Goal: Task Accomplishment & Management: Manage account settings

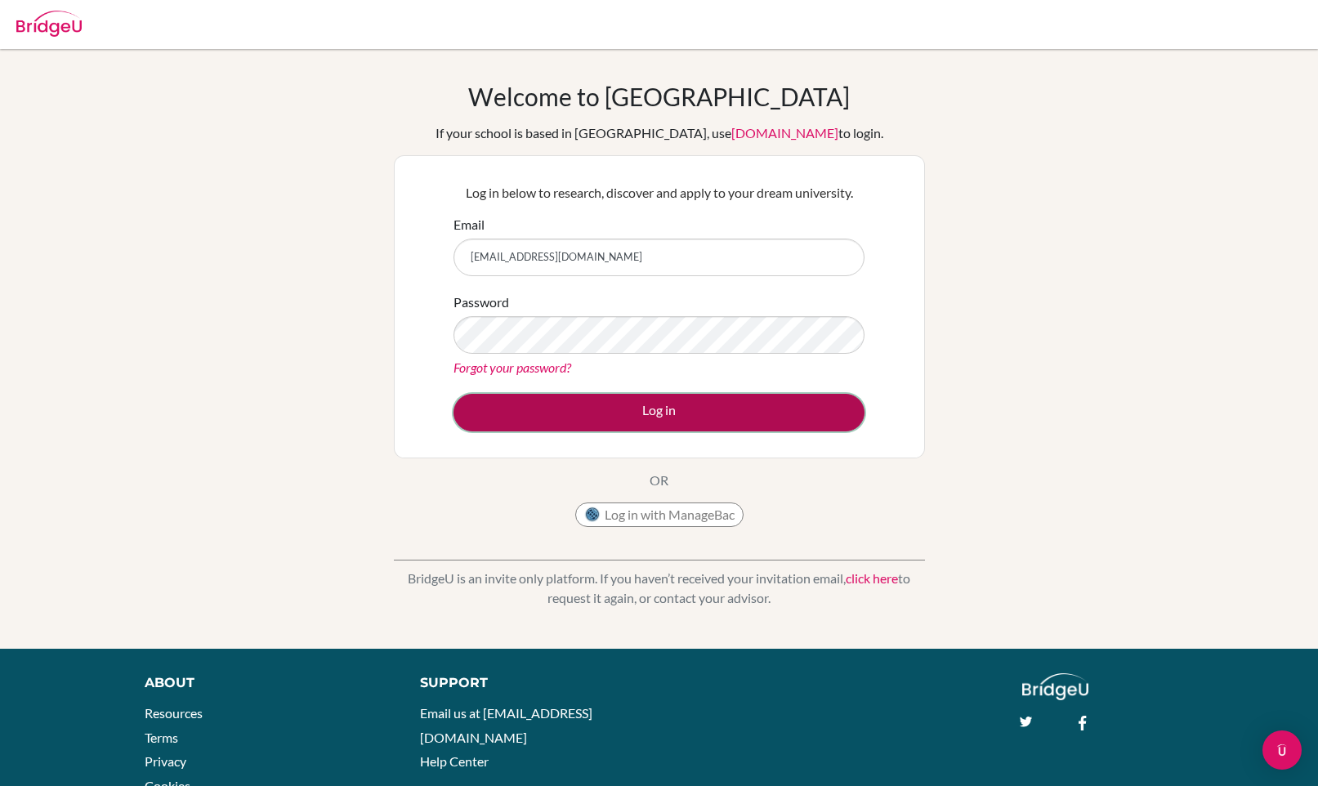
click at [815, 402] on button "Log in" at bounding box center [658, 413] width 411 height 38
click at [784, 410] on button "Log in" at bounding box center [658, 413] width 411 height 38
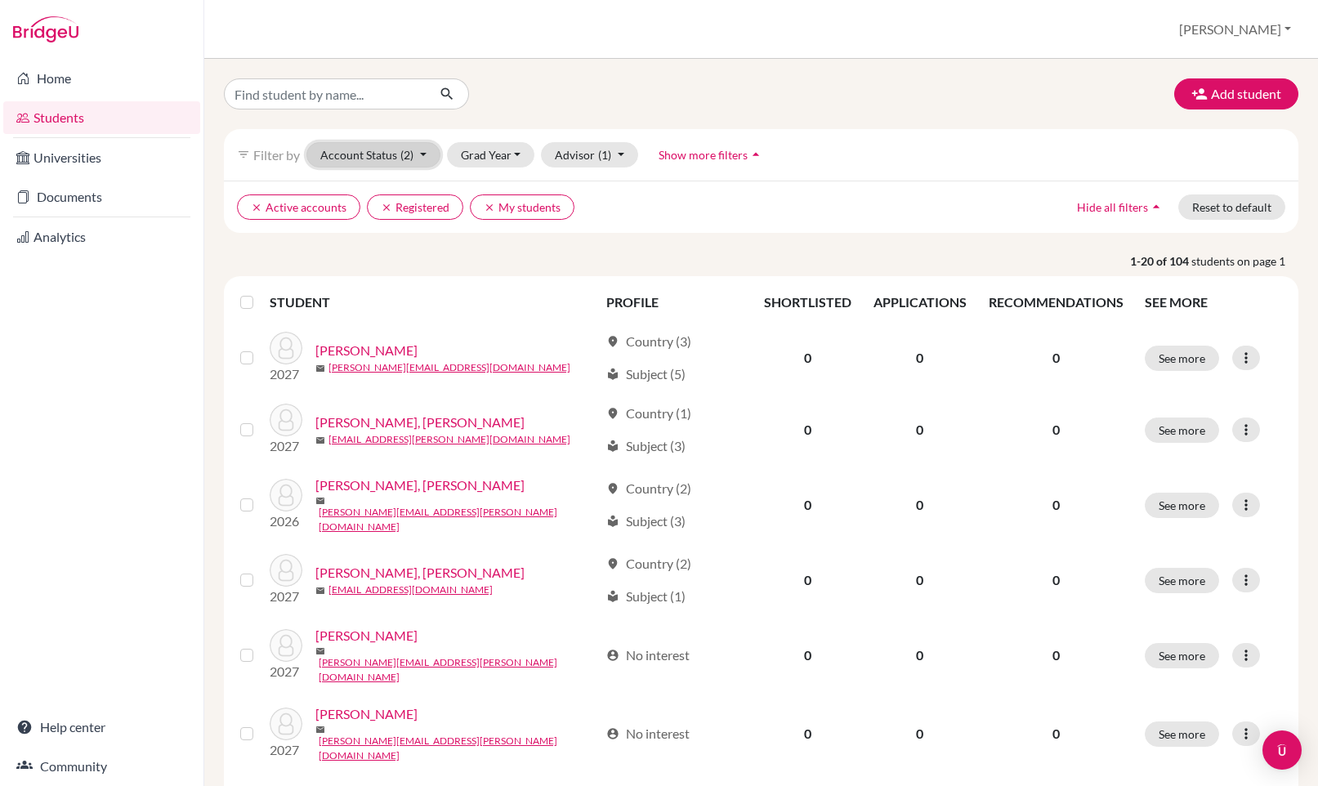
click at [385, 159] on button "Account Status (2)" at bounding box center [373, 154] width 134 height 25
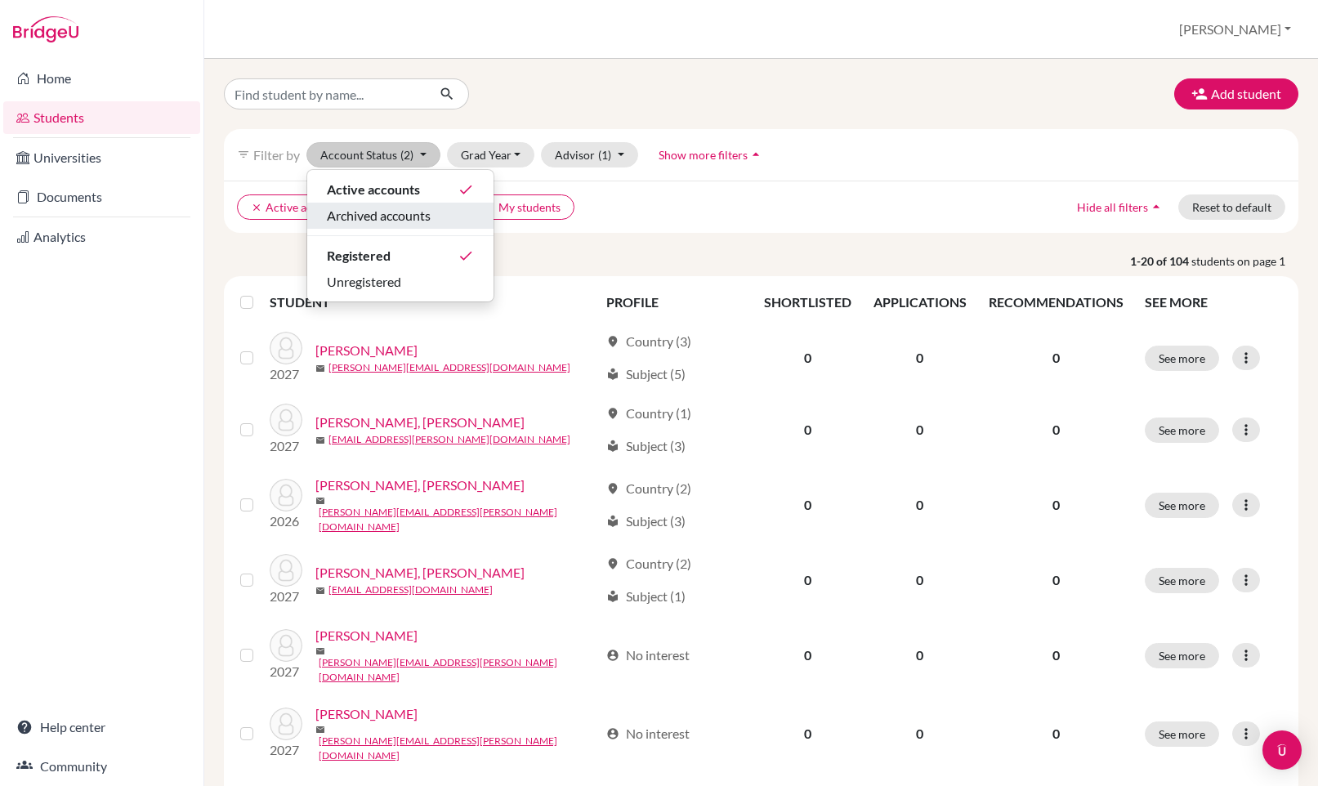
click at [398, 220] on span "Archived accounts" at bounding box center [379, 216] width 104 height 20
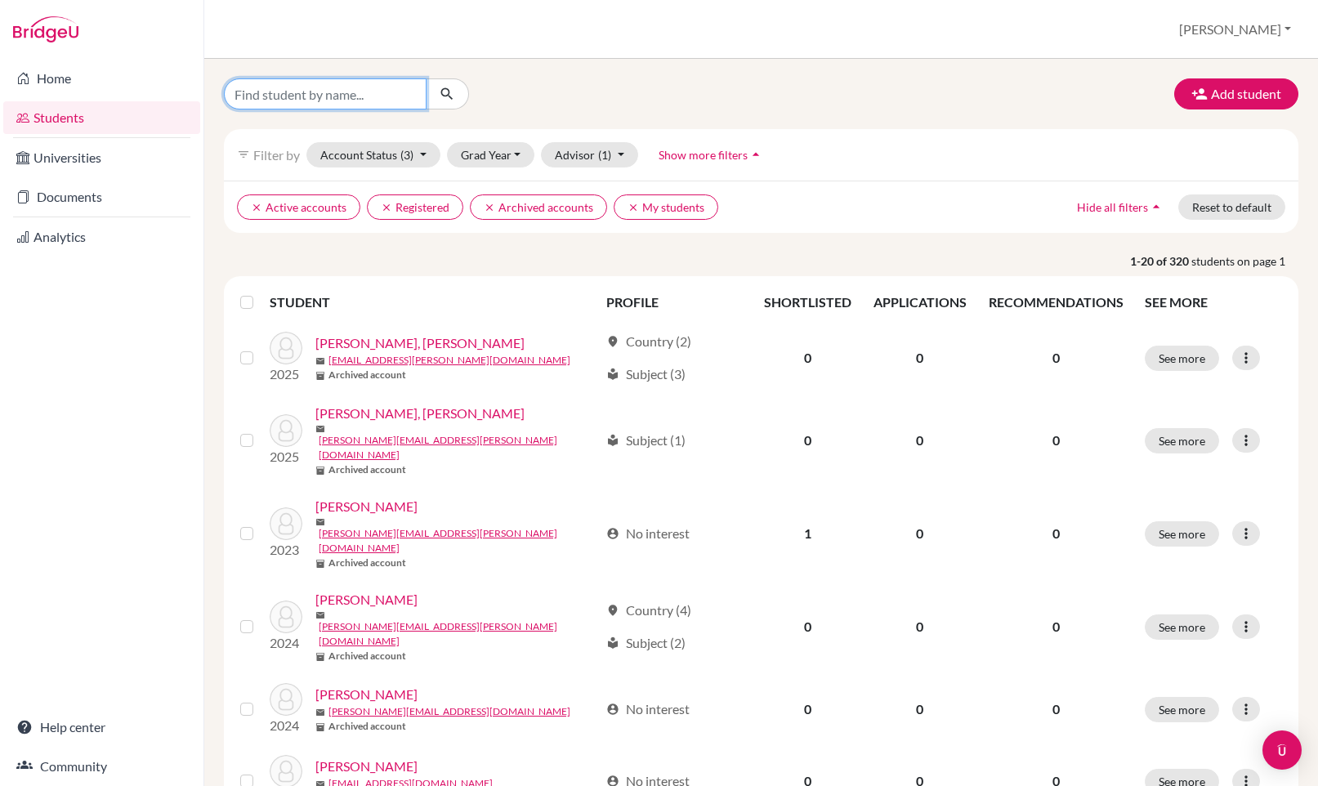
click at [308, 100] on input "Find student by name..." at bounding box center [325, 93] width 203 height 31
type input "[PERSON_NAME]"
click button "submit" at bounding box center [447, 93] width 43 height 31
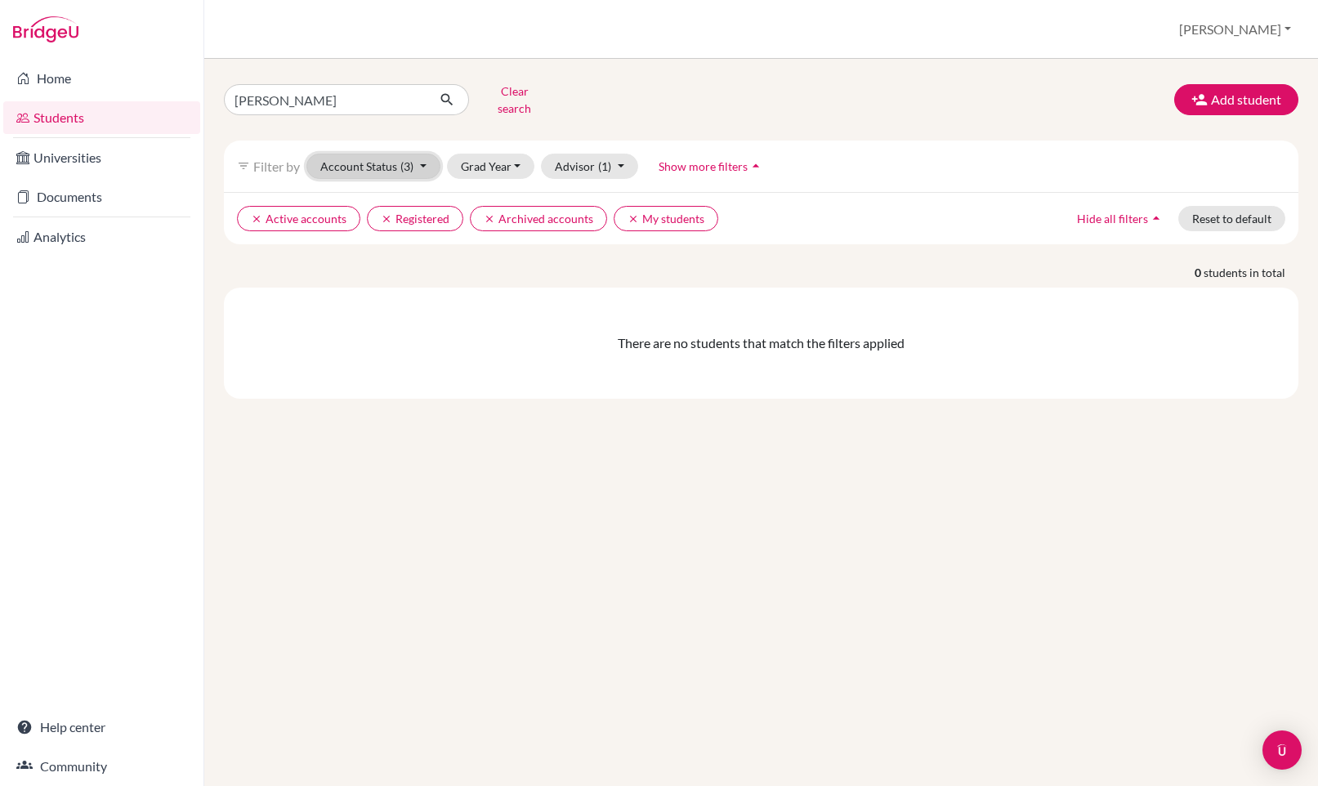
click at [386, 157] on button "Account Status (3)" at bounding box center [373, 166] width 134 height 25
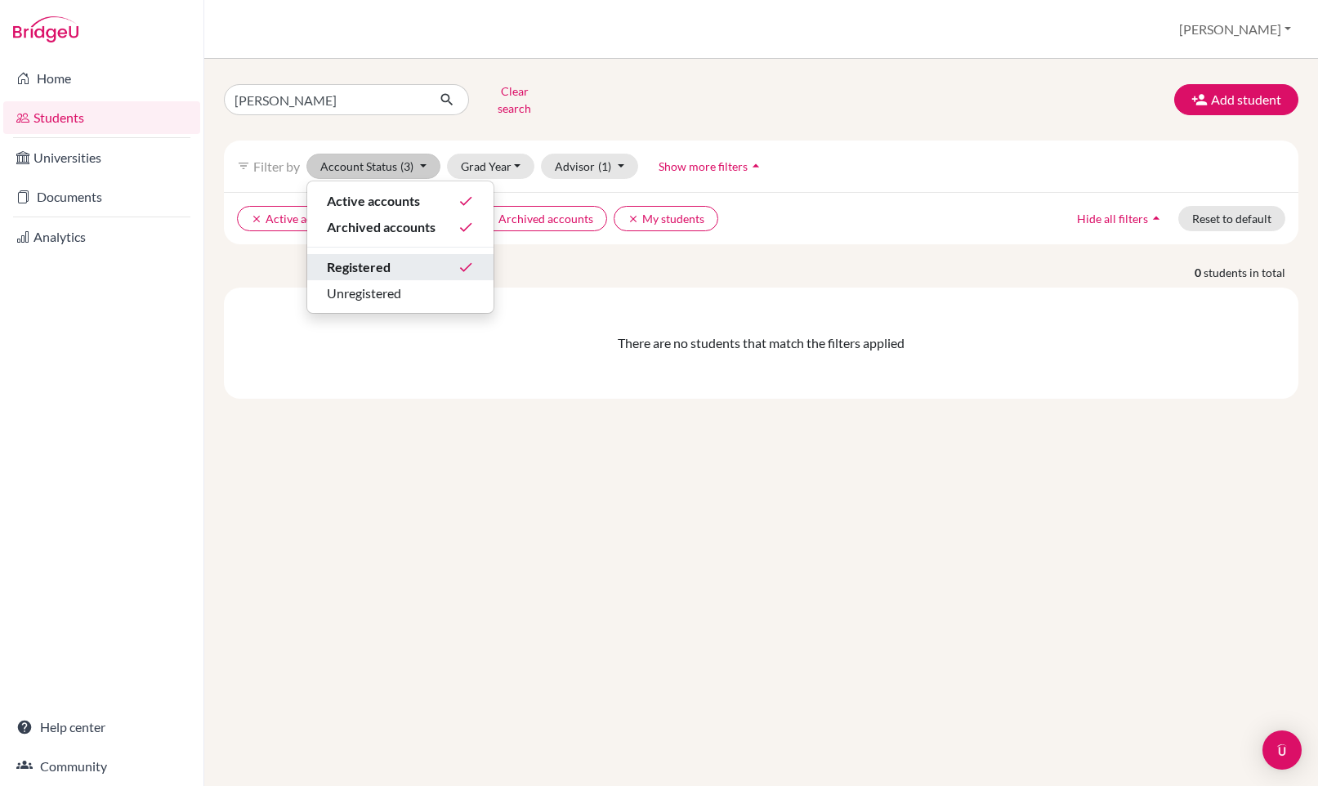
click at [386, 257] on span "Registered" at bounding box center [359, 267] width 64 height 20
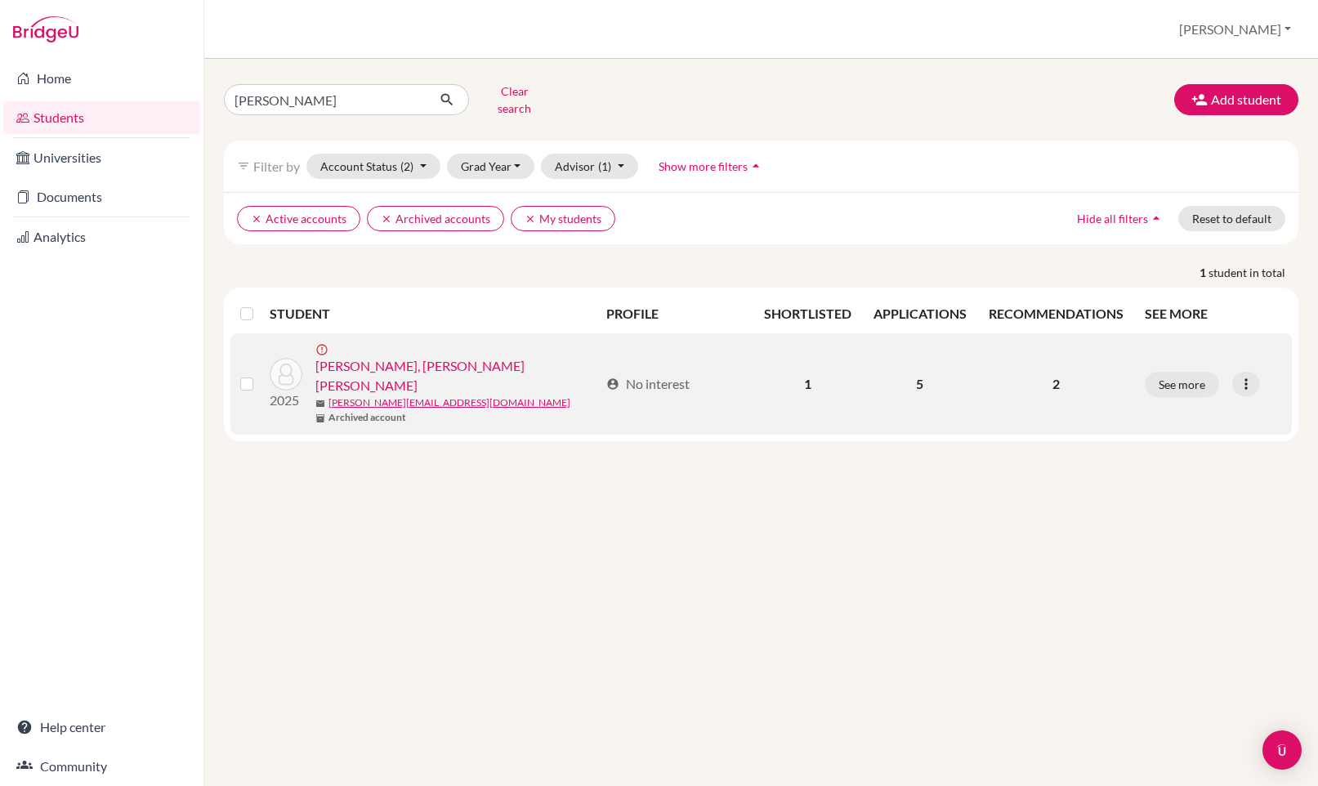
click at [408, 356] on link "Tan, Bryan Coltrane Gunawan" at bounding box center [457, 375] width 284 height 39
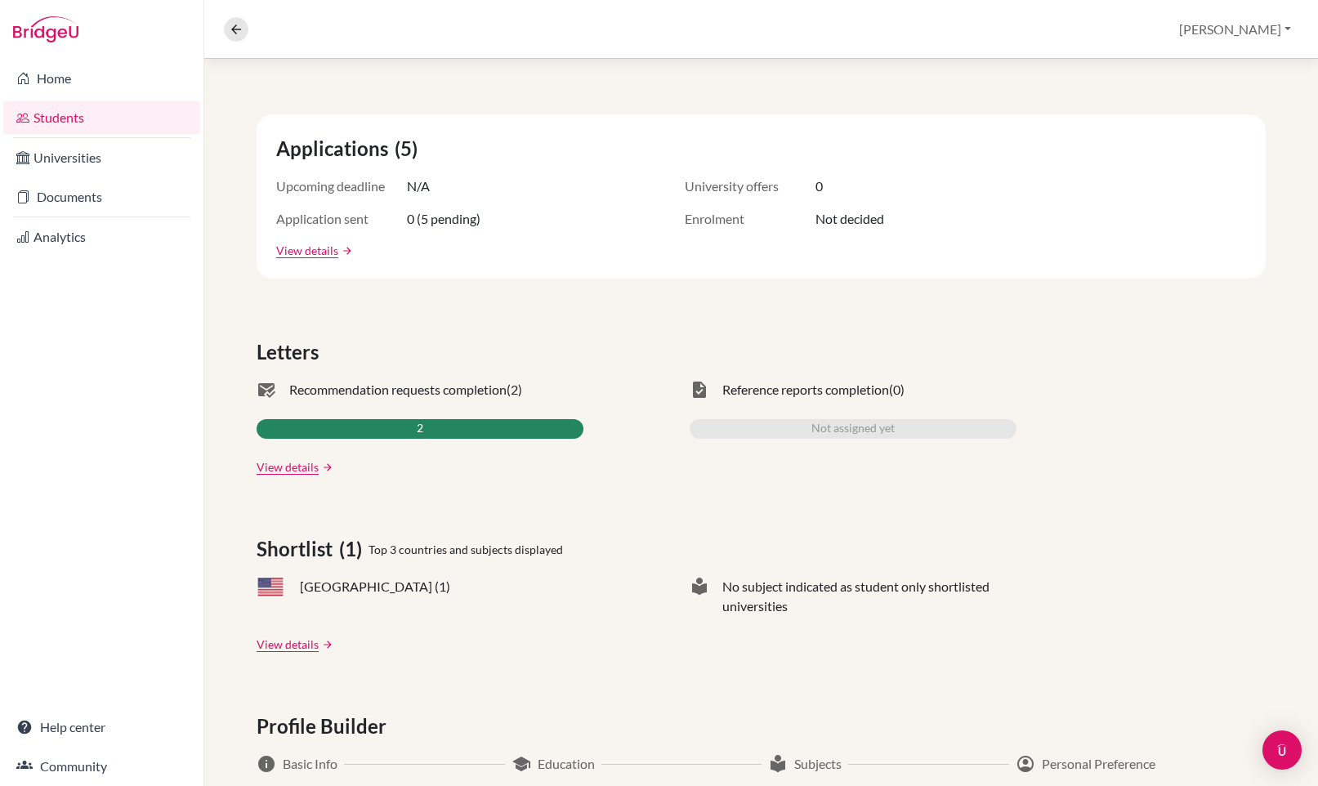
scroll to position [268, 0]
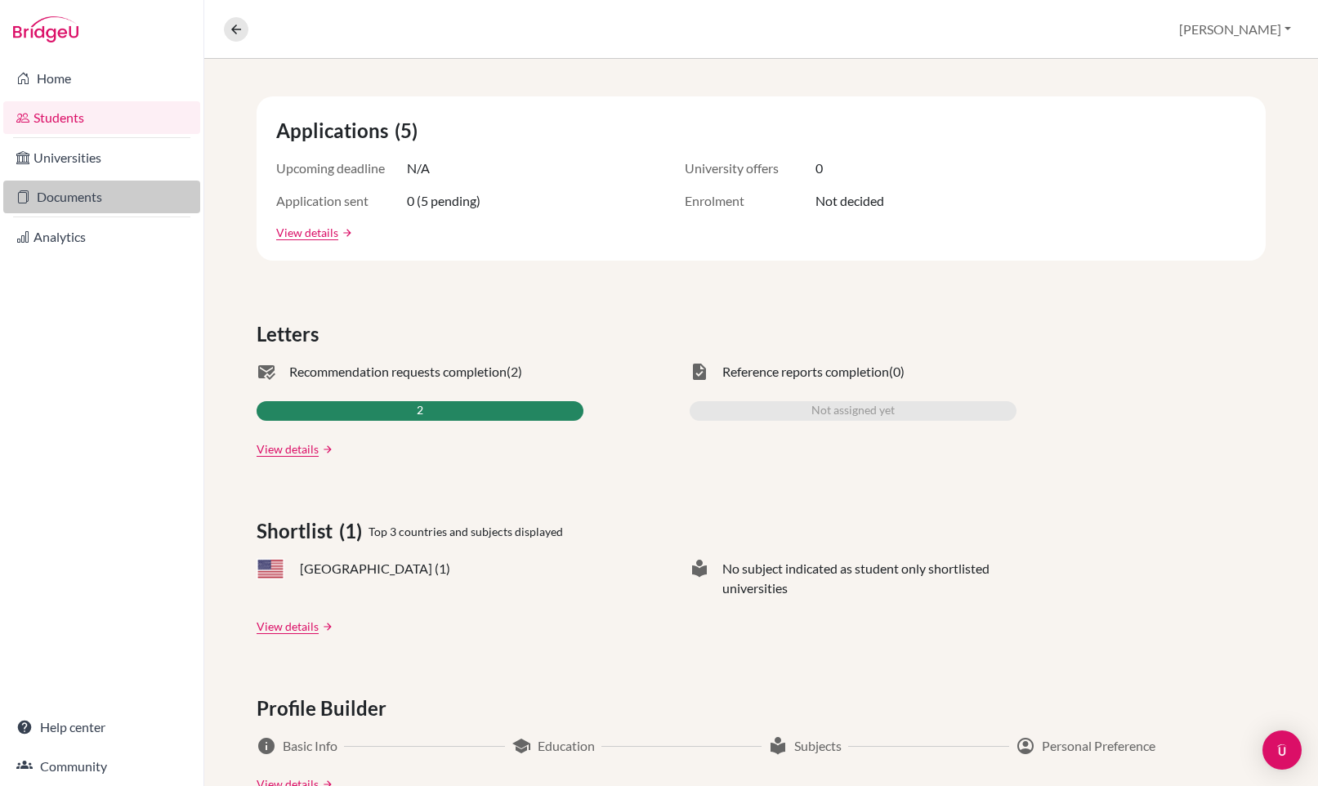
click at [61, 196] on link "Documents" at bounding box center [101, 197] width 197 height 33
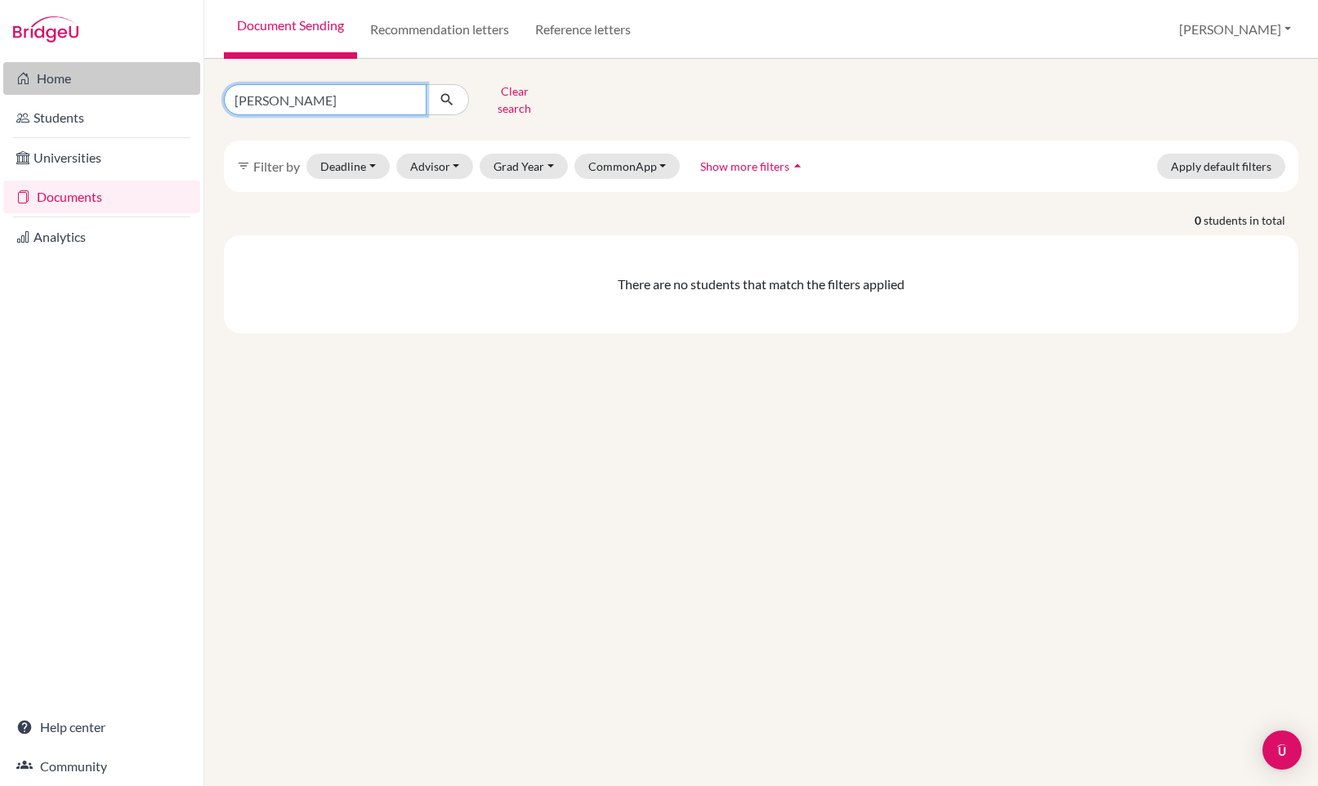
drag, startPoint x: 329, startPoint y: 94, endPoint x: 41, endPoint y: 74, distance: 289.1
click at [41, 74] on div "Home Students Universities Documents Analytics Help center Community Document S…" at bounding box center [659, 393] width 1318 height 786
type input "bryan coltrane"
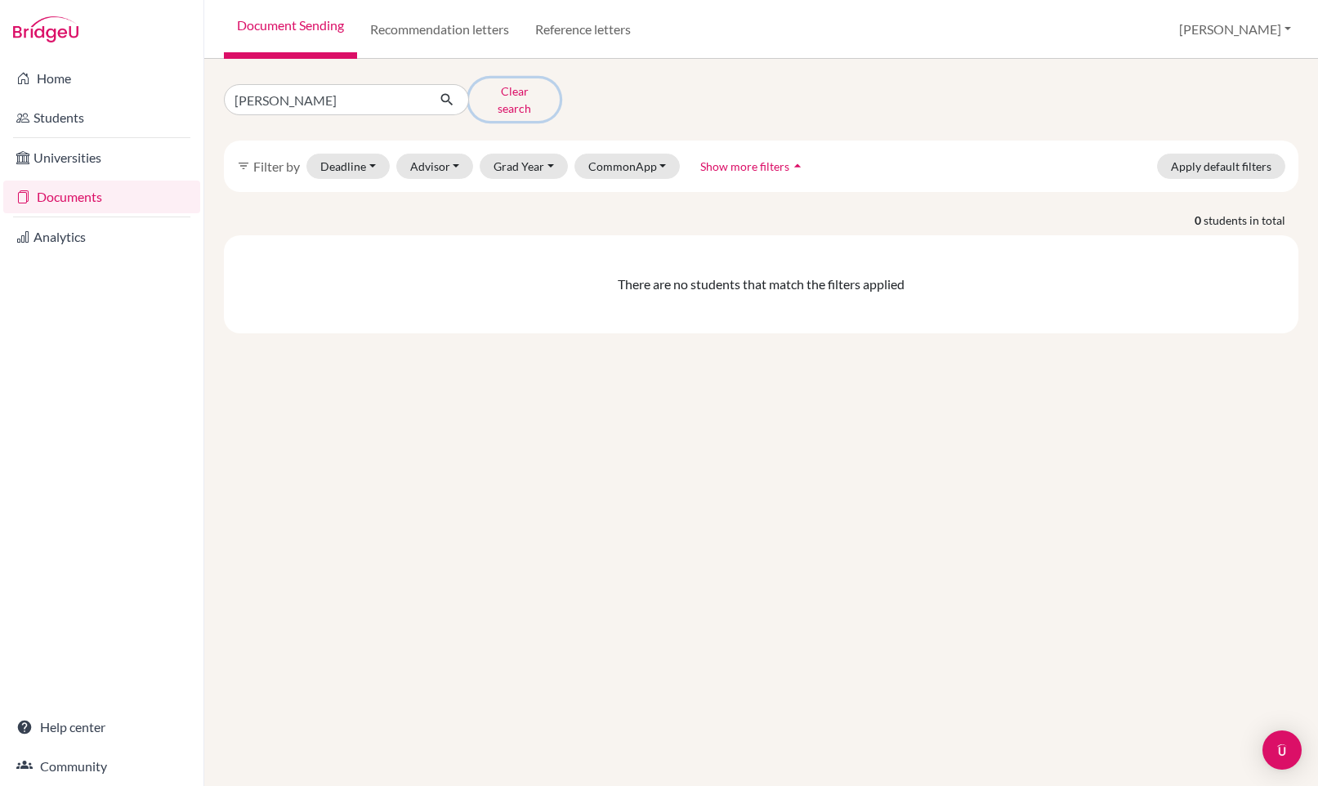
click at [489, 96] on button "Clear search" at bounding box center [514, 99] width 91 height 42
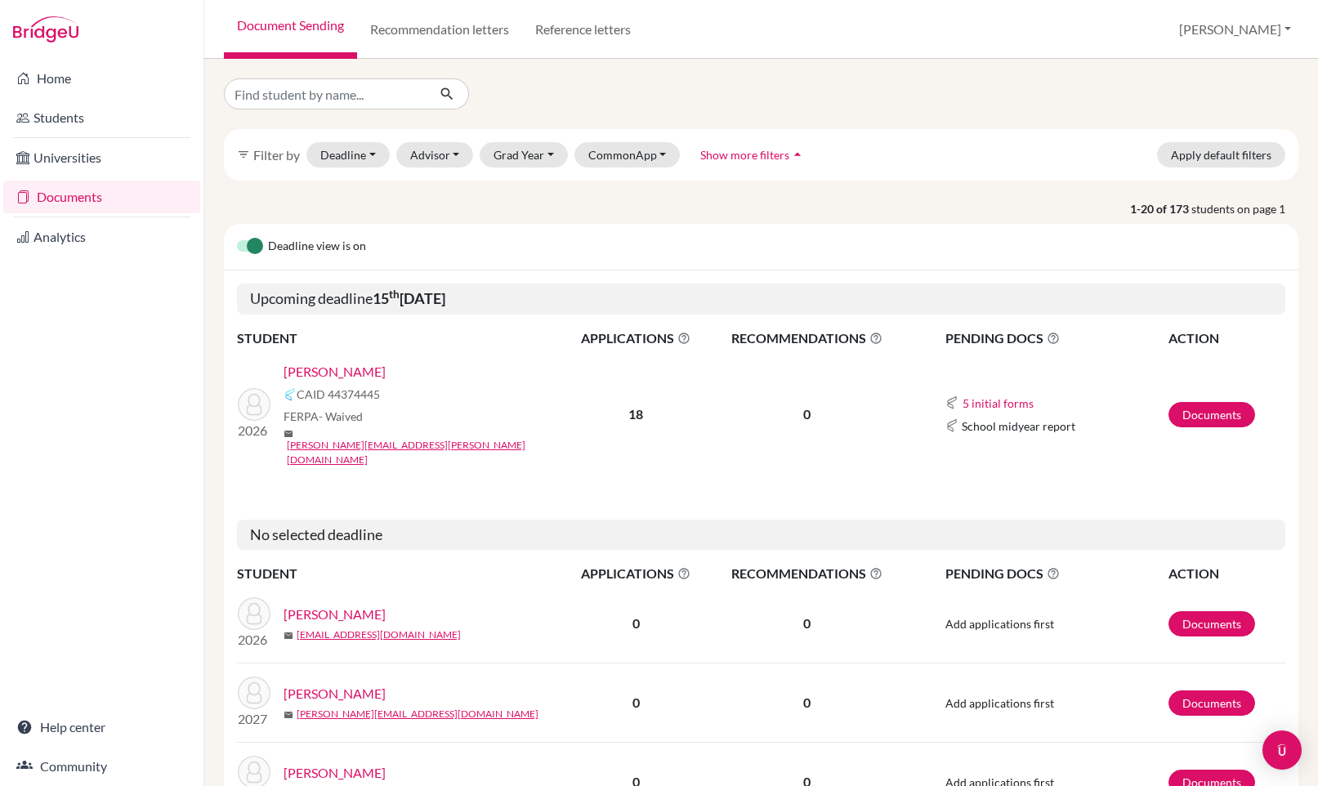
scroll to position [1, 0]
click at [449, 161] on button "Advisor" at bounding box center [435, 153] width 78 height 25
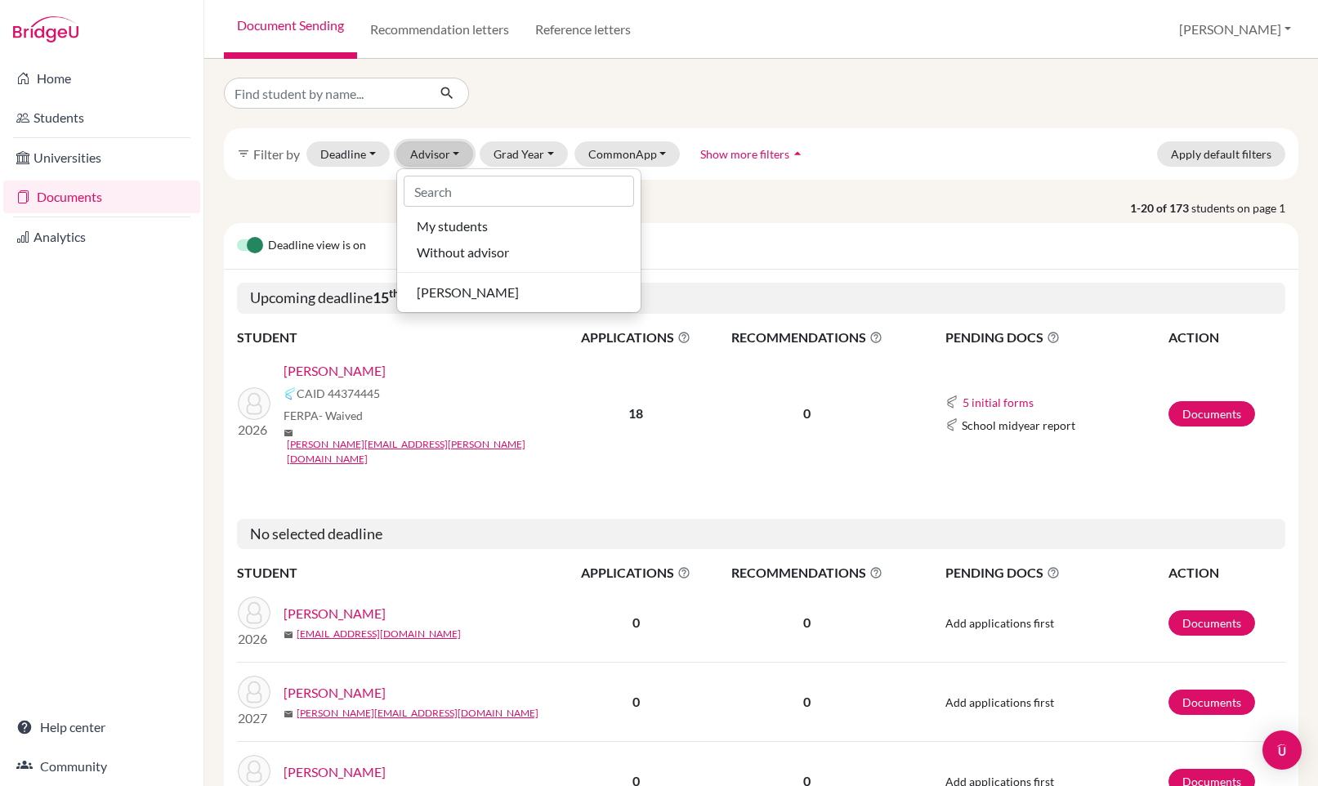
click at [449, 161] on button "Advisor" at bounding box center [435, 153] width 78 height 25
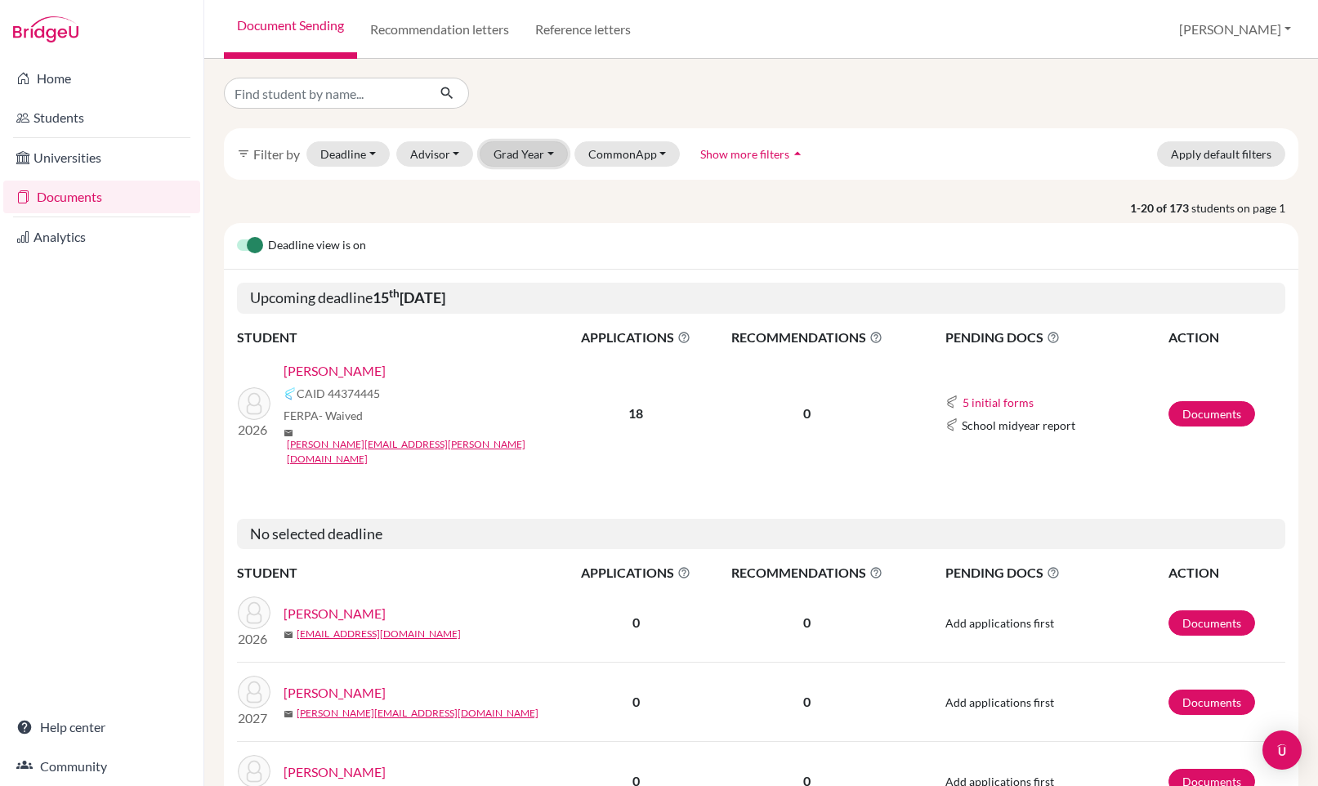
click at [533, 158] on button "Grad Year" at bounding box center [524, 153] width 88 height 25
click at [543, 247] on div "2025" at bounding box center [528, 241] width 57 height 20
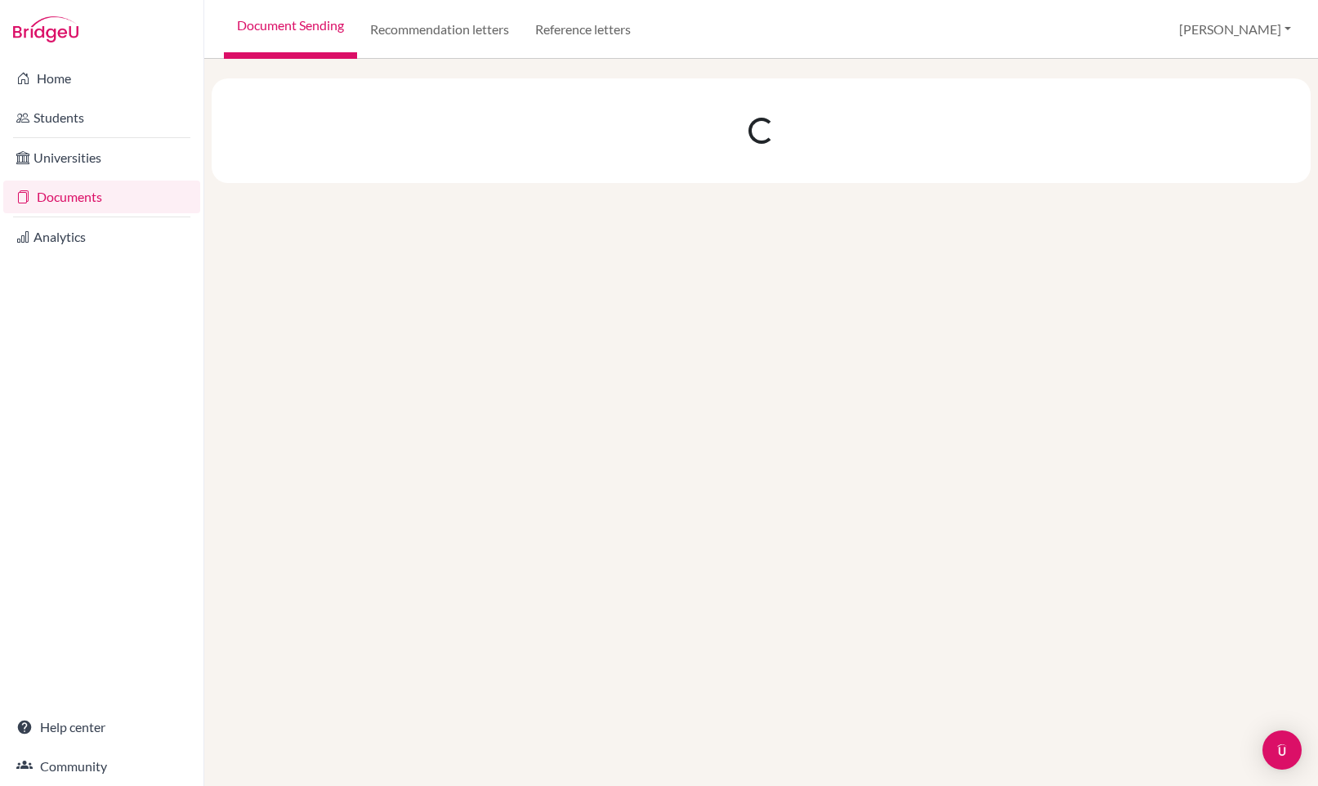
scroll to position [0, 0]
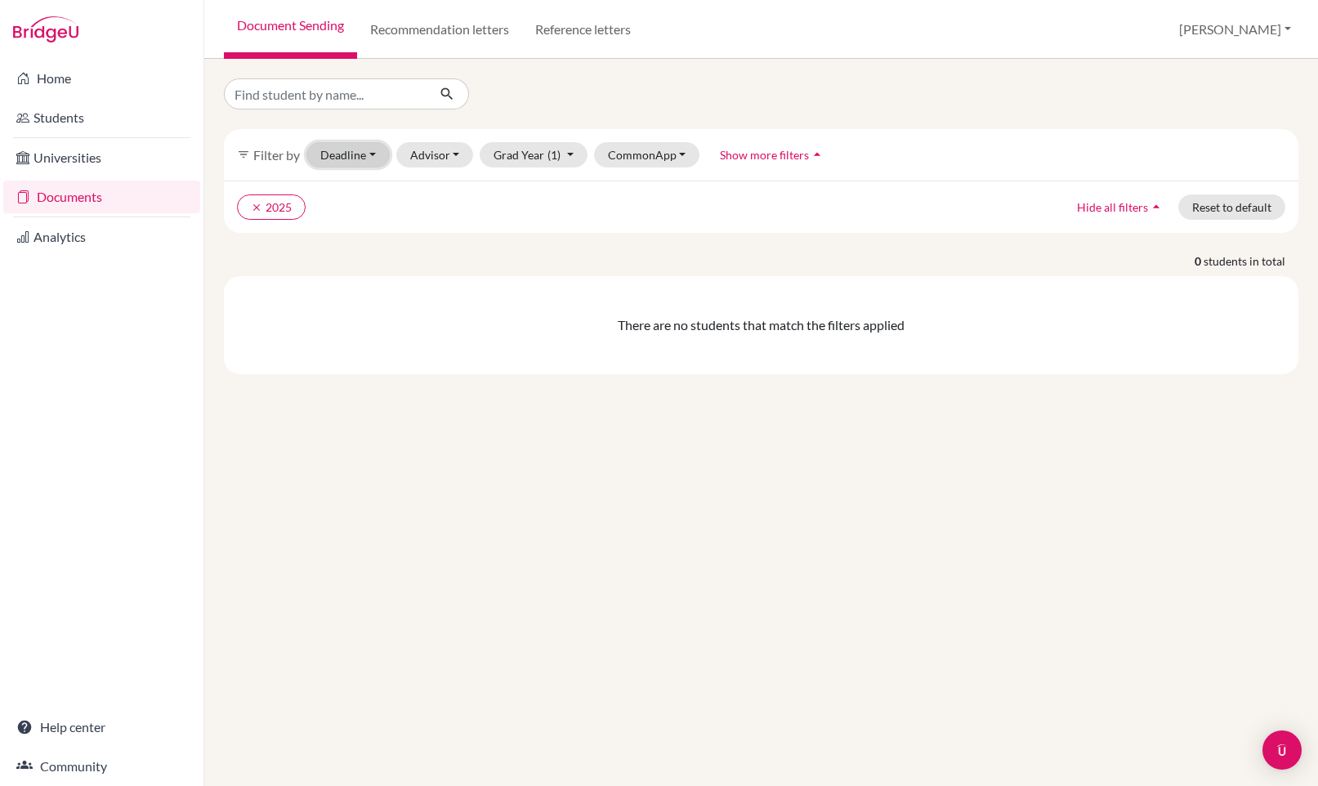
click at [374, 158] on button "Deadline - Select a date range Or double click for a single date selection [DAT…" at bounding box center [347, 154] width 83 height 25
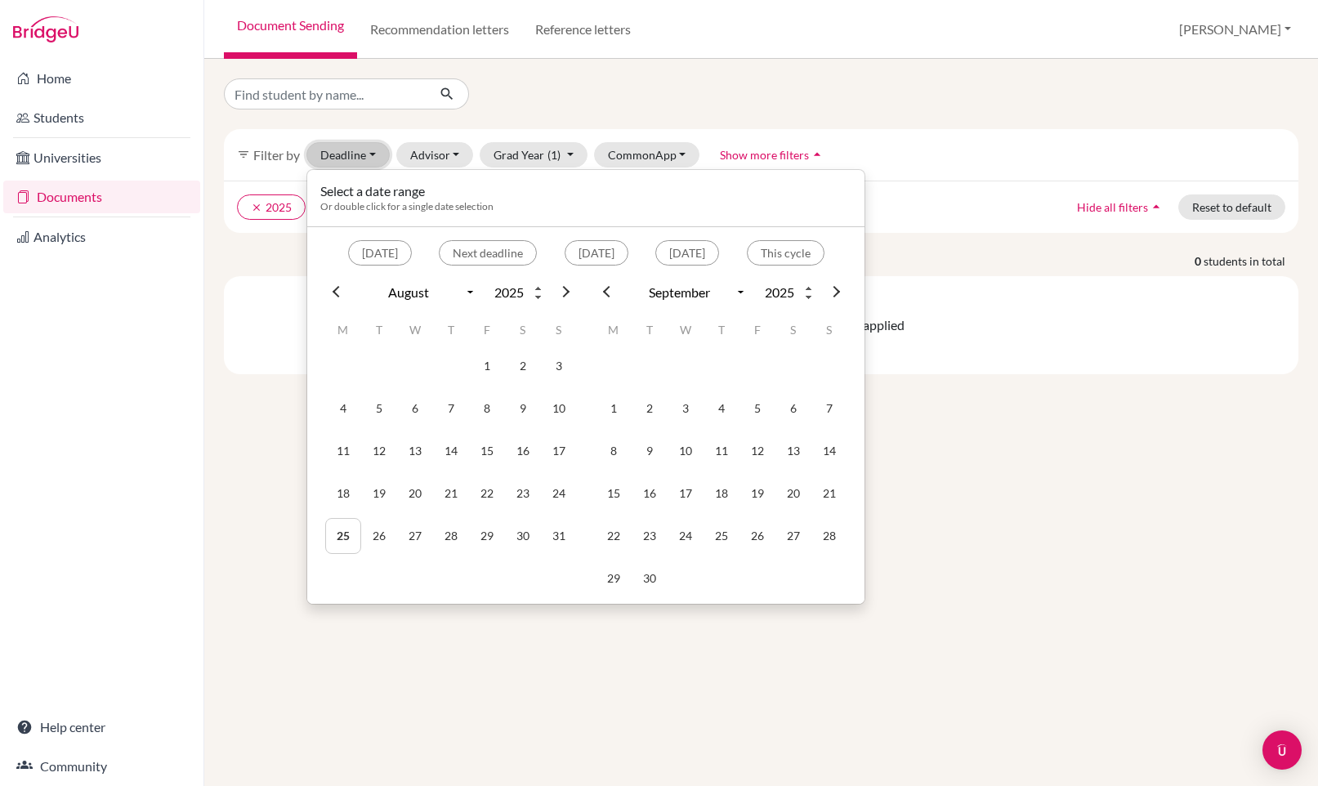
click at [374, 158] on button "Deadline - Select a date range Or double click for a single date selection [DAT…" at bounding box center [347, 154] width 83 height 25
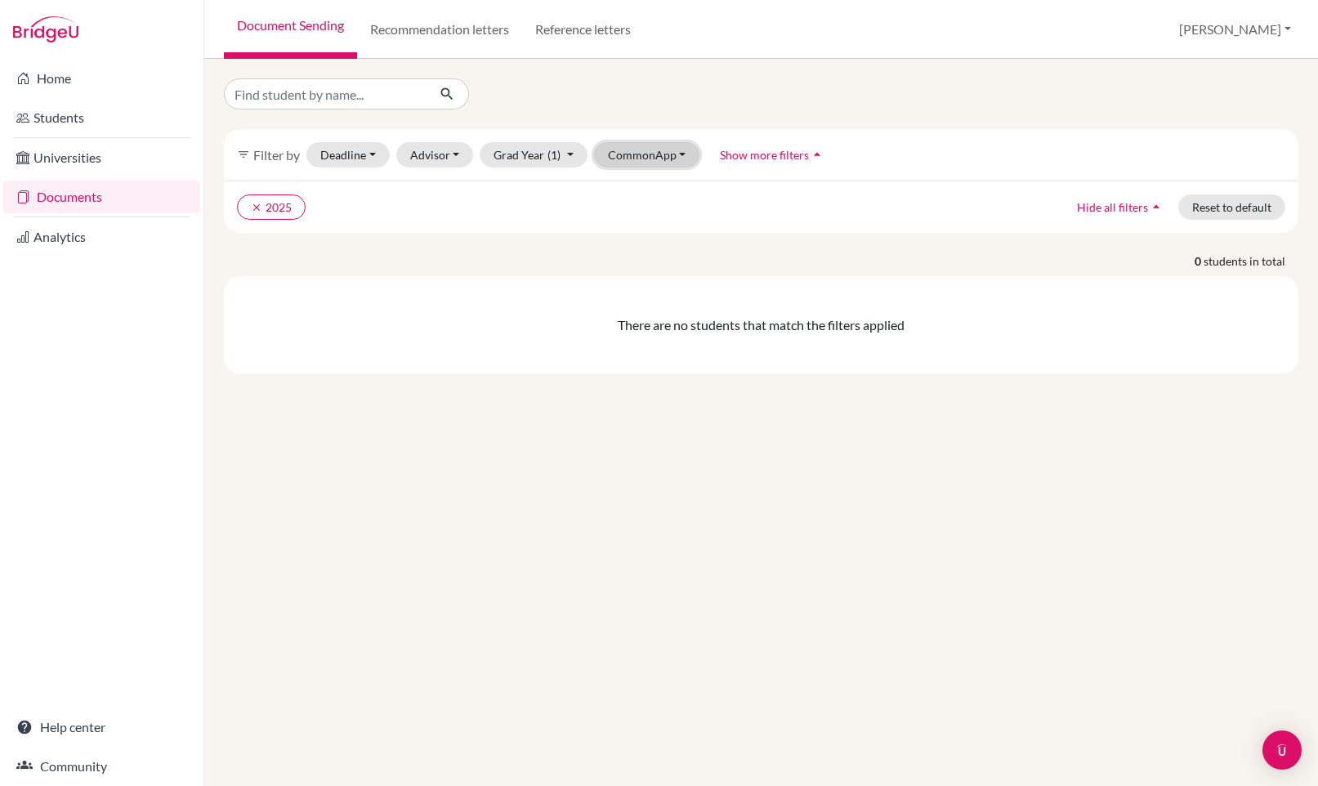
click at [676, 152] on button "CommonApp" at bounding box center [647, 154] width 106 height 25
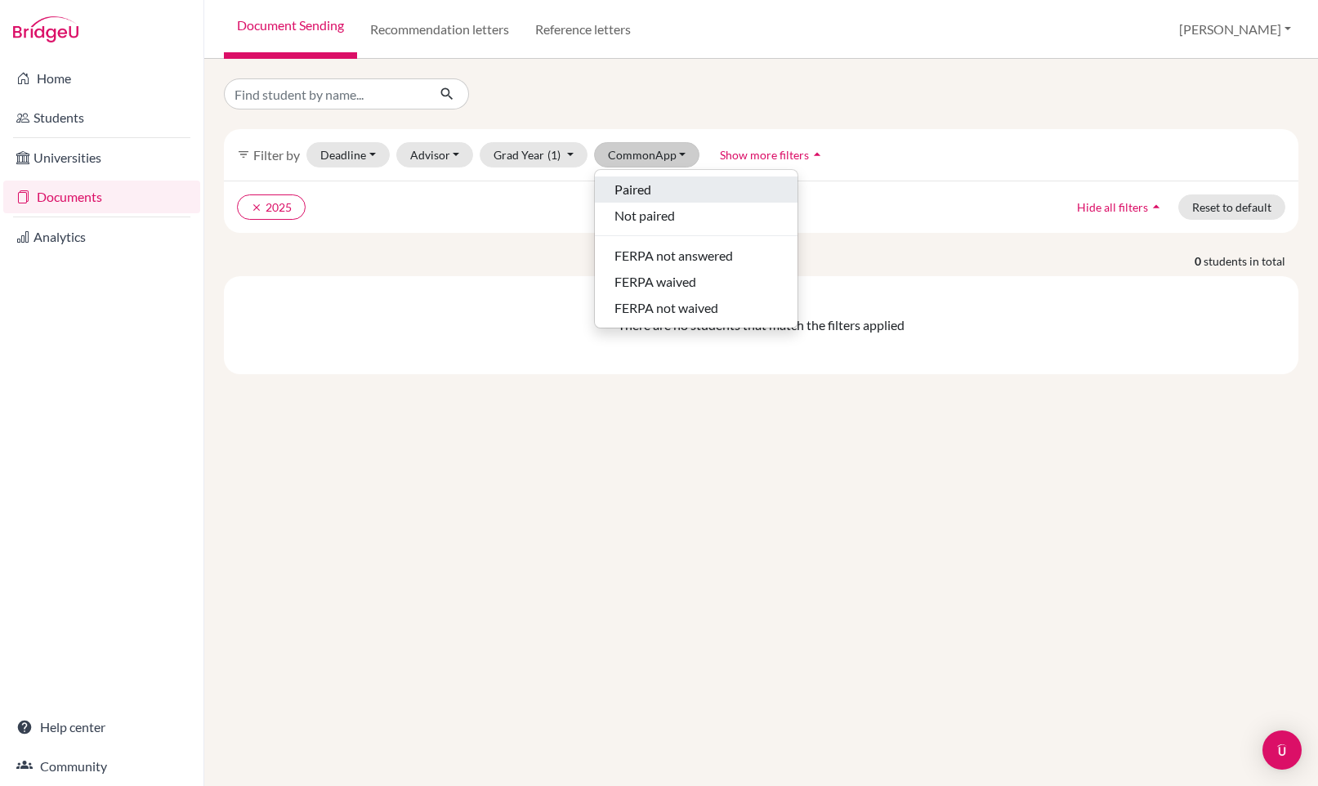
click at [658, 194] on div "Paired" at bounding box center [695, 190] width 163 height 20
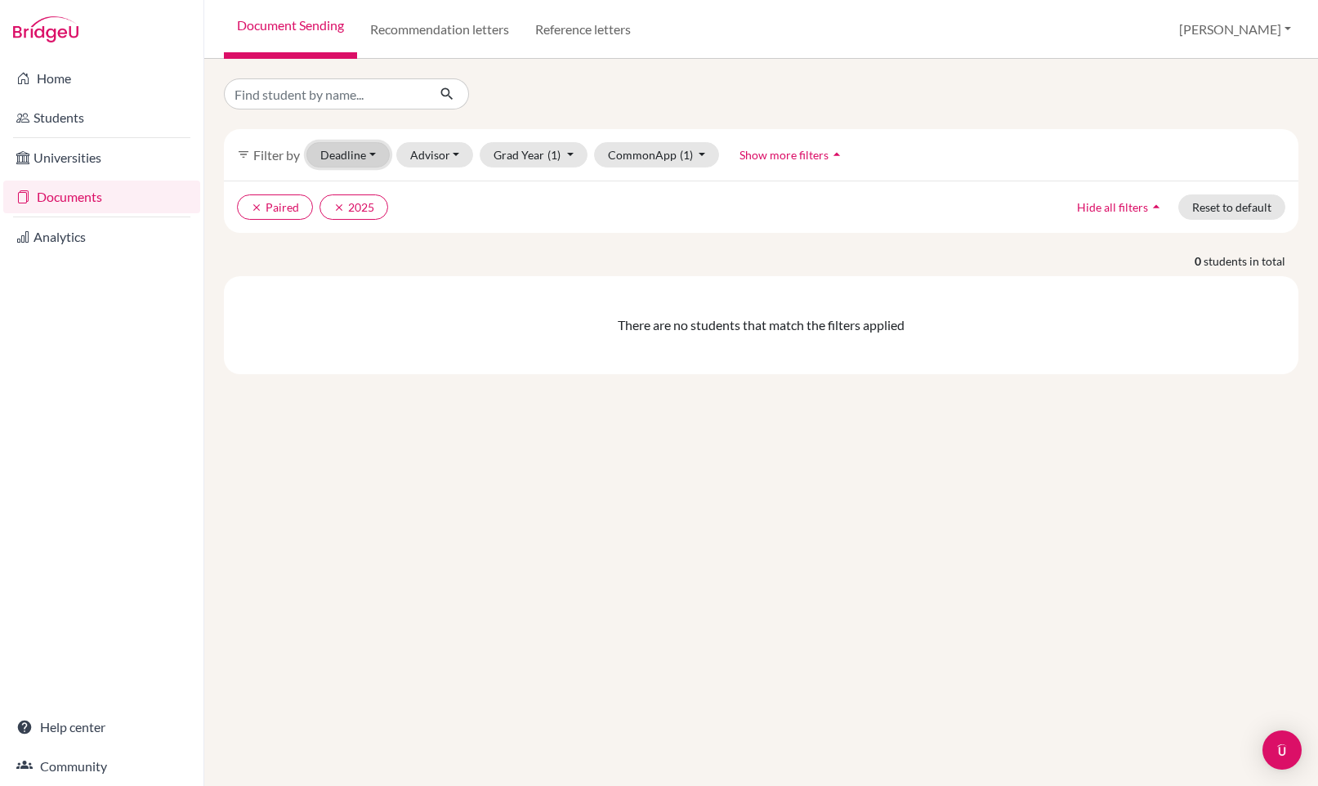
click at [363, 149] on button "Deadline - Select a date range Or double click for a single date selection [DAT…" at bounding box center [347, 154] width 83 height 25
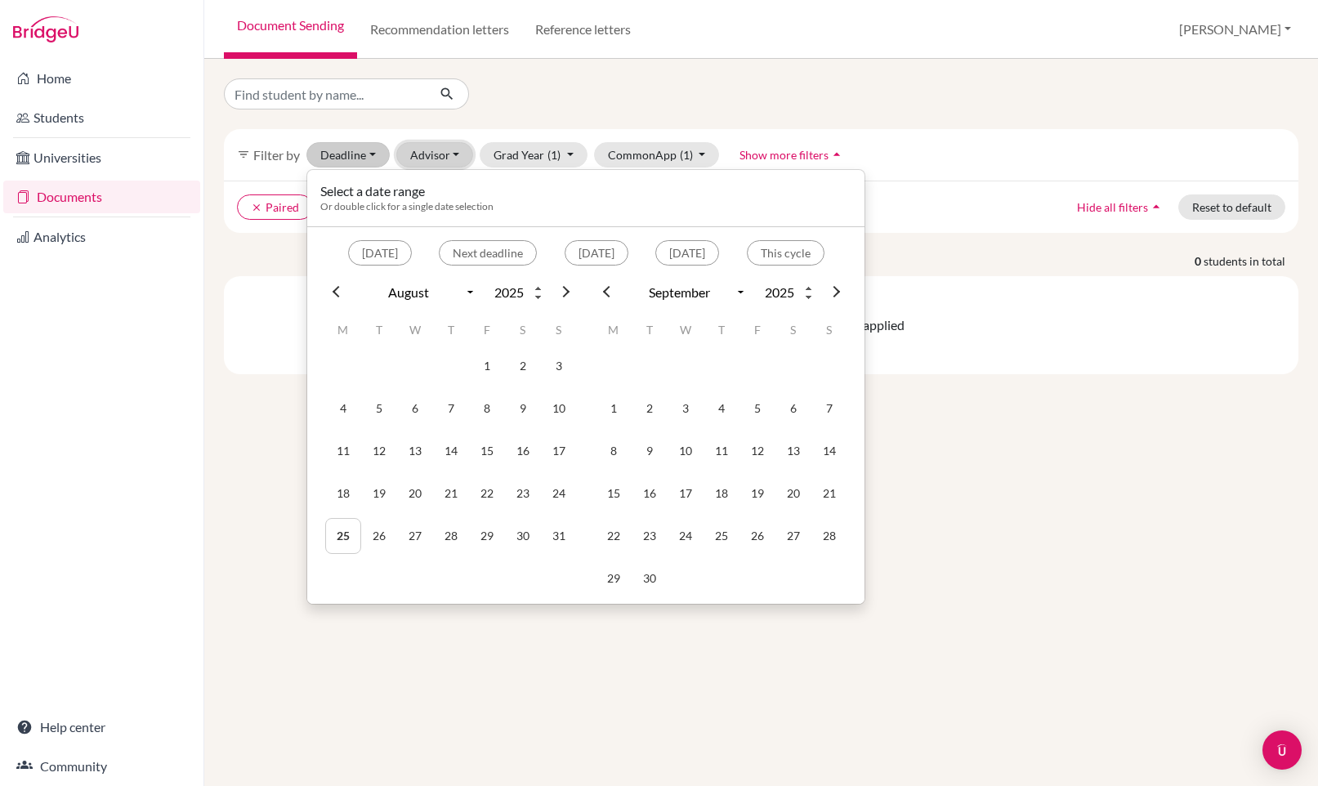
click at [424, 154] on button "Advisor" at bounding box center [435, 154] width 78 height 25
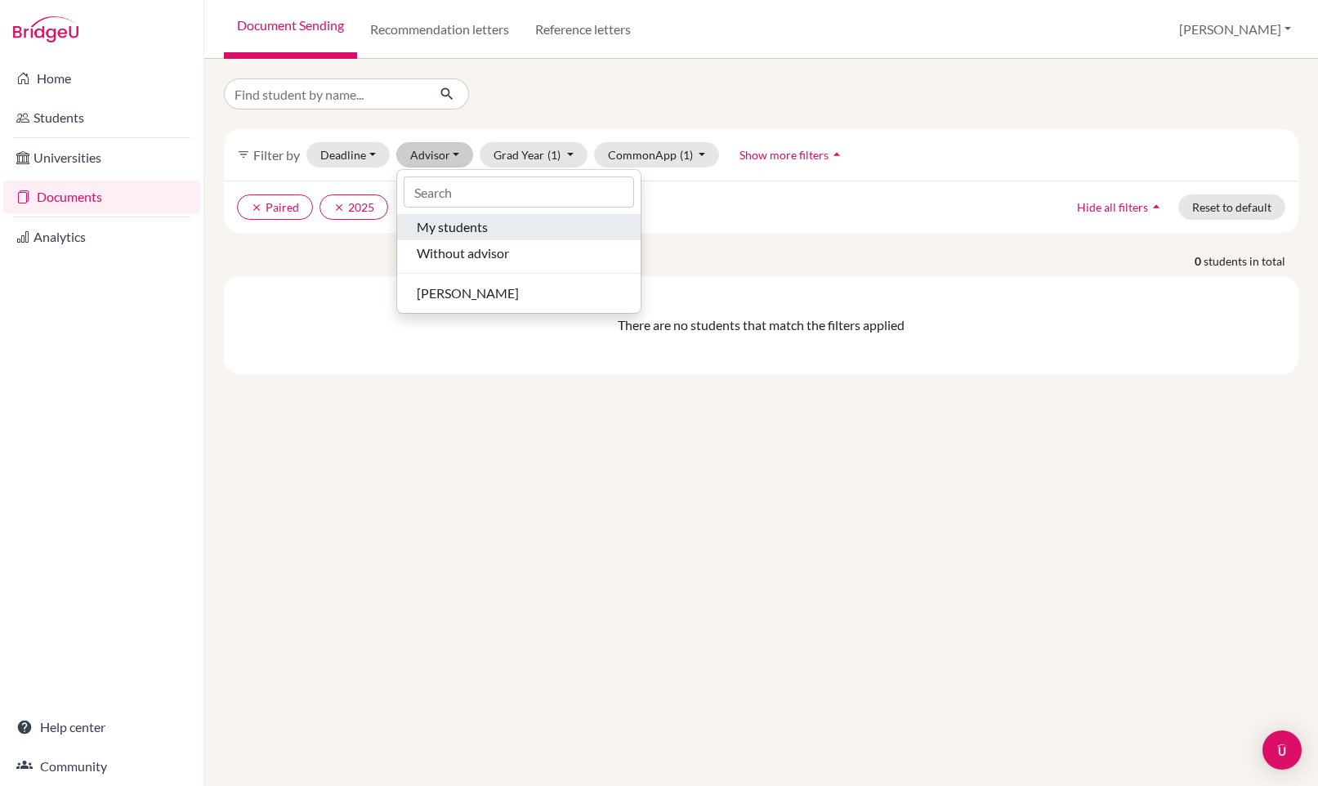
click at [453, 231] on span "My students" at bounding box center [452, 227] width 71 height 20
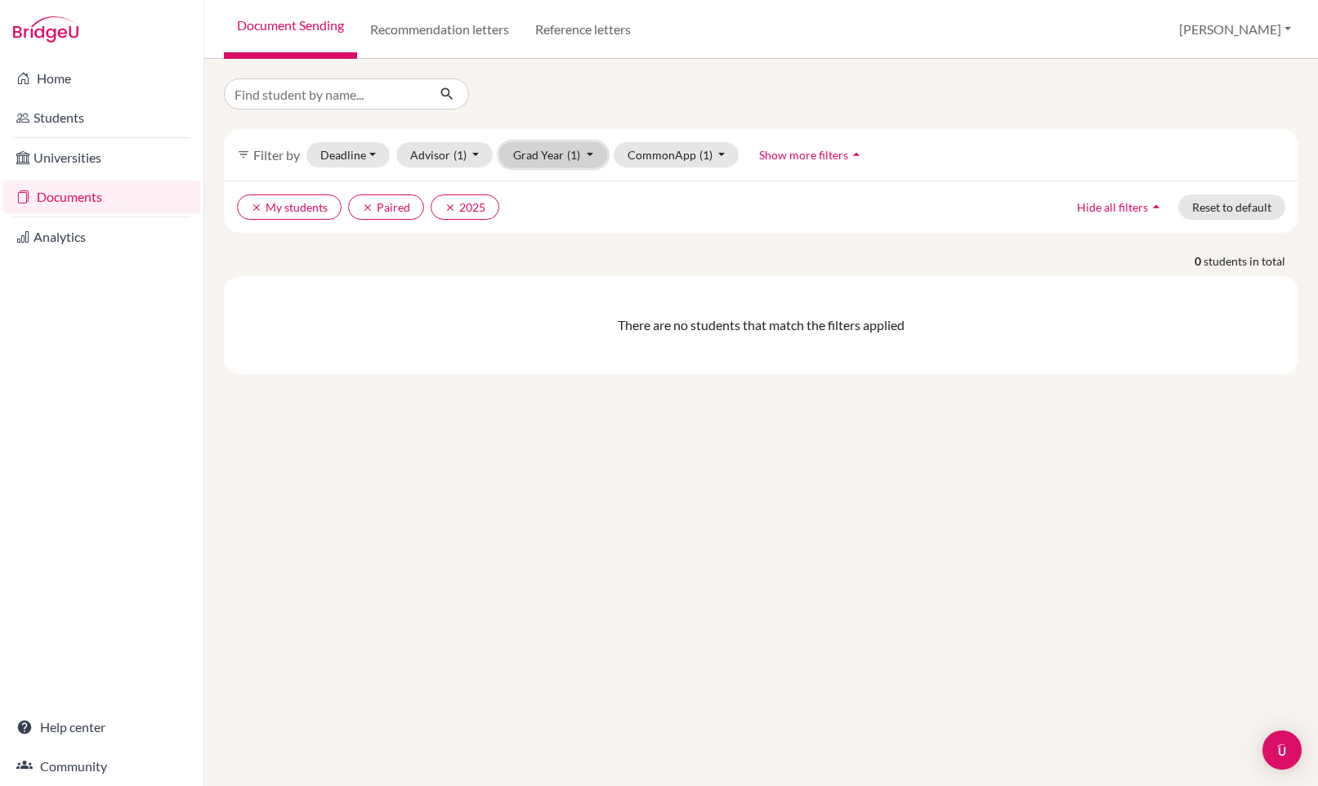
click at [531, 150] on button "Grad Year (1)" at bounding box center [553, 154] width 108 height 25
click at [754, 189] on div "clear My students clear Paired clear 2025 Hide all filters arrow_drop_up Reset …" at bounding box center [761, 207] width 1074 height 52
click at [801, 158] on span "Show more filters" at bounding box center [803, 155] width 89 height 14
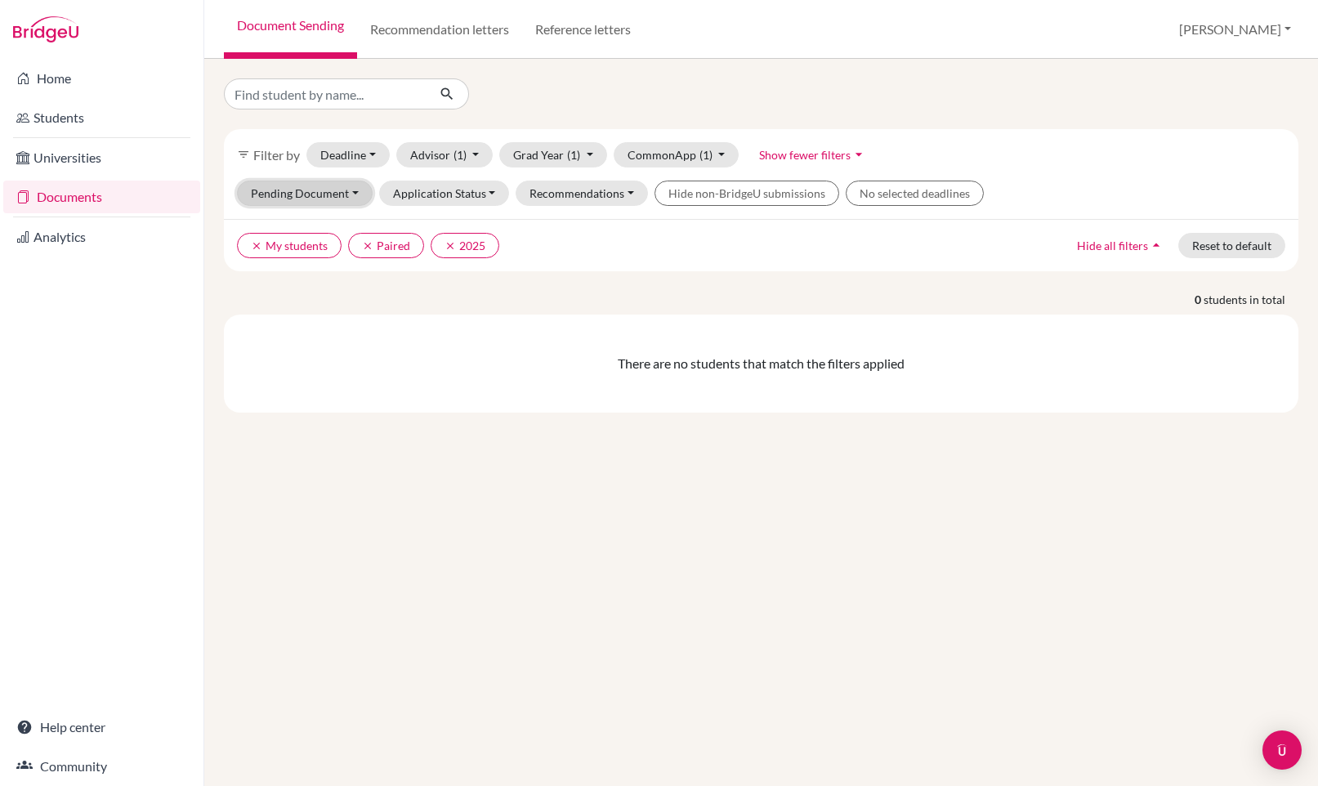
click at [302, 192] on button "Pending Document" at bounding box center [305, 193] width 136 height 25
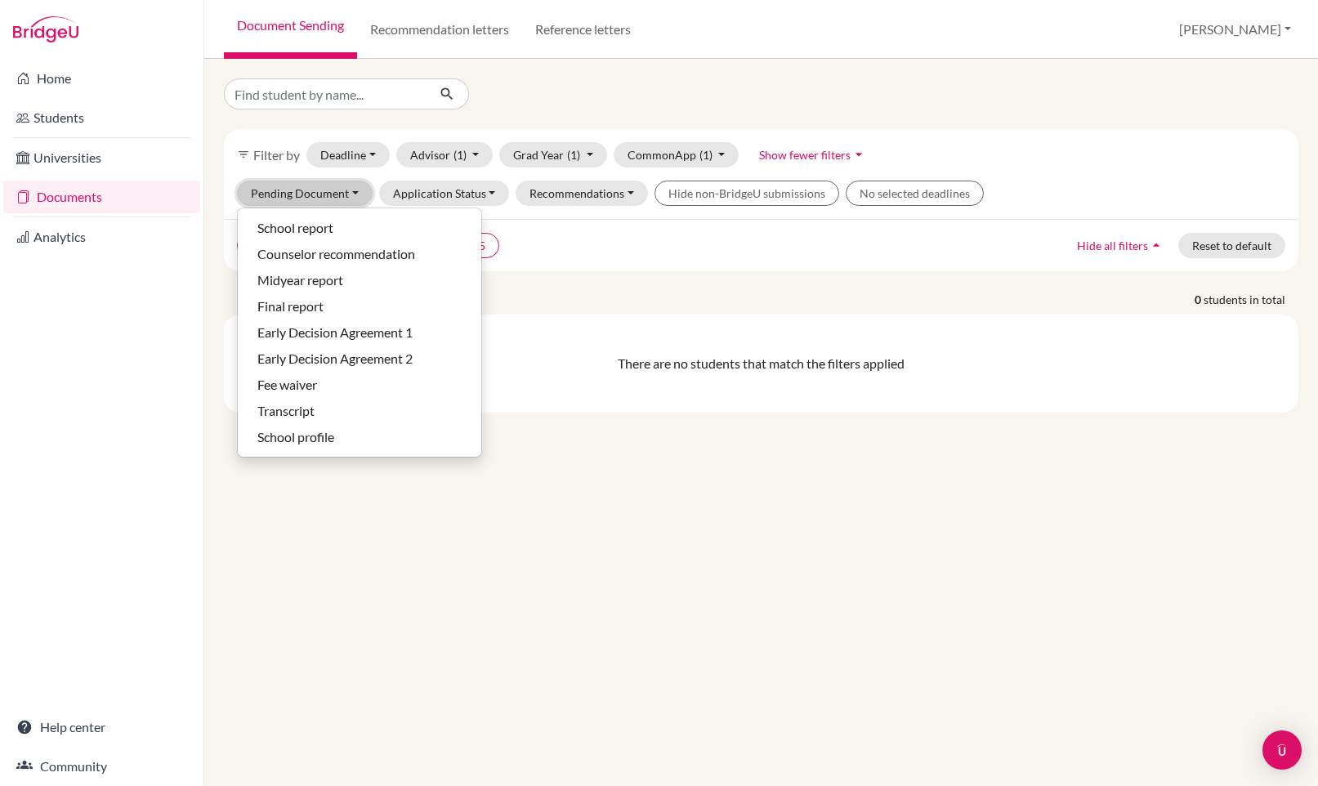
click at [301, 192] on button "Pending Document" at bounding box center [305, 193] width 136 height 25
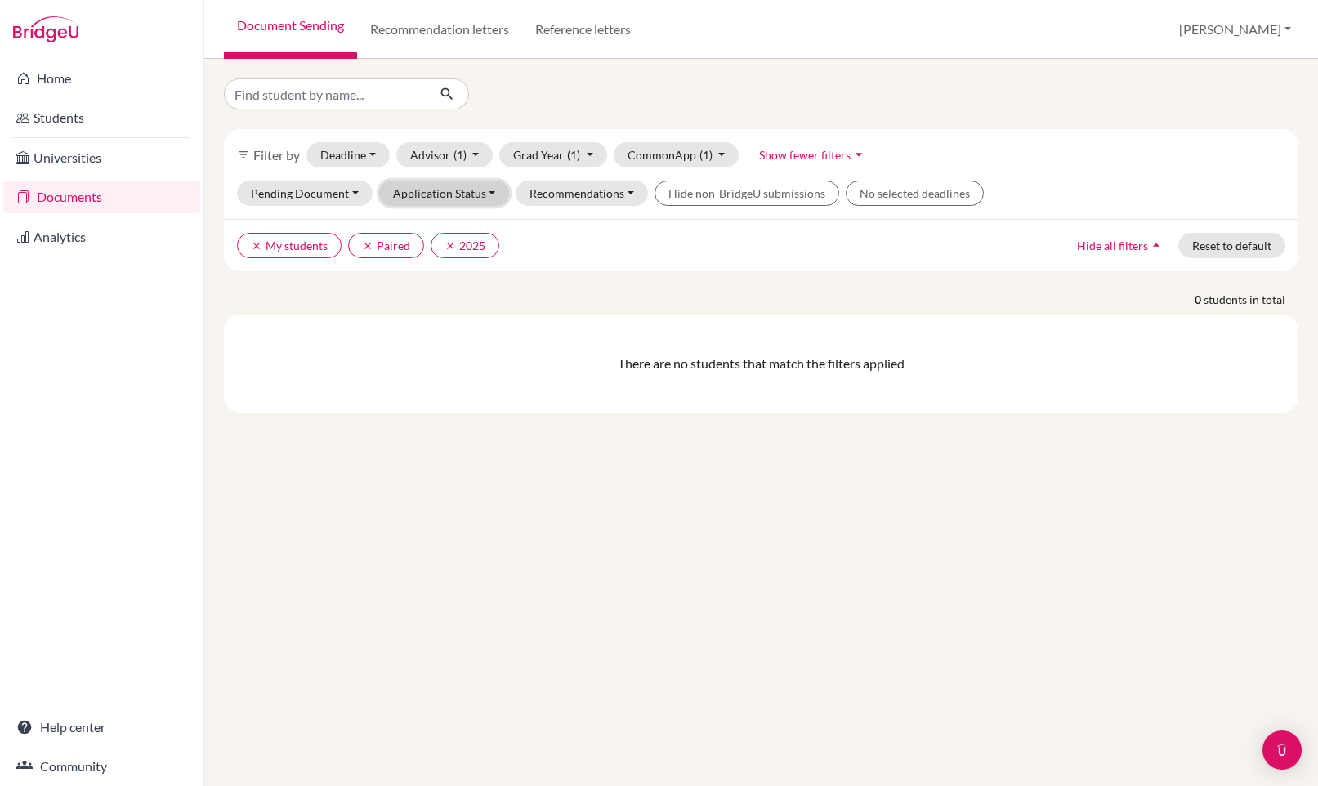
click at [420, 185] on button "Application Status" at bounding box center [444, 193] width 131 height 25
click at [593, 187] on button "Recommendations" at bounding box center [582, 193] width 132 height 25
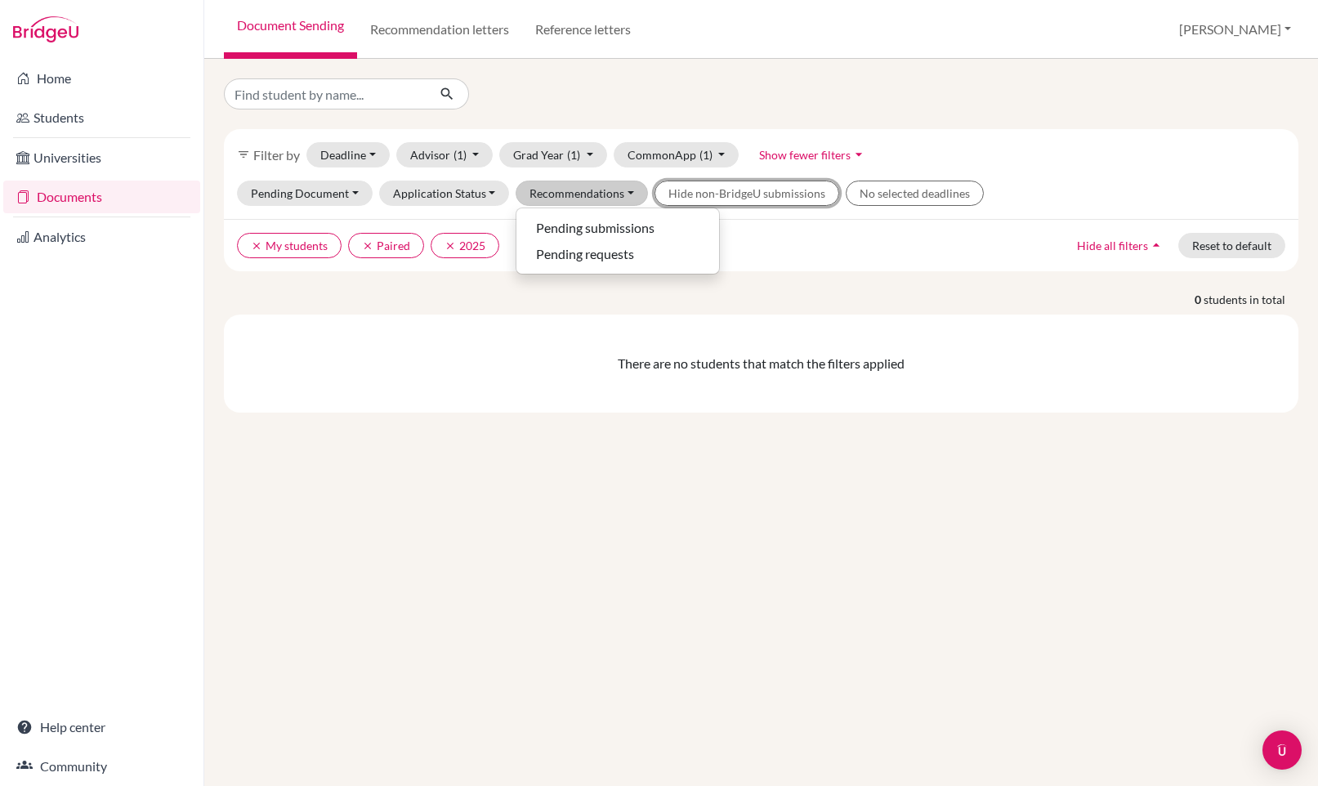
click at [744, 195] on button "Hide non-BridgeU submissions" at bounding box center [746, 193] width 185 height 25
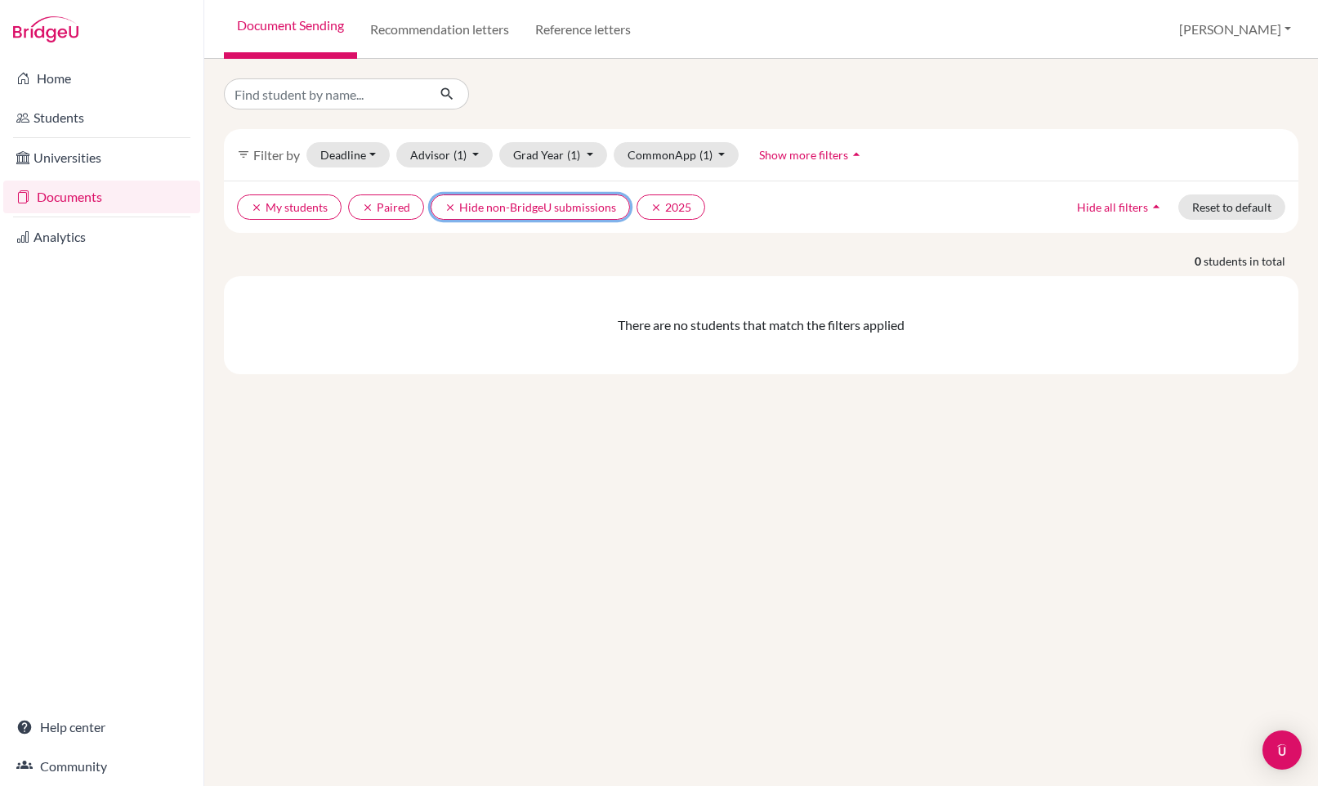
click at [517, 210] on button "clear Hide non-BridgeU submissions" at bounding box center [530, 206] width 199 height 25
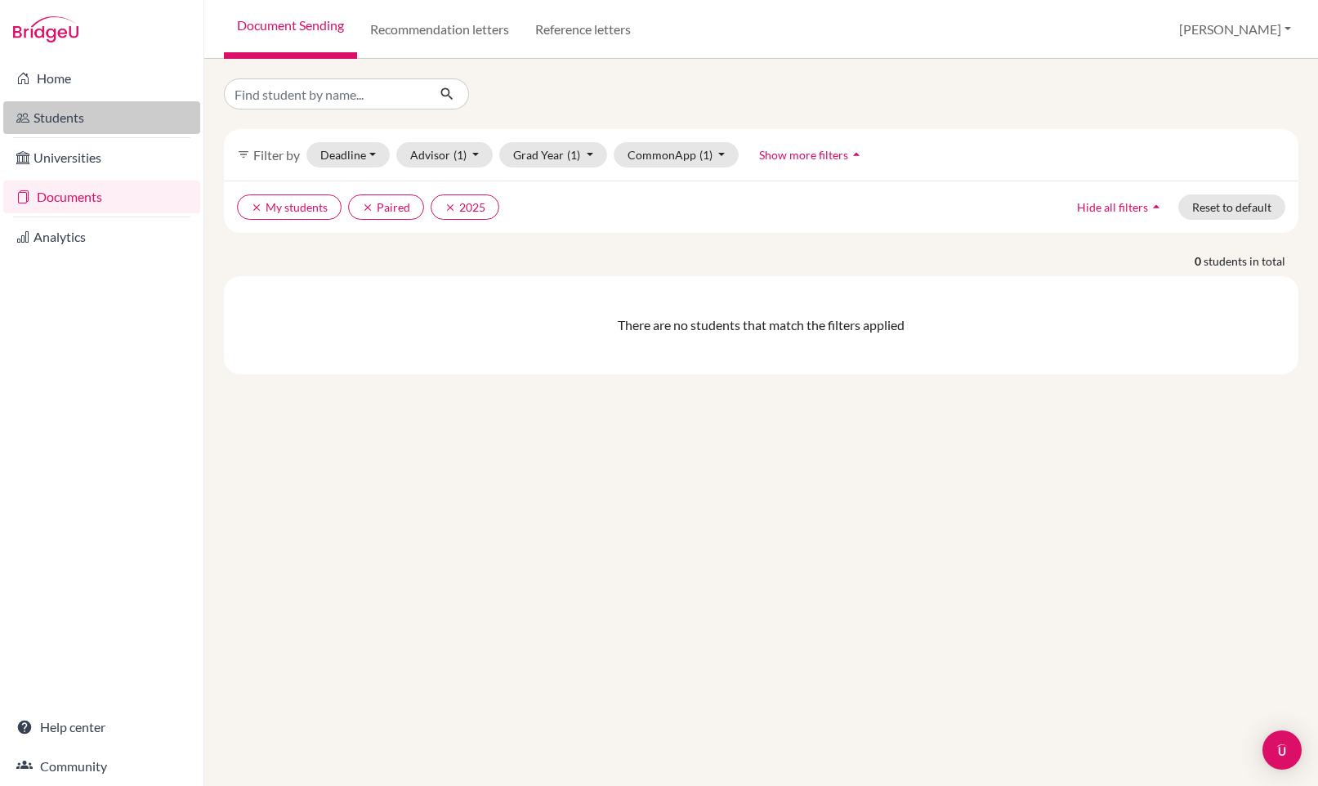
click at [79, 118] on link "Students" at bounding box center [101, 117] width 197 height 33
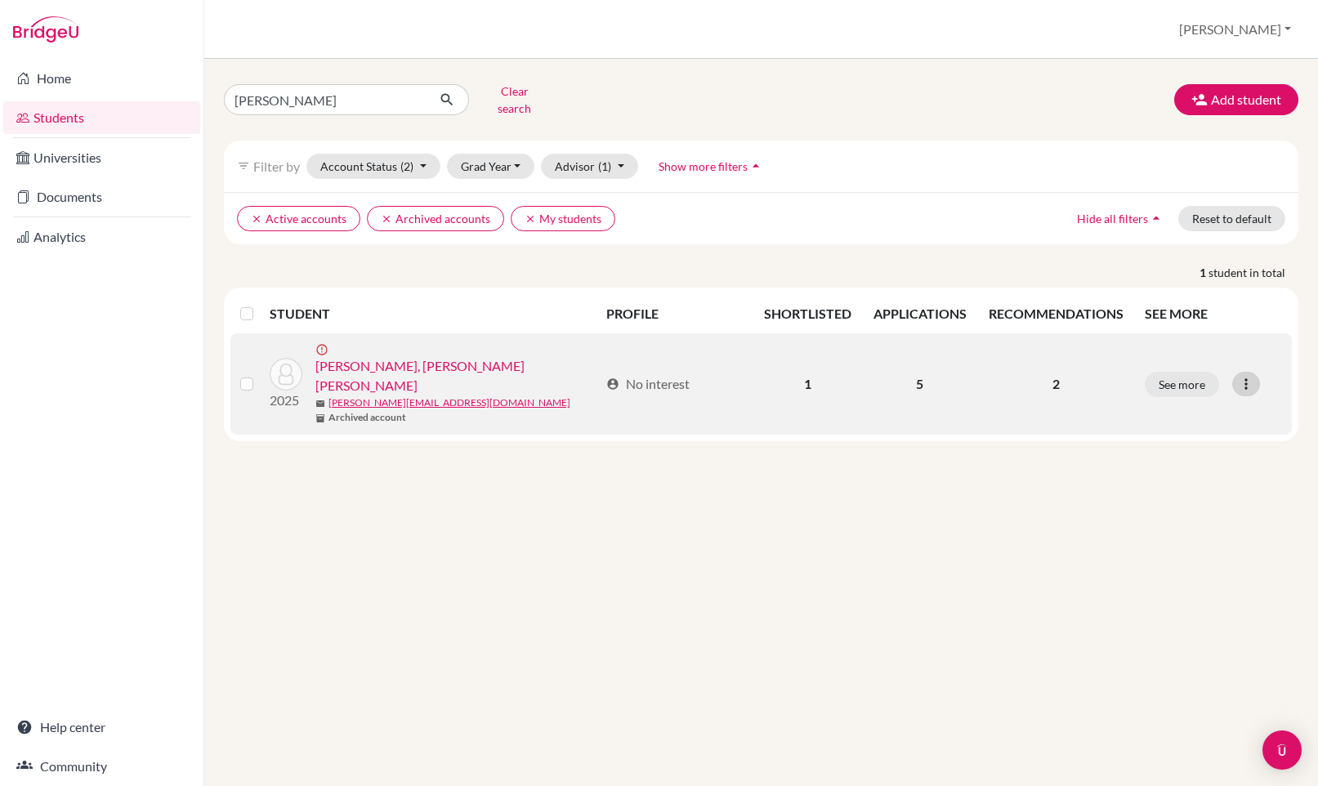
click at [1239, 376] on icon at bounding box center [1246, 384] width 16 height 16
click at [953, 393] on td "5" at bounding box center [920, 383] width 115 height 101
click at [448, 356] on link "Tan, Bryan Coltrane Gunawan" at bounding box center [457, 375] width 284 height 39
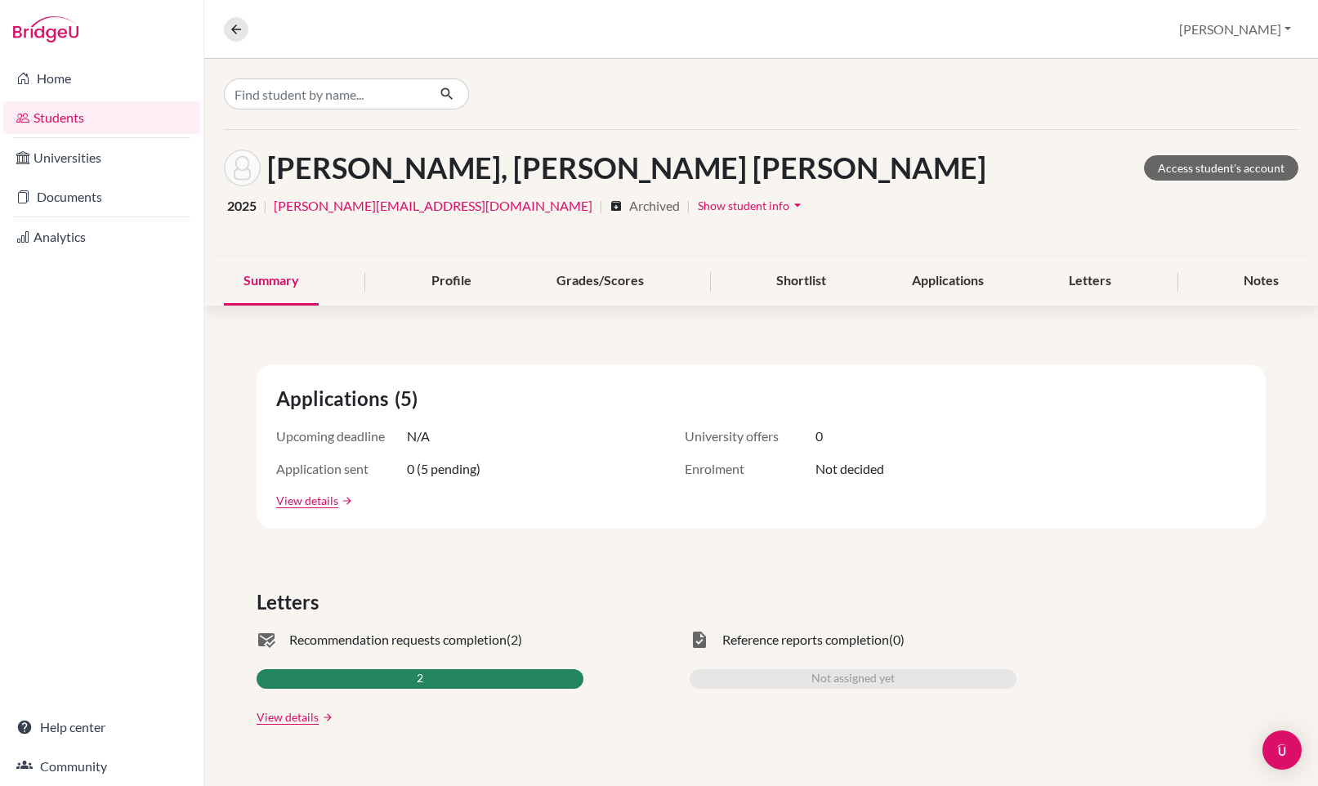
click at [698, 211] on span "Show student info" at bounding box center [744, 206] width 92 height 14
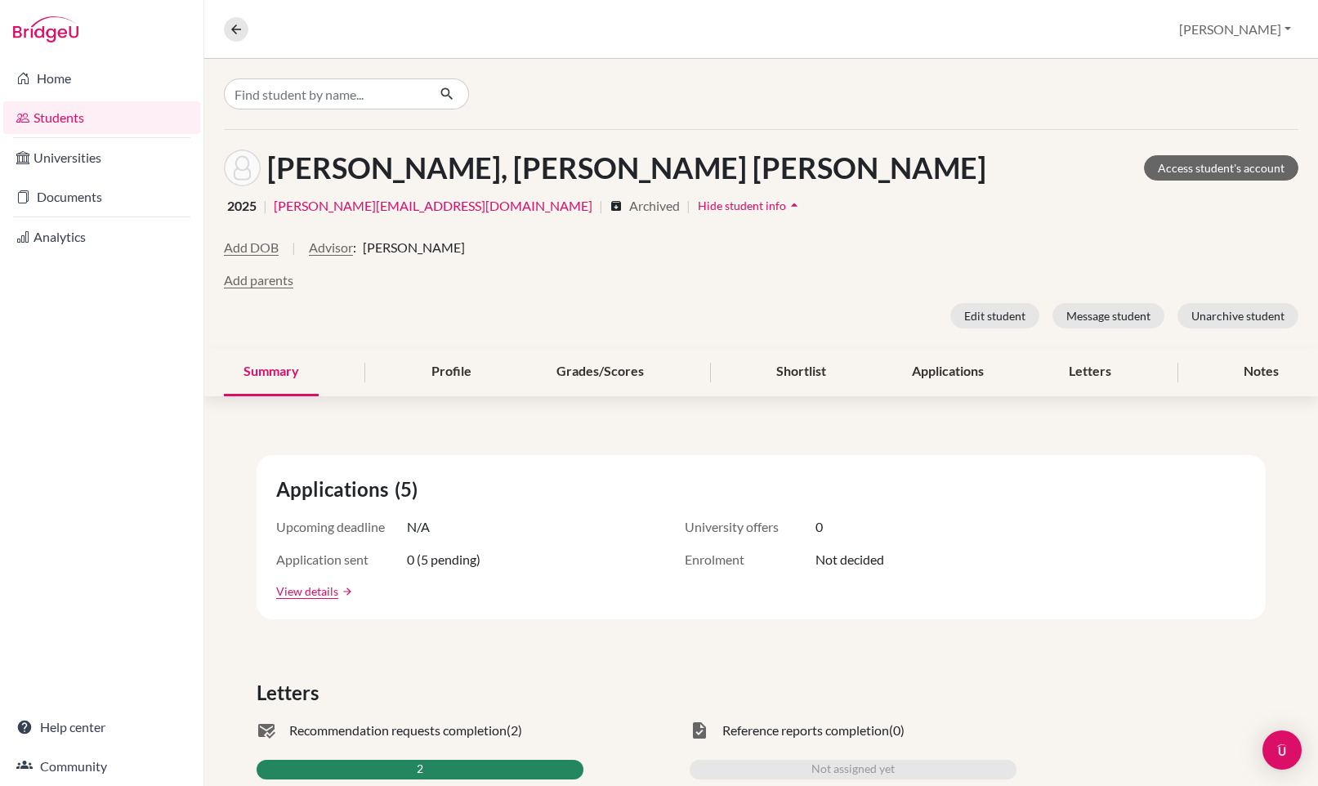
click at [686, 207] on span "Archived" at bounding box center [688, 206] width 4 height 20
click at [224, 35] on nav "Overview Student details" at bounding box center [243, 29] width 38 height 25
click at [225, 33] on button at bounding box center [236, 29] width 25 height 25
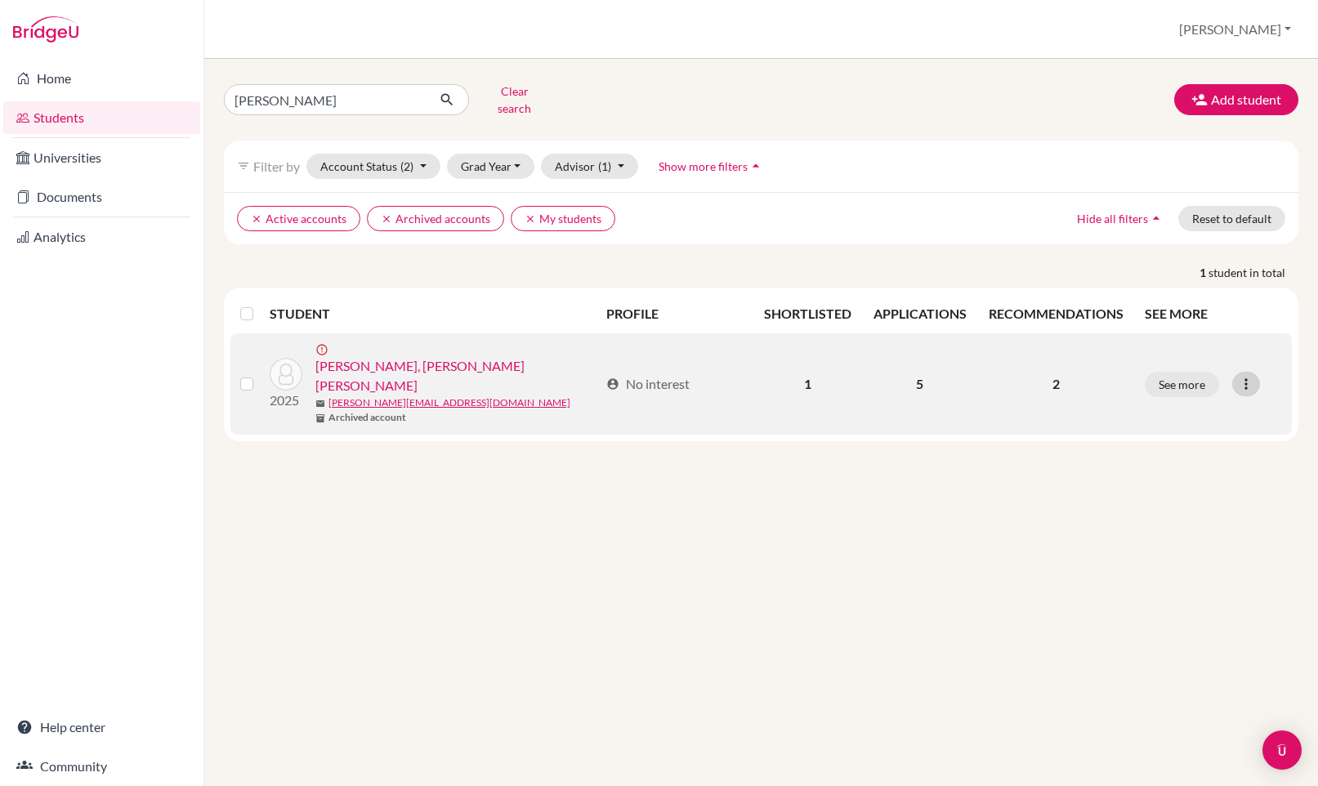
click at [1252, 376] on icon at bounding box center [1246, 384] width 16 height 16
click at [1221, 392] on button "Edit student" at bounding box center [1184, 404] width 148 height 26
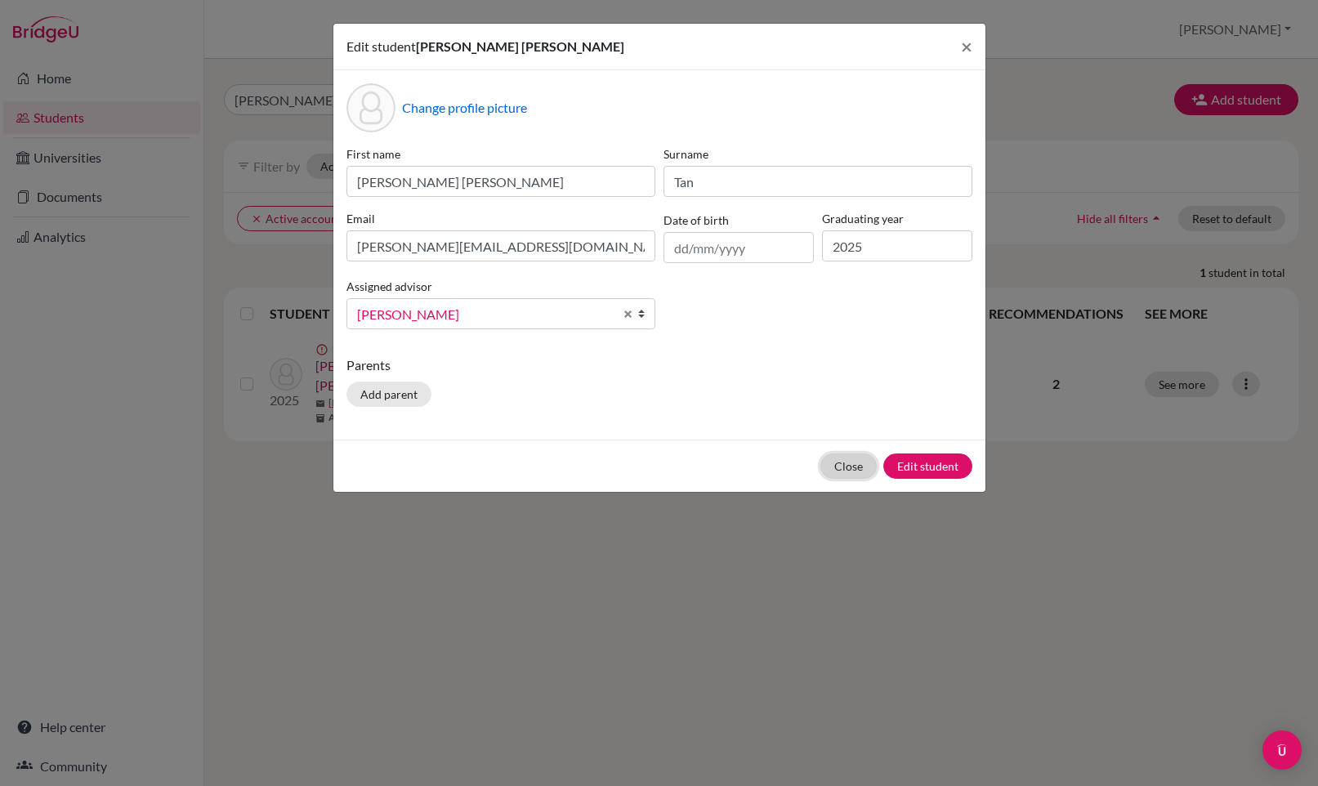
click at [848, 468] on button "Close" at bounding box center [848, 465] width 56 height 25
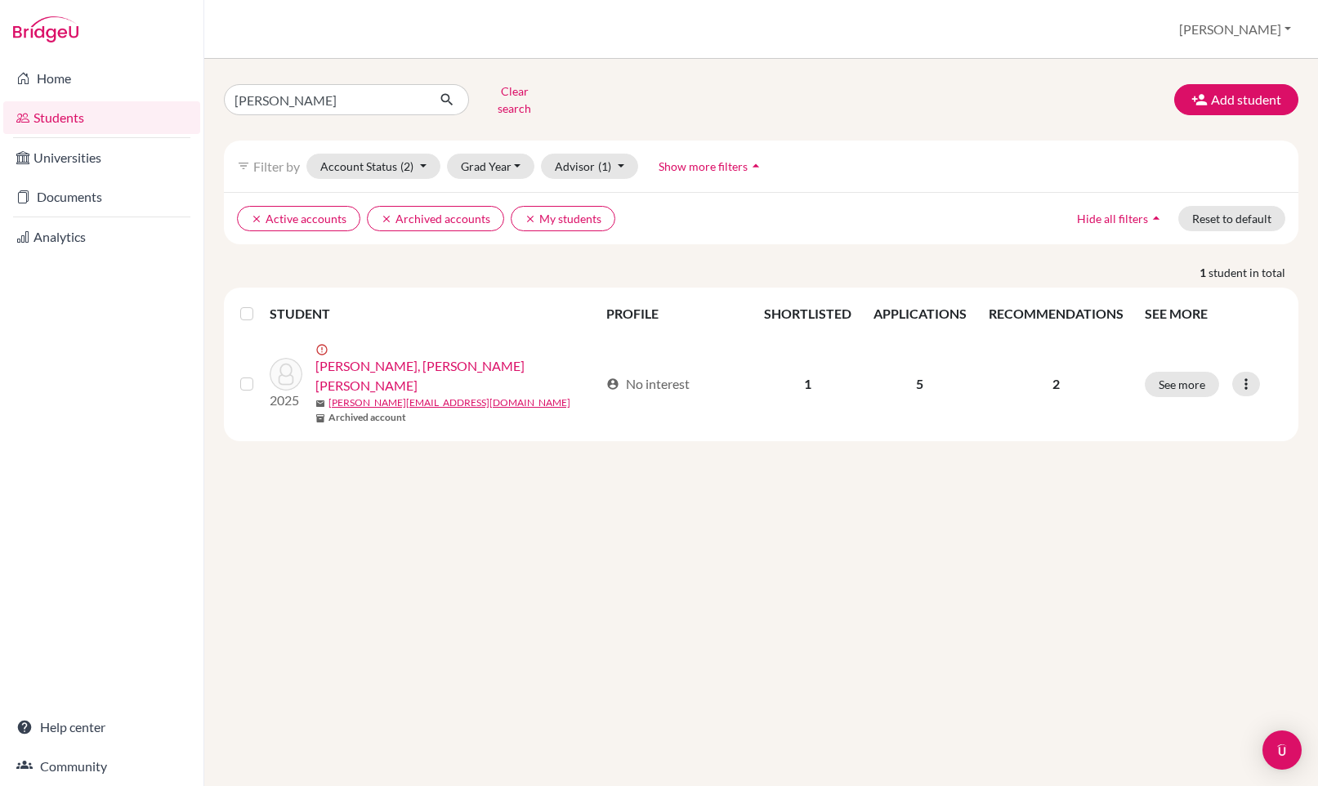
click at [1151, 210] on icon "arrow_drop_up" at bounding box center [1156, 218] width 16 height 16
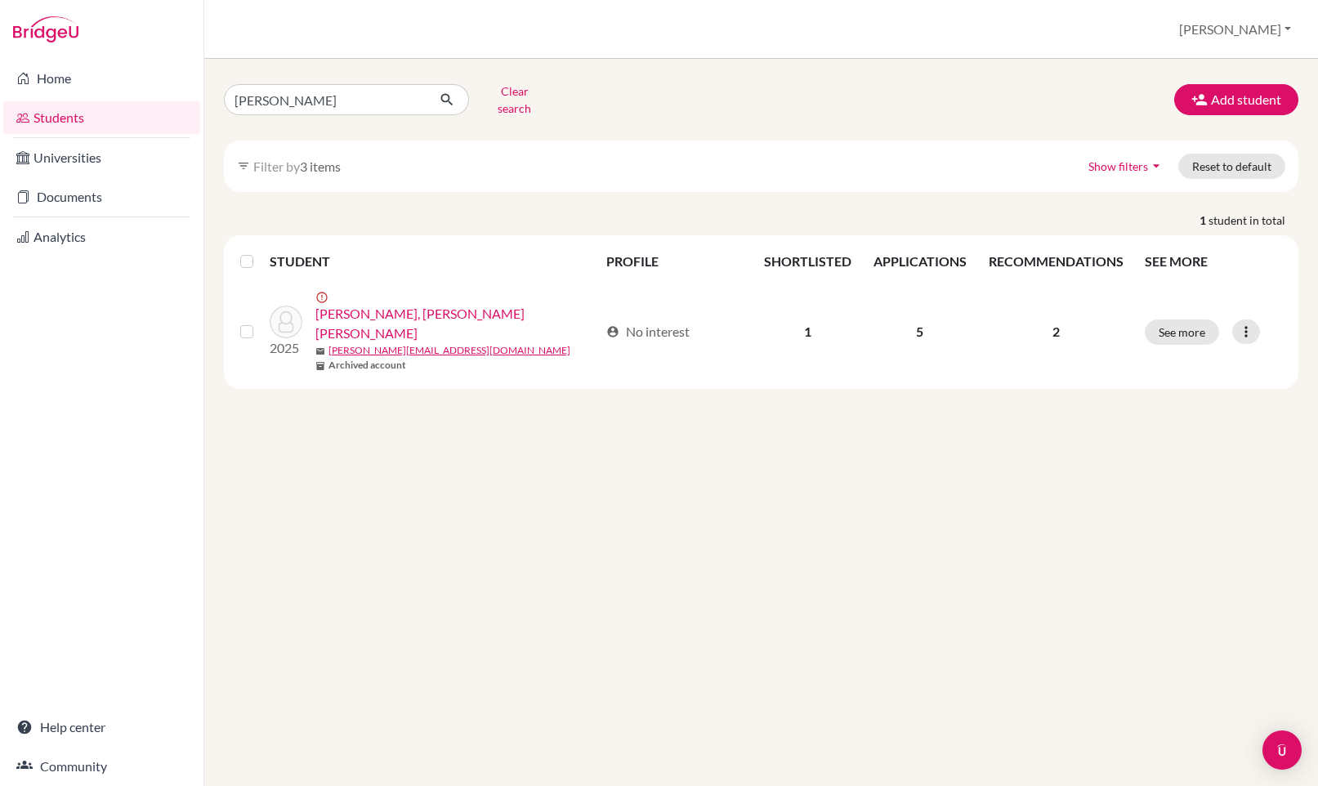
click at [1141, 159] on span "Show filters" at bounding box center [1118, 166] width 60 height 14
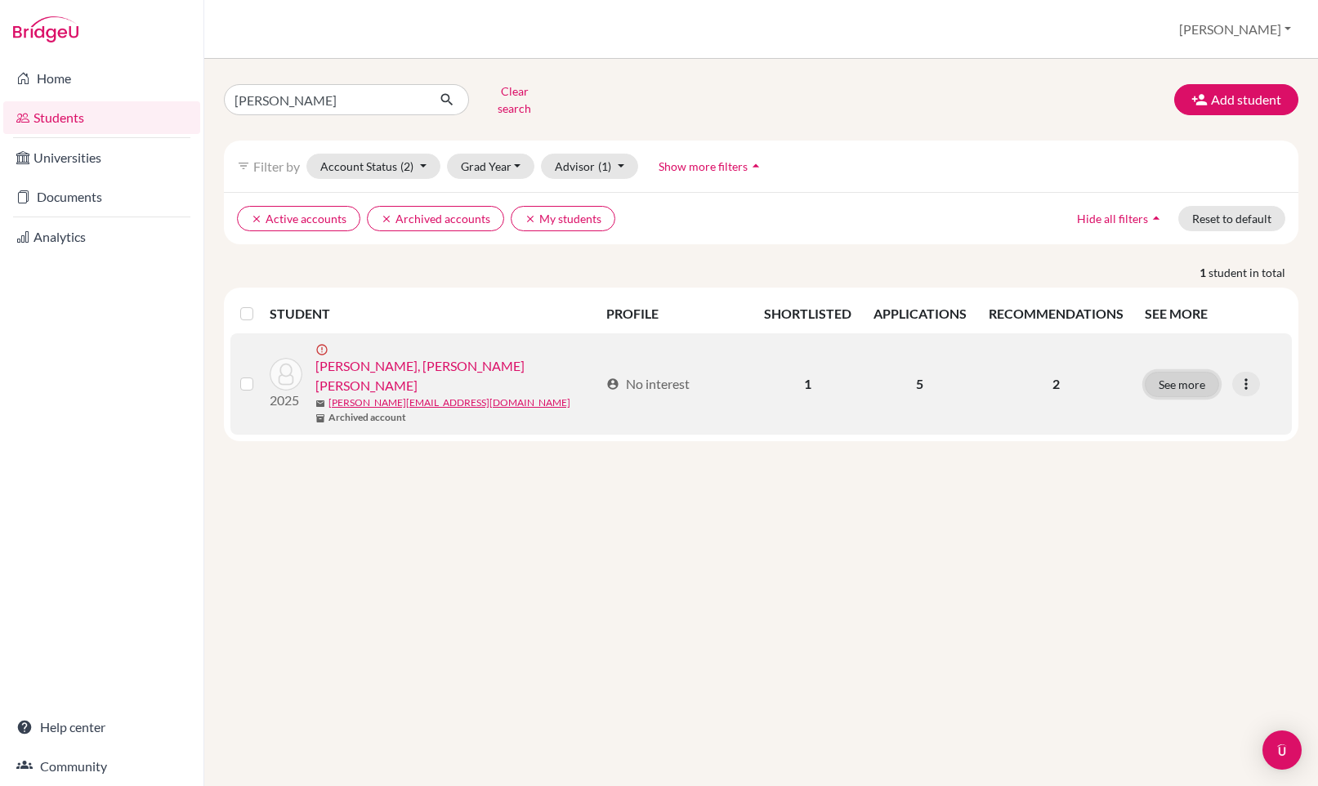
click at [1187, 372] on button "See more" at bounding box center [1182, 384] width 74 height 25
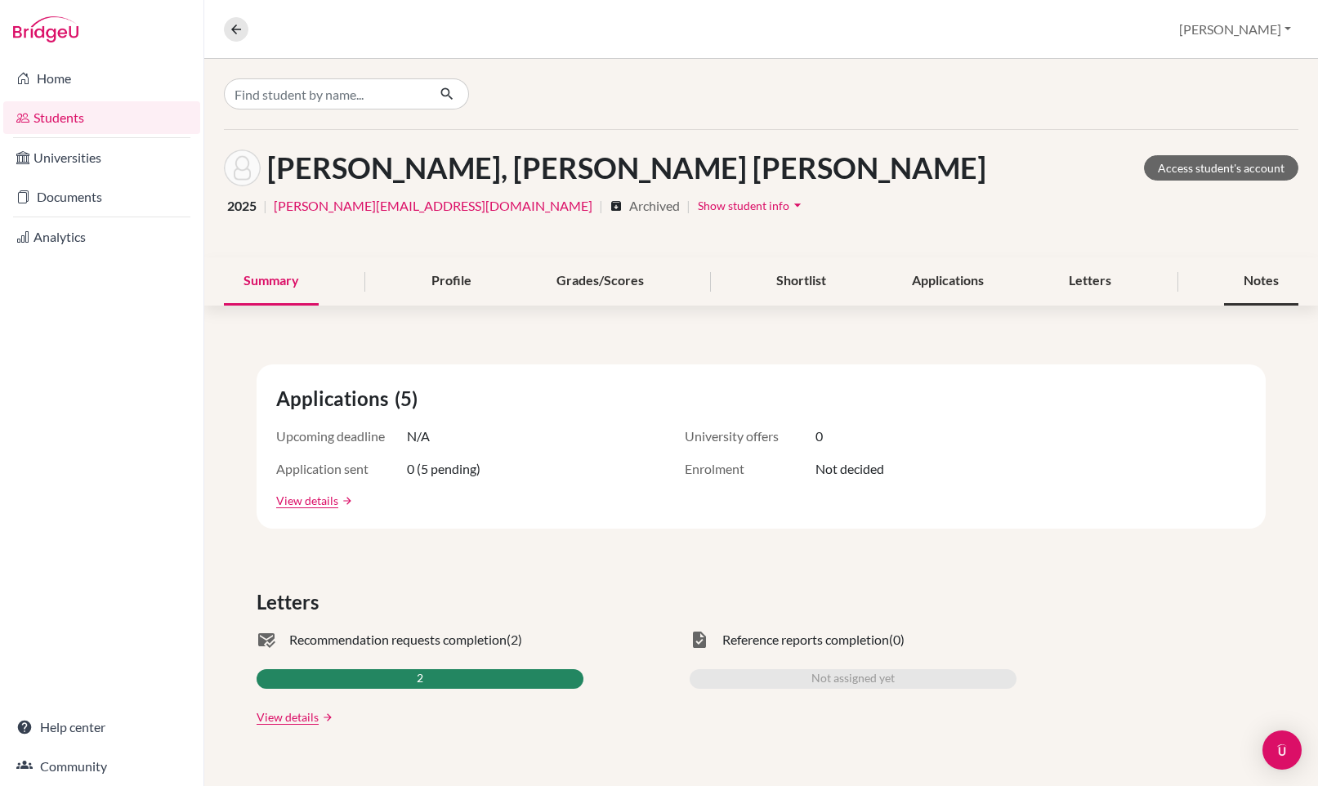
click at [1248, 285] on div "Notes" at bounding box center [1261, 281] width 74 height 48
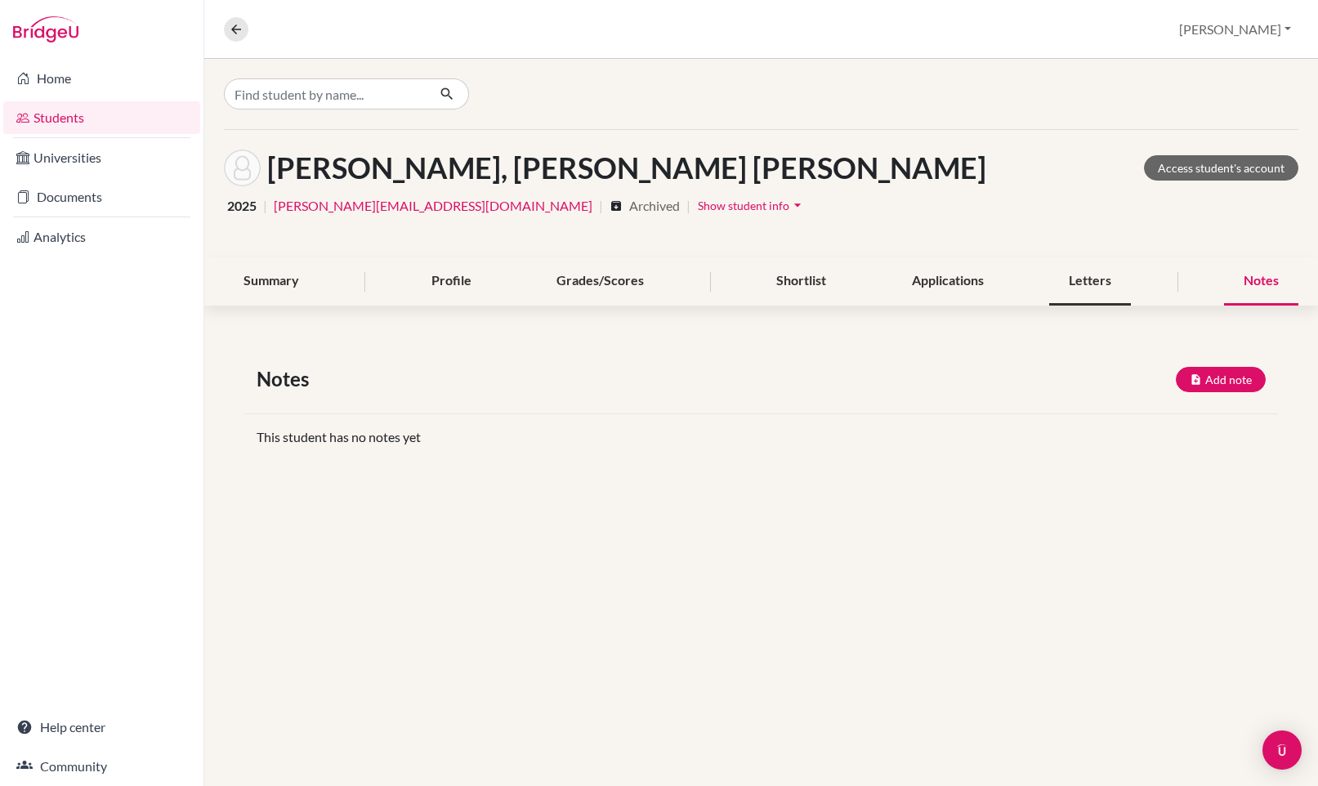
click at [1092, 280] on div "Letters" at bounding box center [1090, 281] width 82 height 48
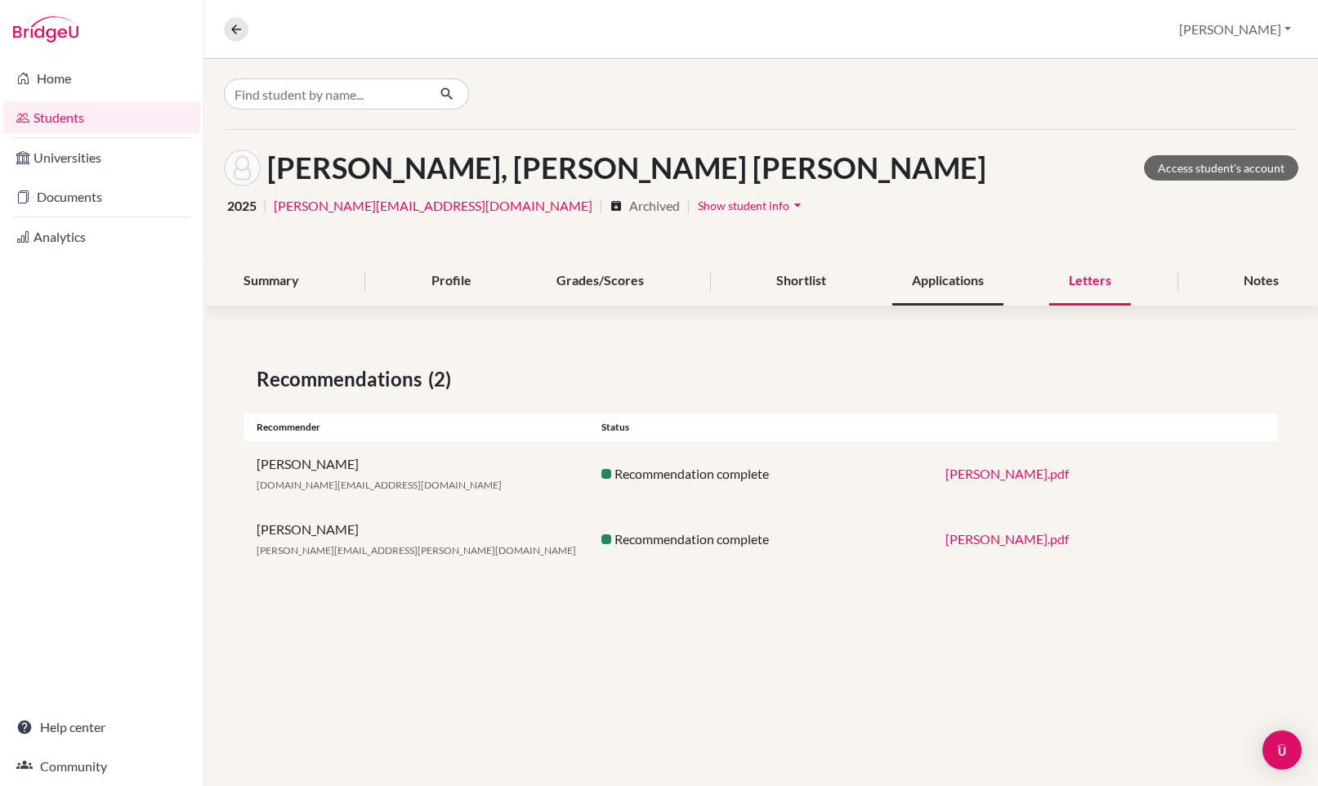
click at [929, 285] on div "Applications" at bounding box center [947, 281] width 111 height 48
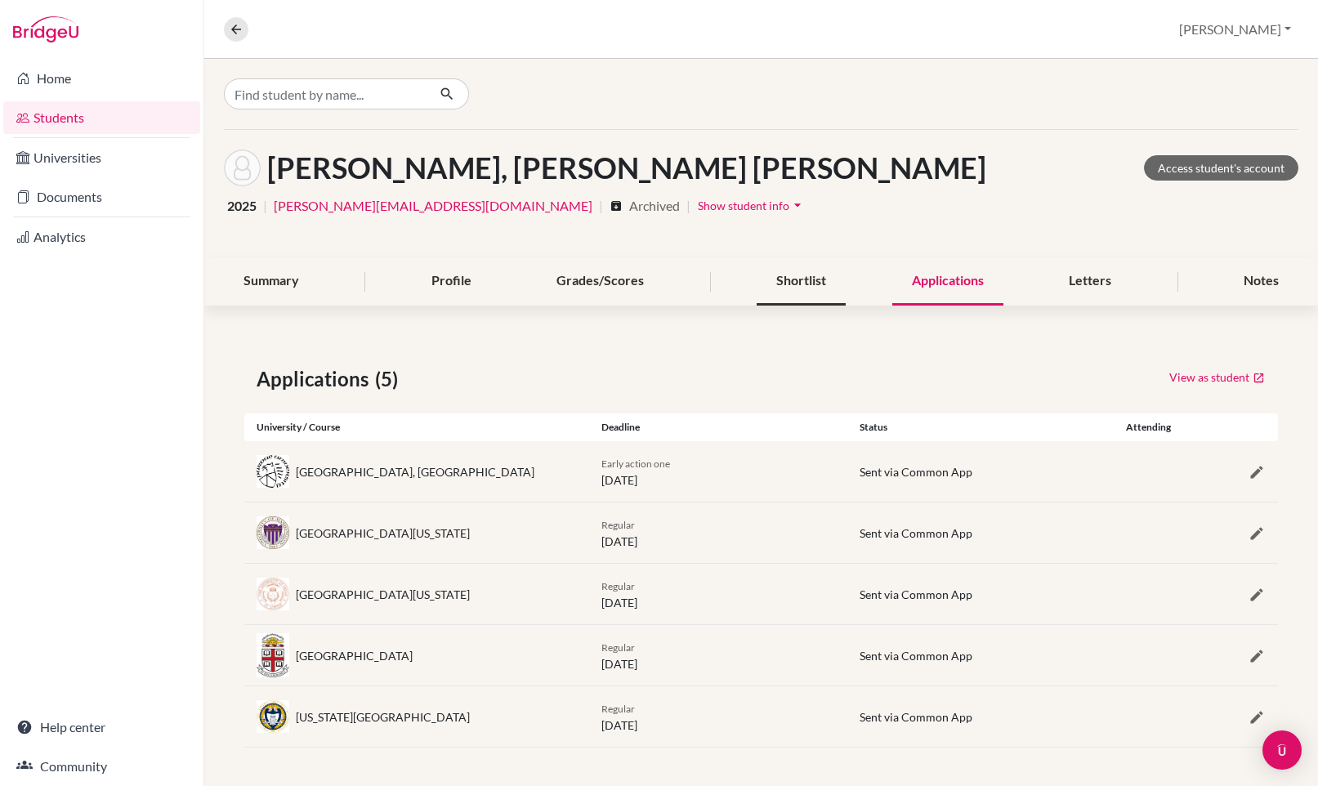
click at [776, 284] on div "Shortlist" at bounding box center [801, 281] width 89 height 48
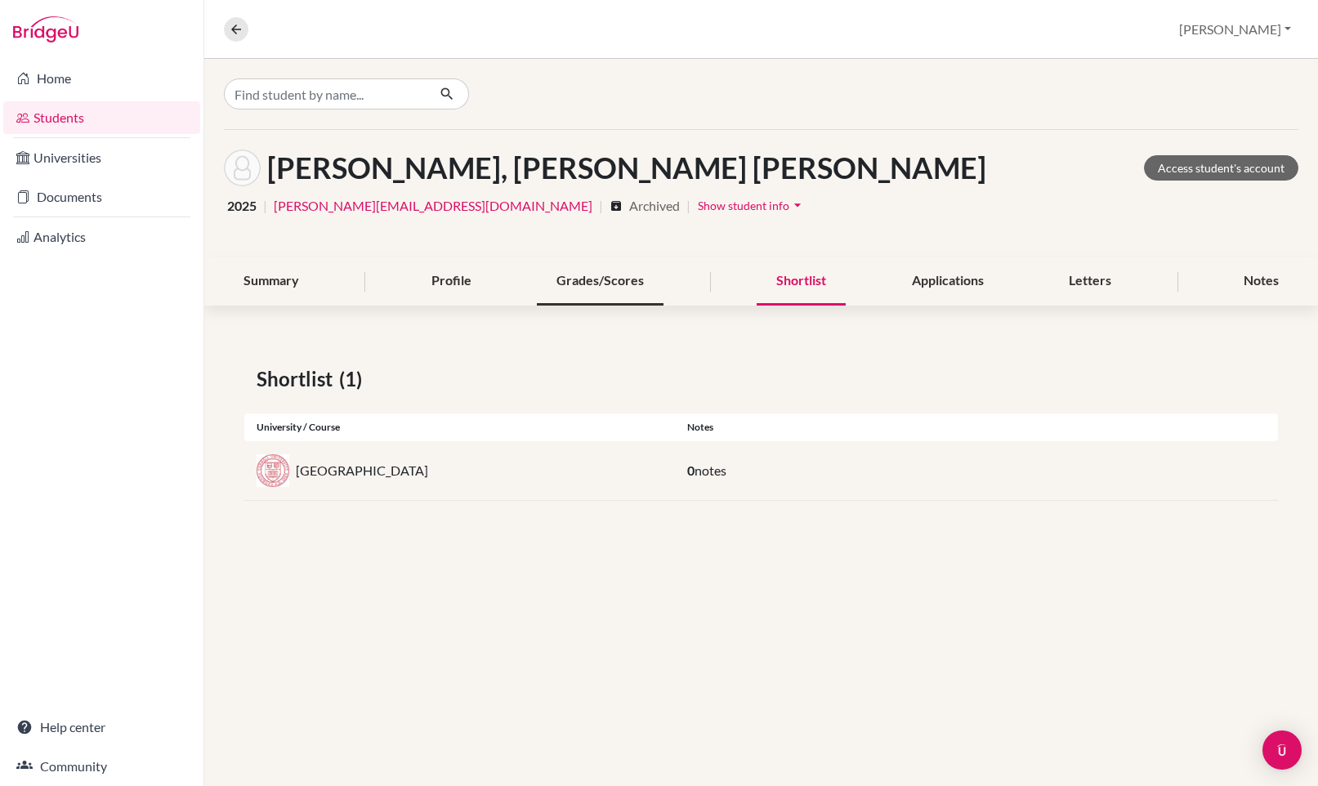
click at [616, 277] on div "Grades/Scores" at bounding box center [600, 281] width 127 height 48
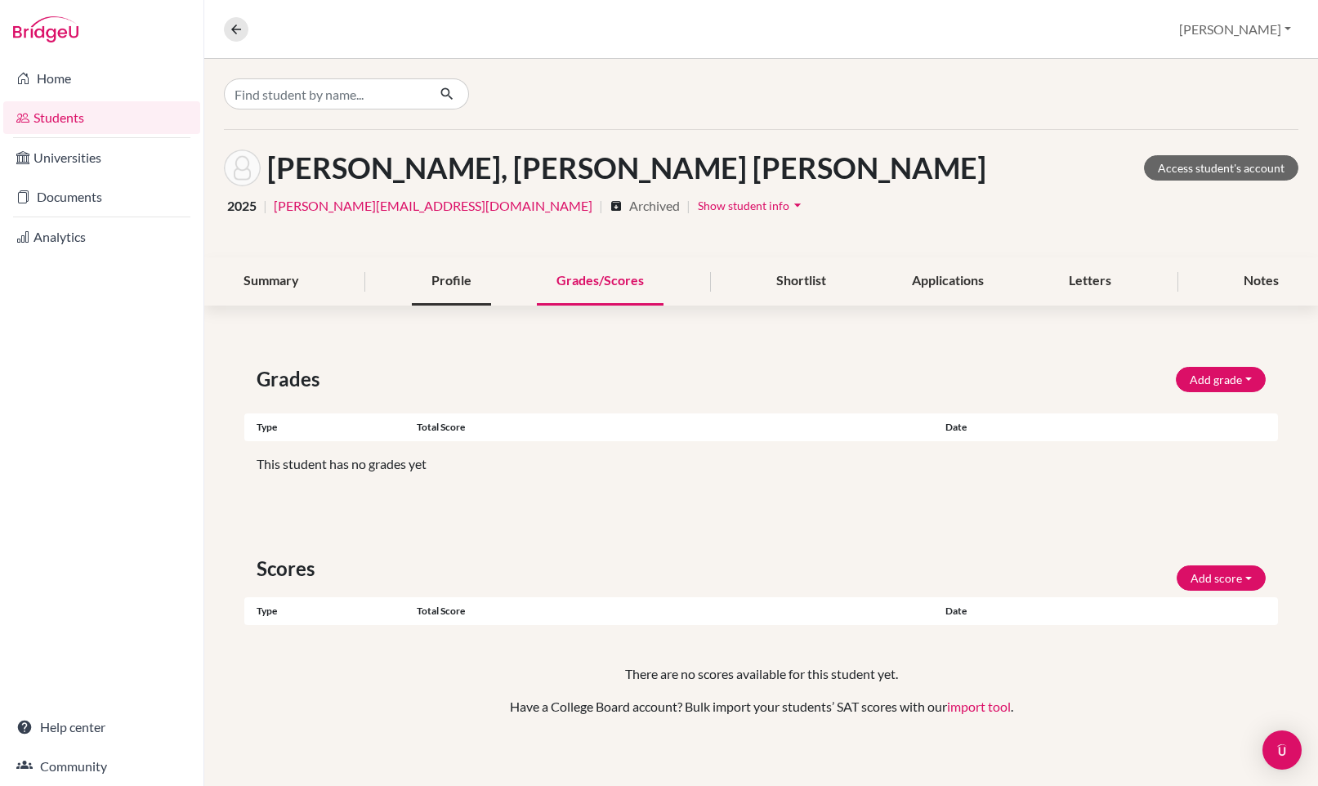
click at [426, 275] on div "Profile" at bounding box center [451, 281] width 79 height 48
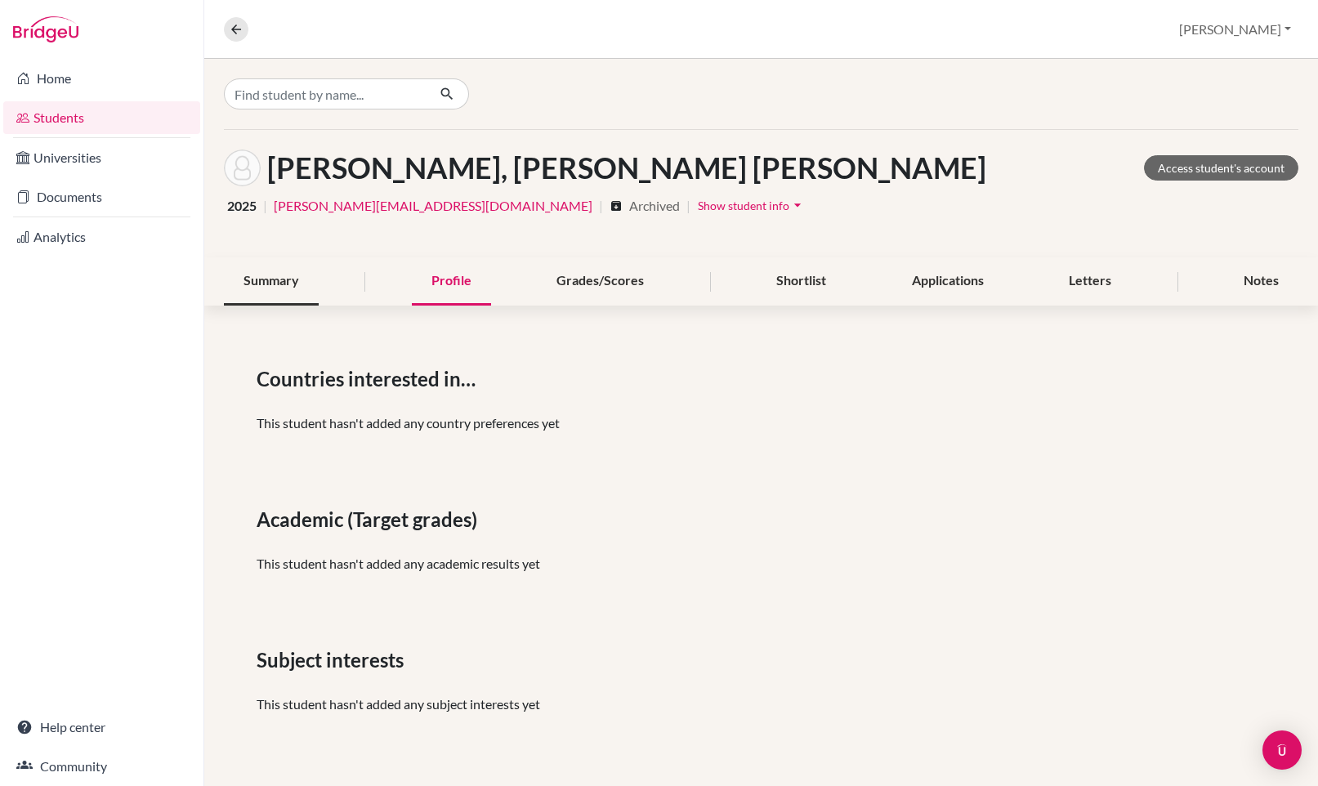
click at [290, 274] on div "Summary" at bounding box center [271, 281] width 95 height 48
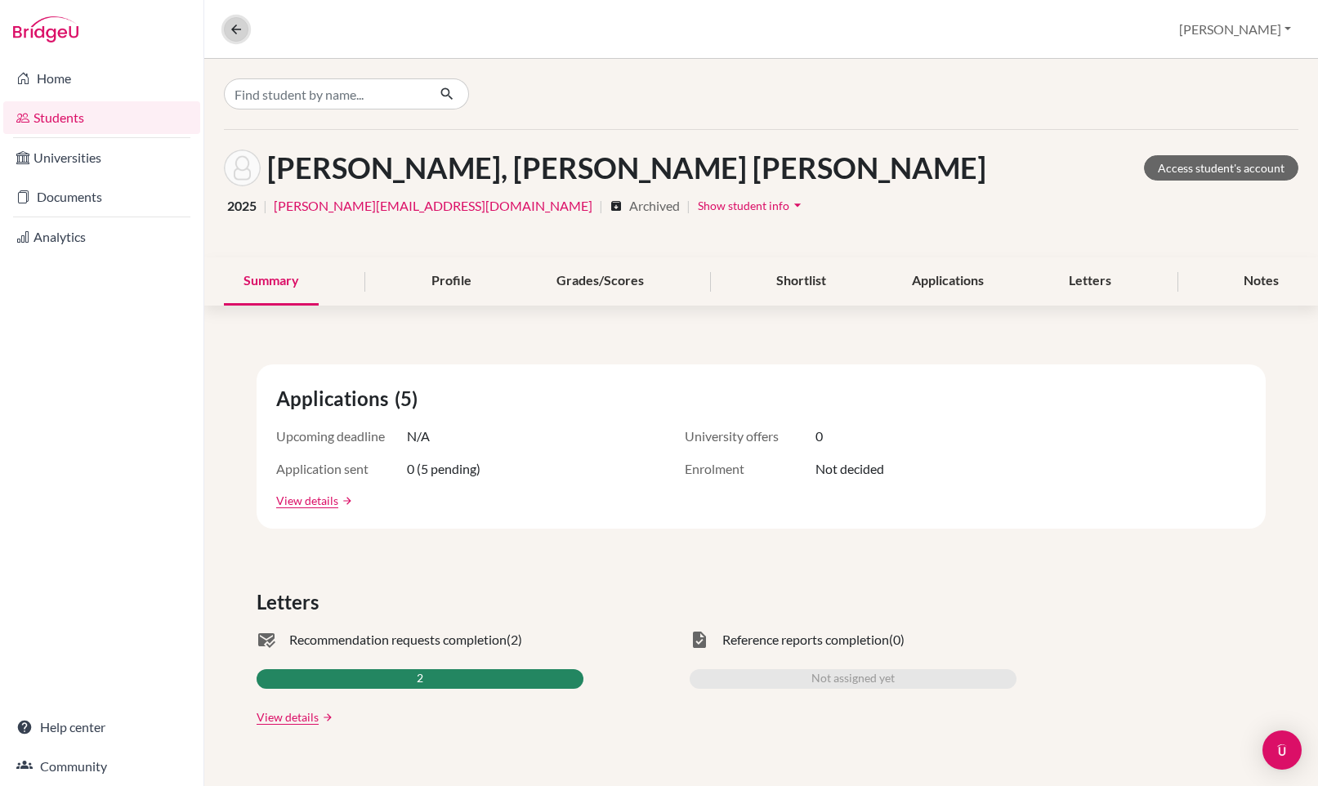
click at [239, 27] on icon at bounding box center [236, 29] width 15 height 15
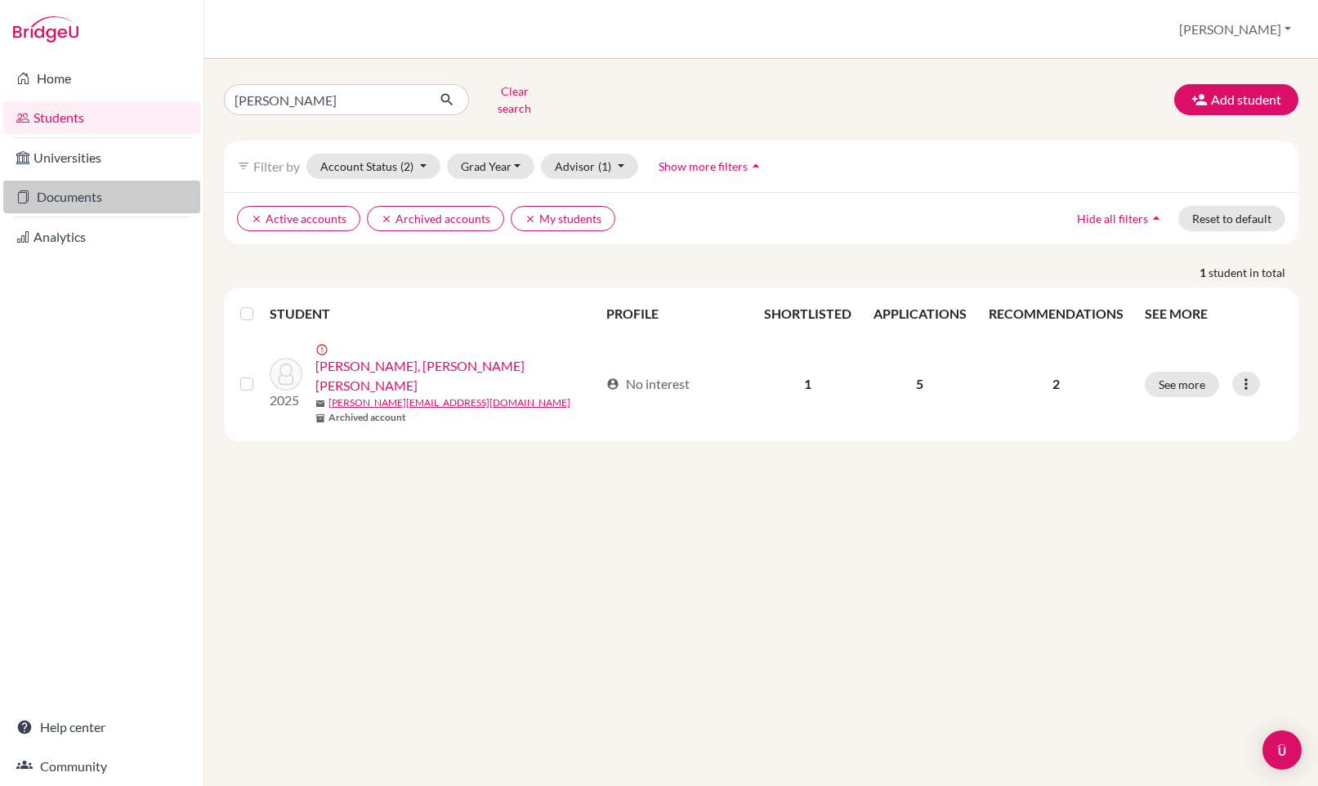
click at [103, 194] on link "Documents" at bounding box center [101, 197] width 197 height 33
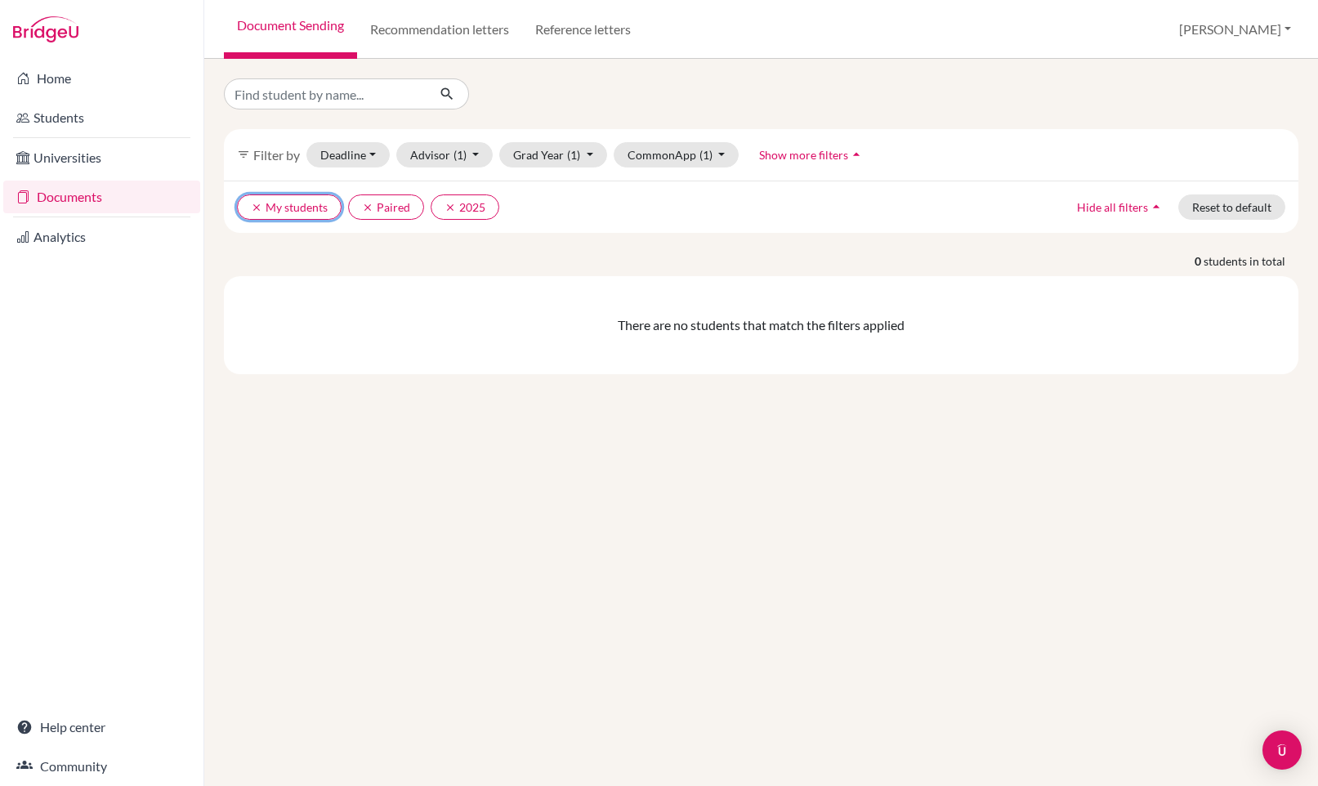
drag, startPoint x: 324, startPoint y: 200, endPoint x: 279, endPoint y: 201, distance: 45.8
click at [324, 200] on button "clear My students" at bounding box center [289, 206] width 105 height 25
click at [255, 204] on icon "clear" at bounding box center [256, 207] width 11 height 11
click at [256, 204] on icon "clear" at bounding box center [256, 207] width 11 height 11
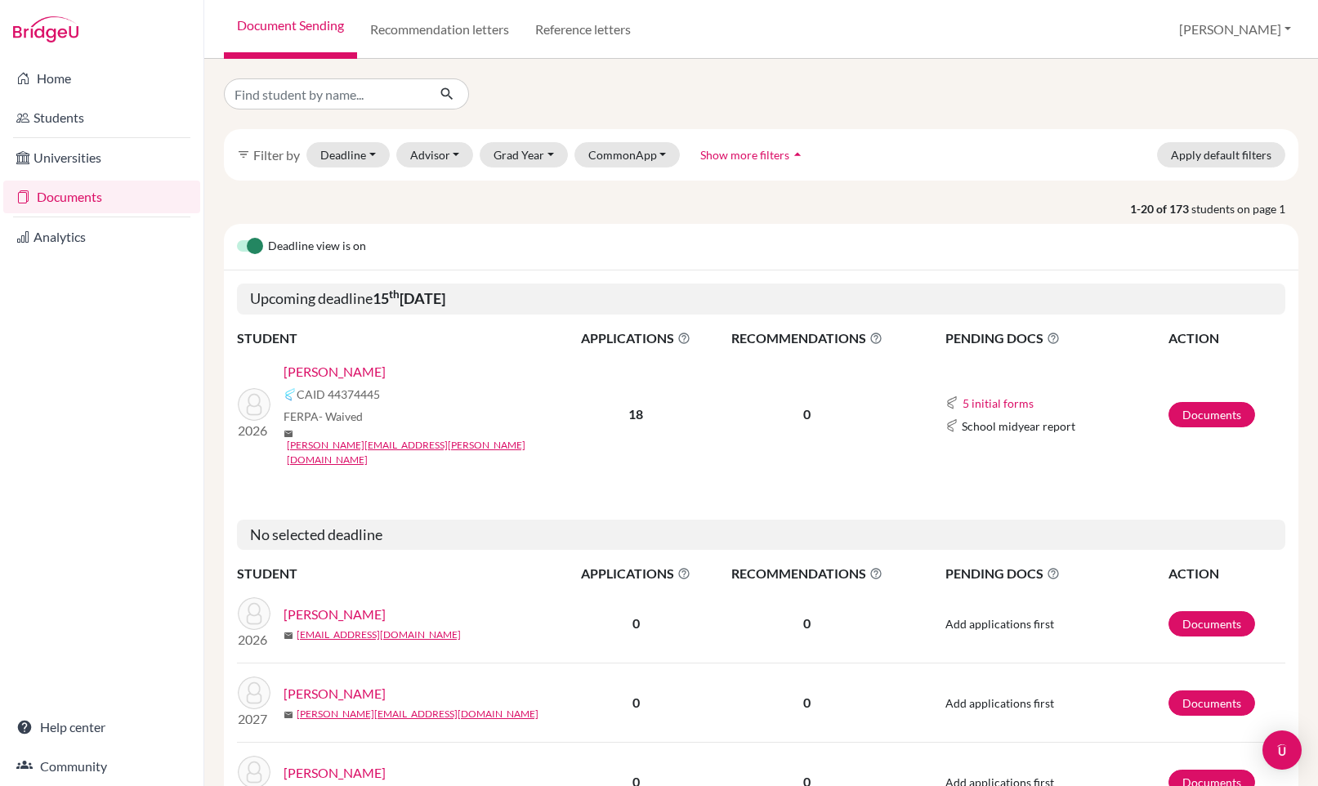
click at [254, 154] on span "Filter by" at bounding box center [276, 155] width 47 height 16
click at [248, 154] on icon "filter_list" at bounding box center [243, 154] width 13 height 13
click at [244, 155] on icon "filter_list" at bounding box center [243, 154] width 13 height 13
click at [596, 154] on button "CommonApp" at bounding box center [627, 154] width 106 height 25
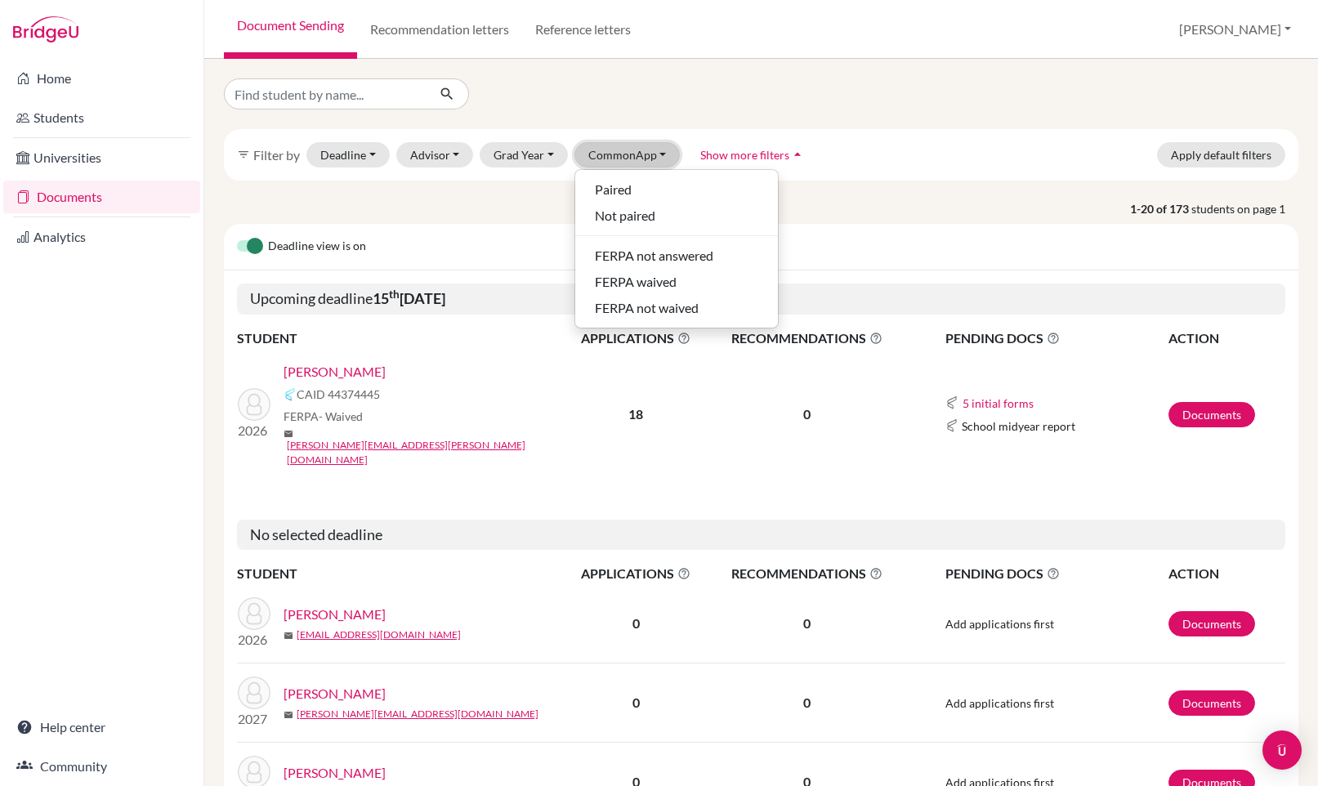
click at [596, 154] on button "CommonApp" at bounding box center [627, 154] width 106 height 25
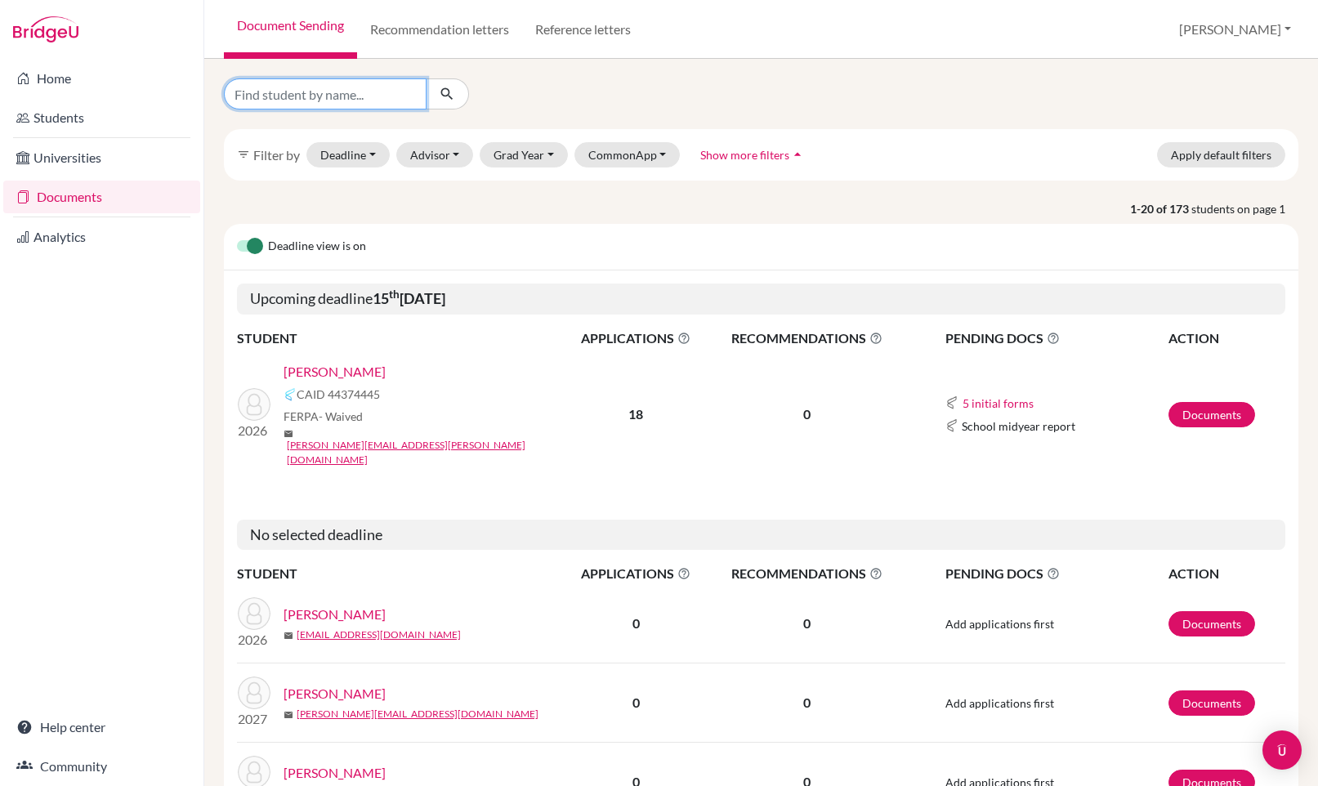
click at [306, 92] on input "Find student by name..." at bounding box center [325, 93] width 203 height 31
drag, startPoint x: 337, startPoint y: 95, endPoint x: 271, endPoint y: 93, distance: 65.4
click at [271, 93] on input "[PERSON_NAME]" at bounding box center [325, 93] width 203 height 31
type input "bryan"
click at [443, 89] on icon "submit" at bounding box center [447, 94] width 16 height 16
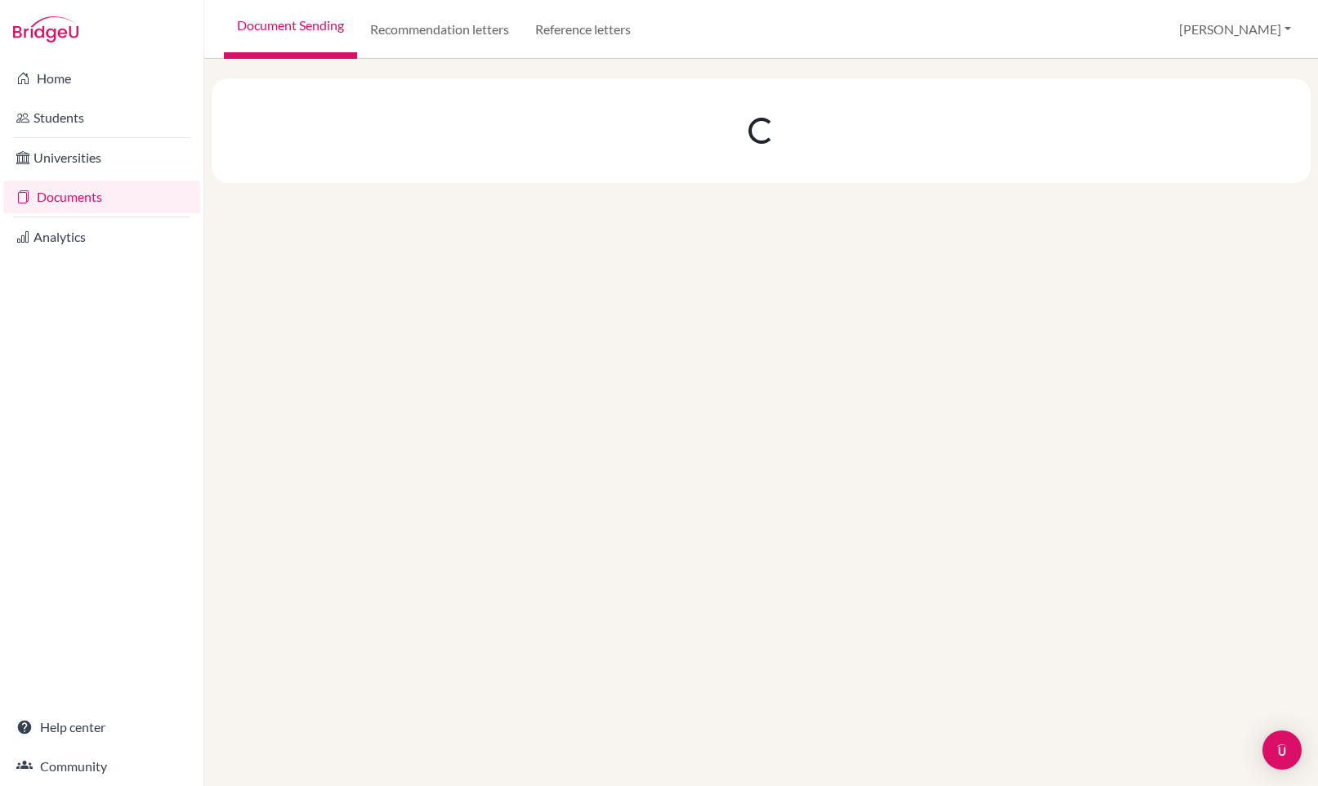
select select "8"
select select "9"
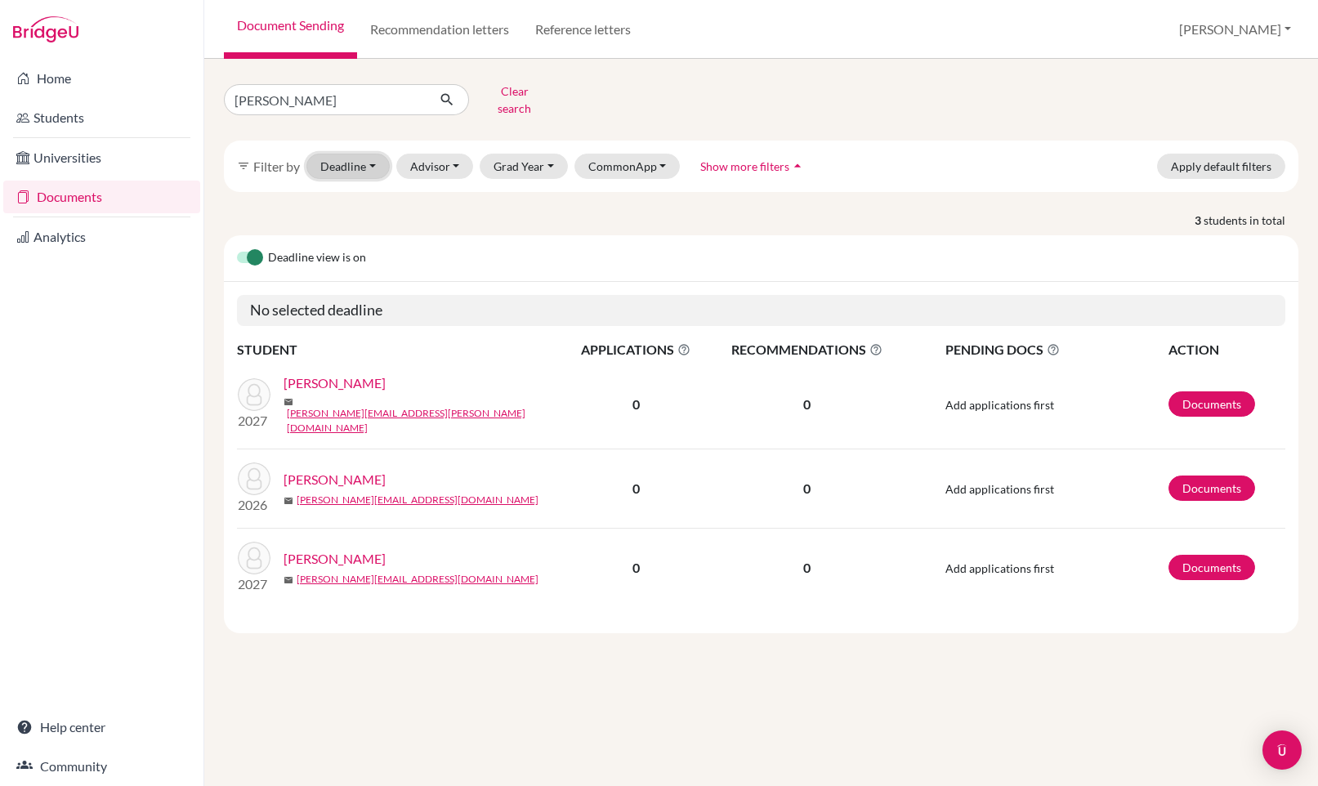
click at [343, 154] on button "Deadline - Select a date range Or double click for a single date selection Toda…" at bounding box center [347, 166] width 83 height 25
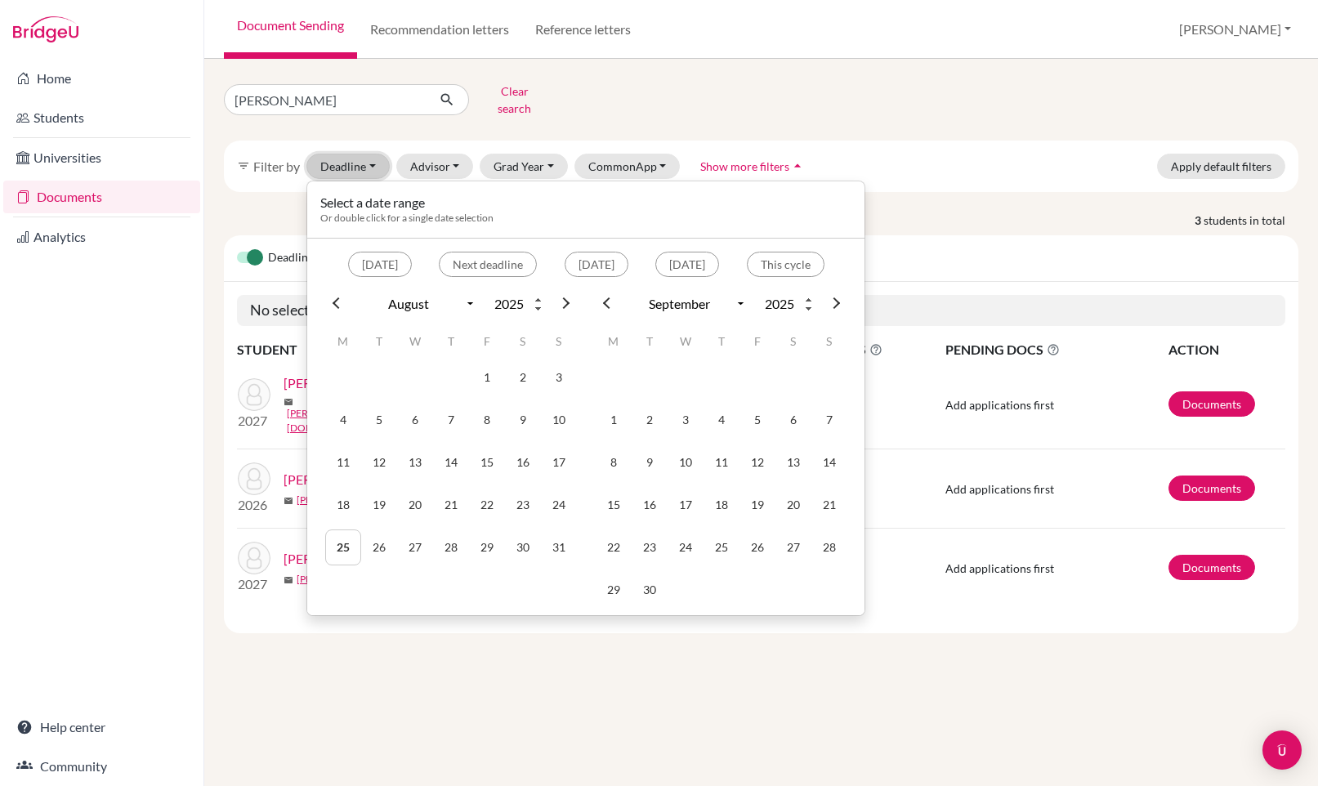
click at [348, 154] on button "Deadline - Select a date range Or double click for a single date selection Toda…" at bounding box center [347, 166] width 83 height 25
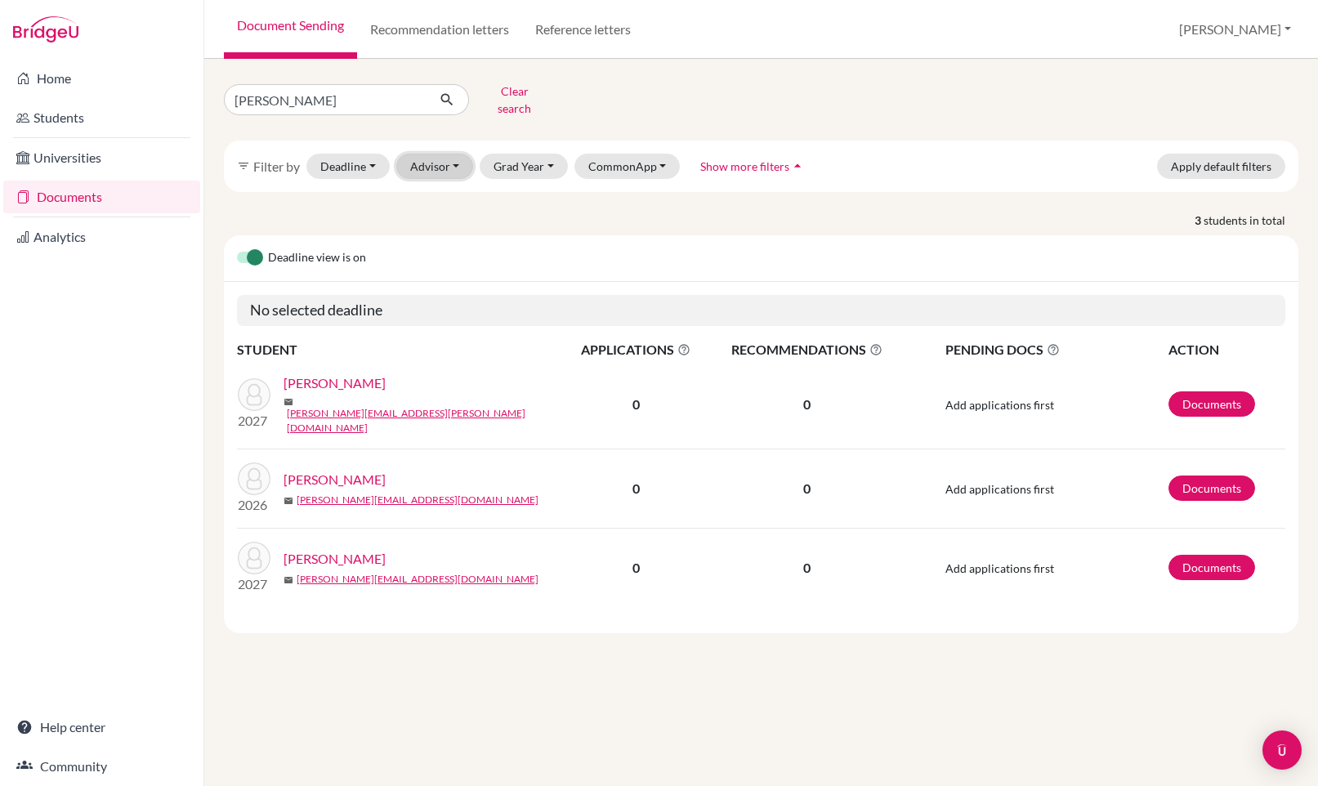
click at [414, 154] on button "Advisor" at bounding box center [435, 166] width 78 height 25
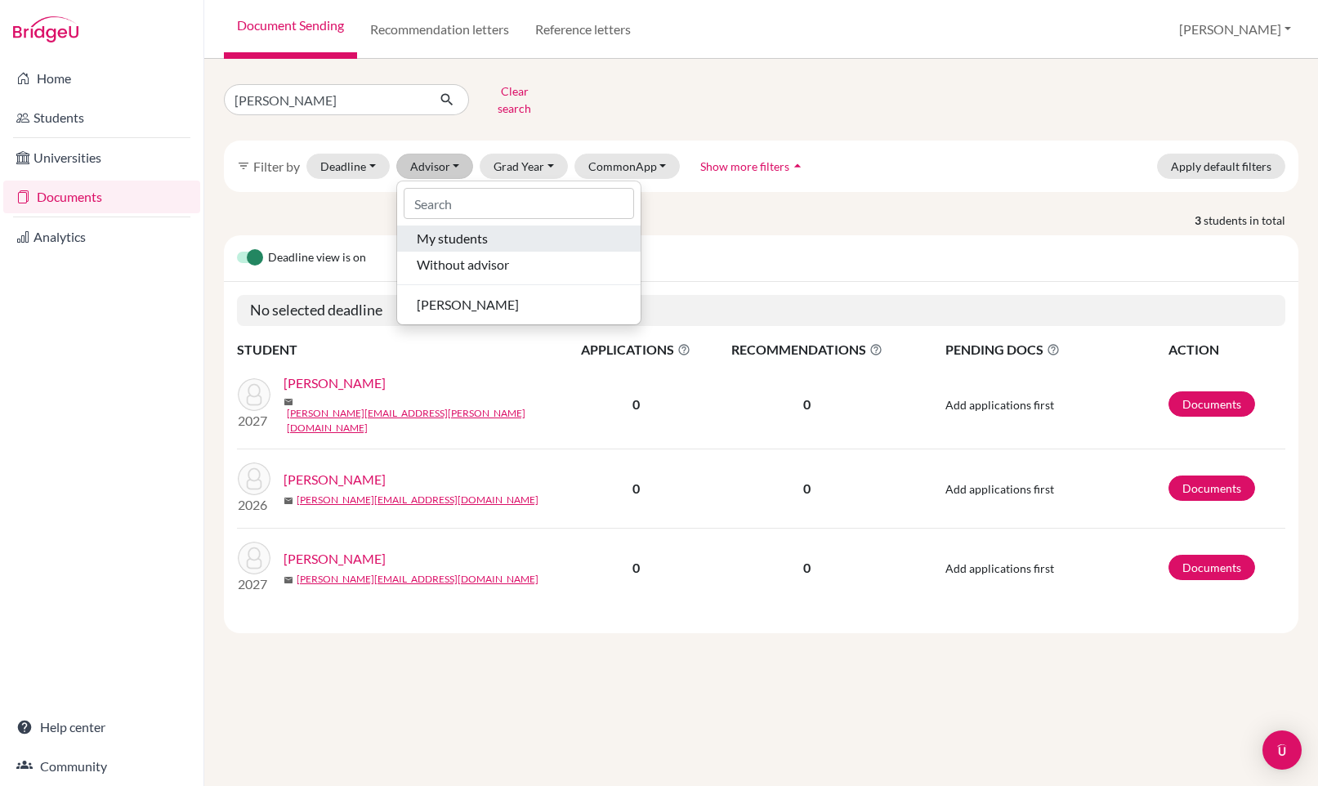
click at [445, 229] on span "My students" at bounding box center [452, 239] width 71 height 20
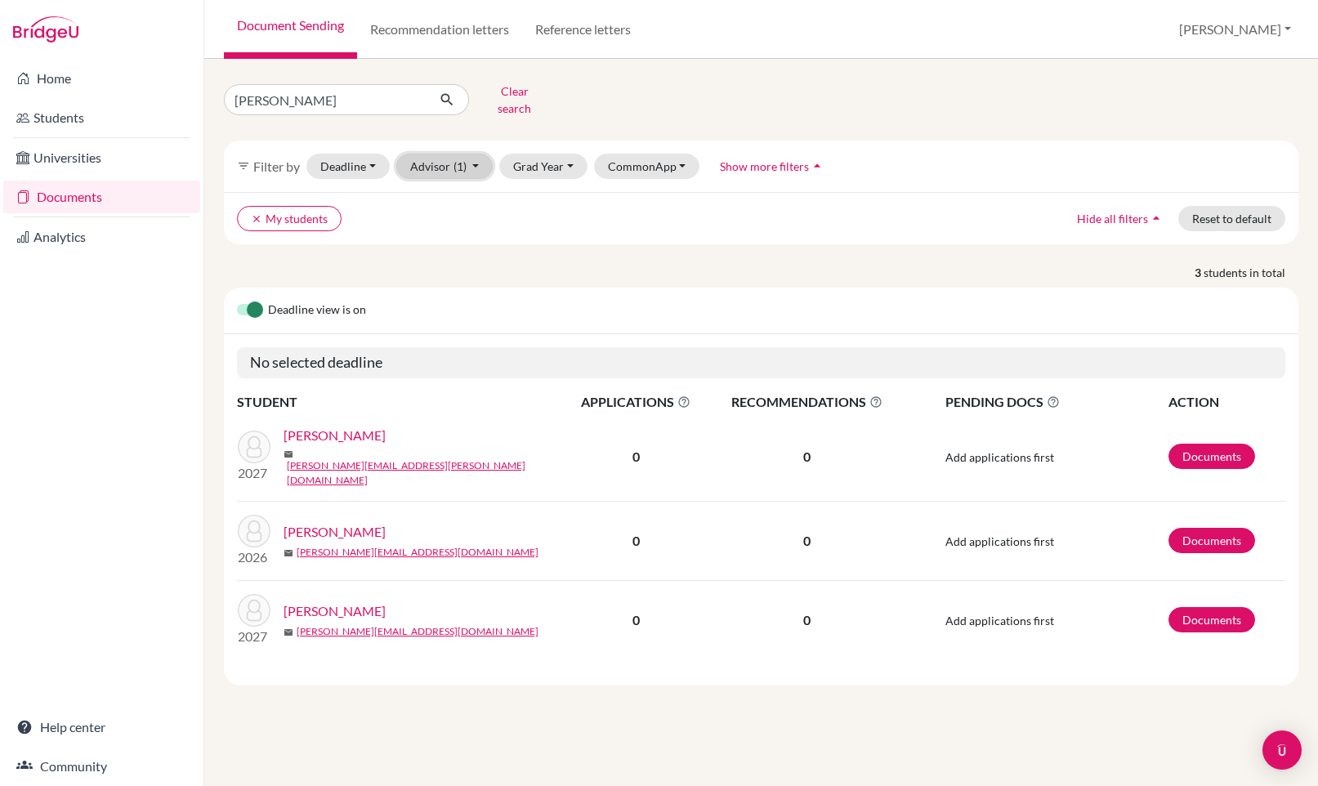
click at [440, 158] on button "Advisor (1)" at bounding box center [444, 166] width 97 height 25
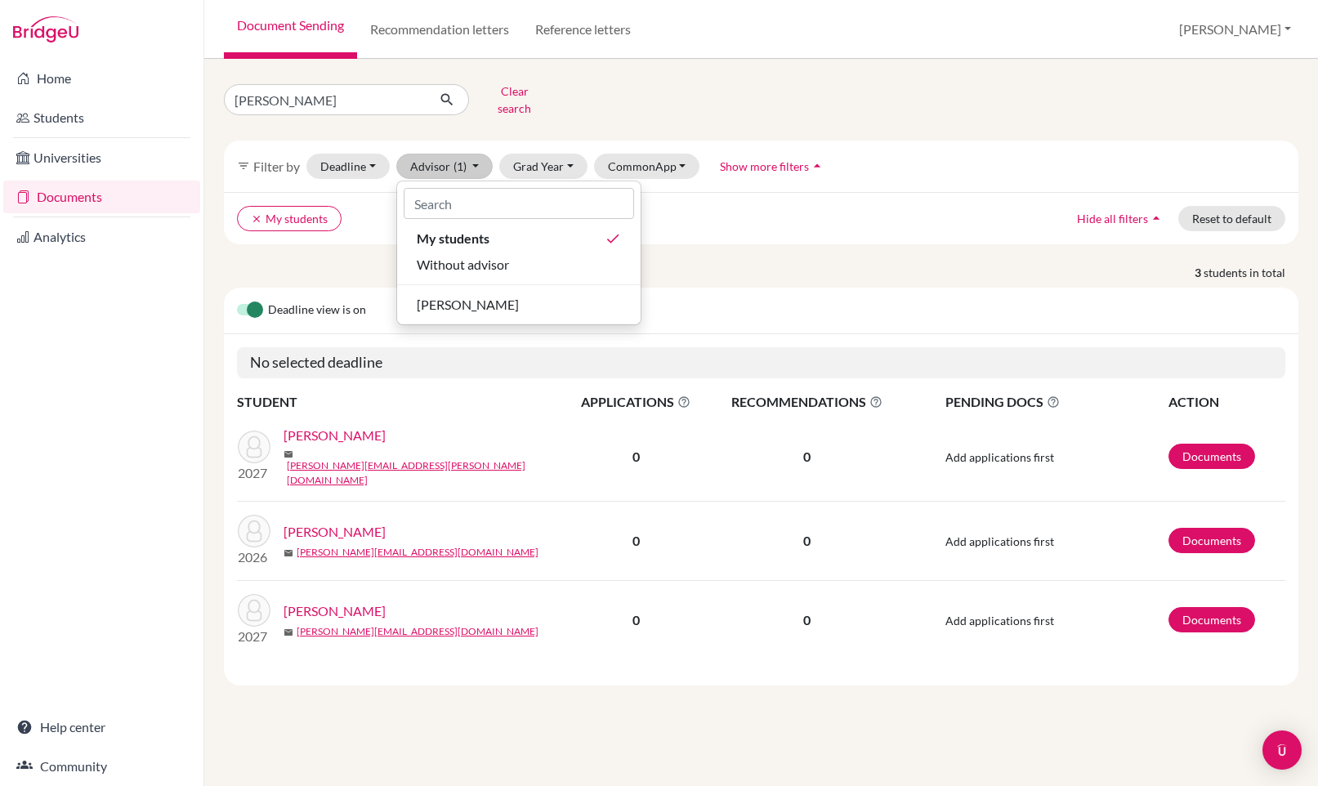
click at [455, 278] on ul "My students done Without advisor Putra, Natasha" at bounding box center [518, 271] width 243 height 92
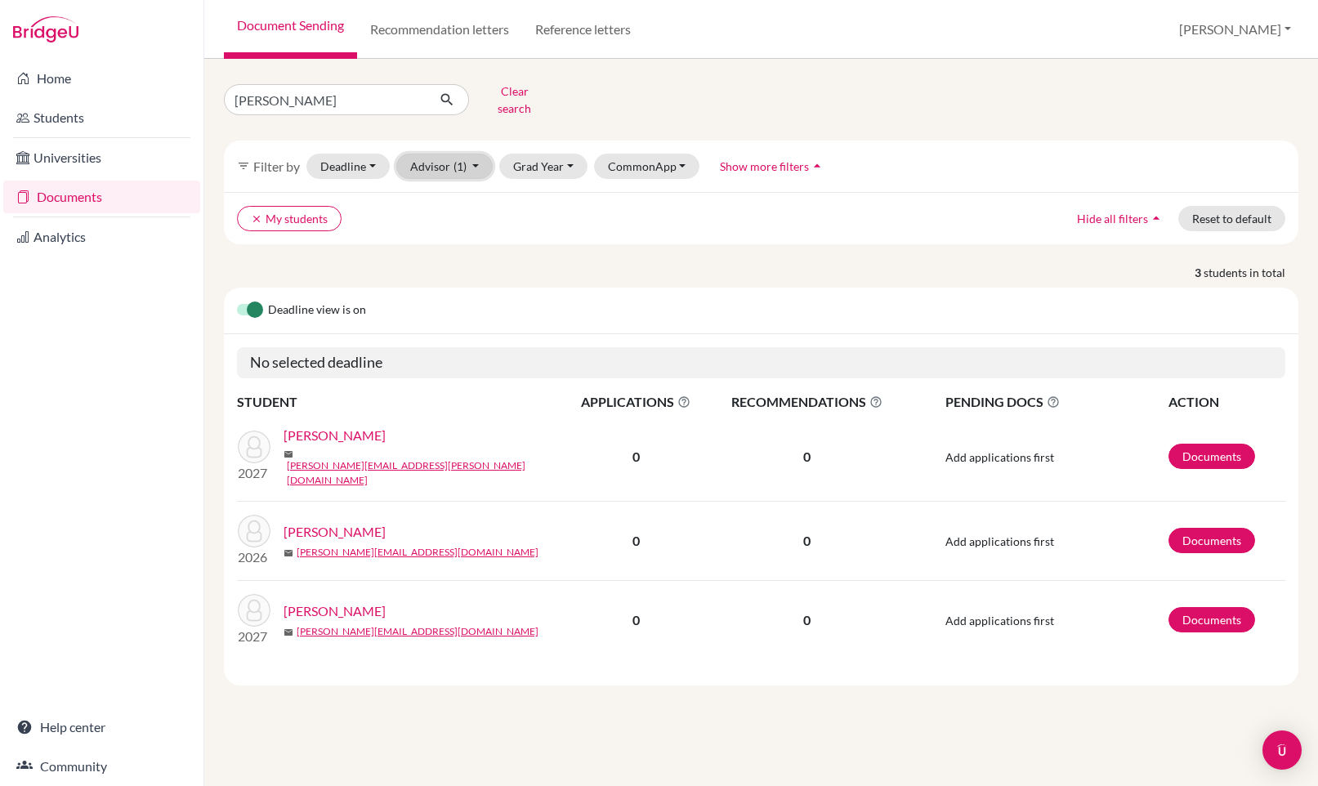
click at [444, 154] on button "Advisor (1)" at bounding box center [444, 166] width 97 height 25
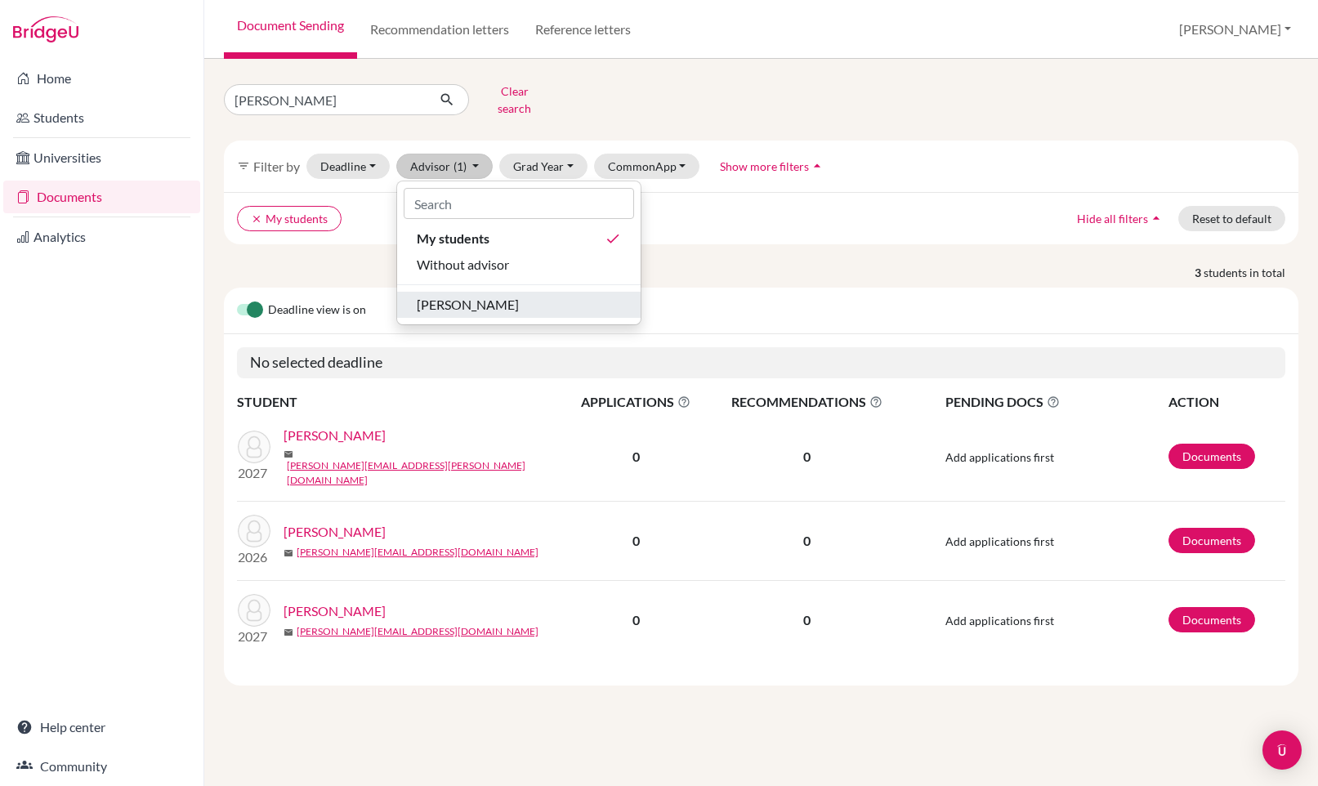
click at [453, 295] on span "Putra, Natasha" at bounding box center [468, 305] width 102 height 20
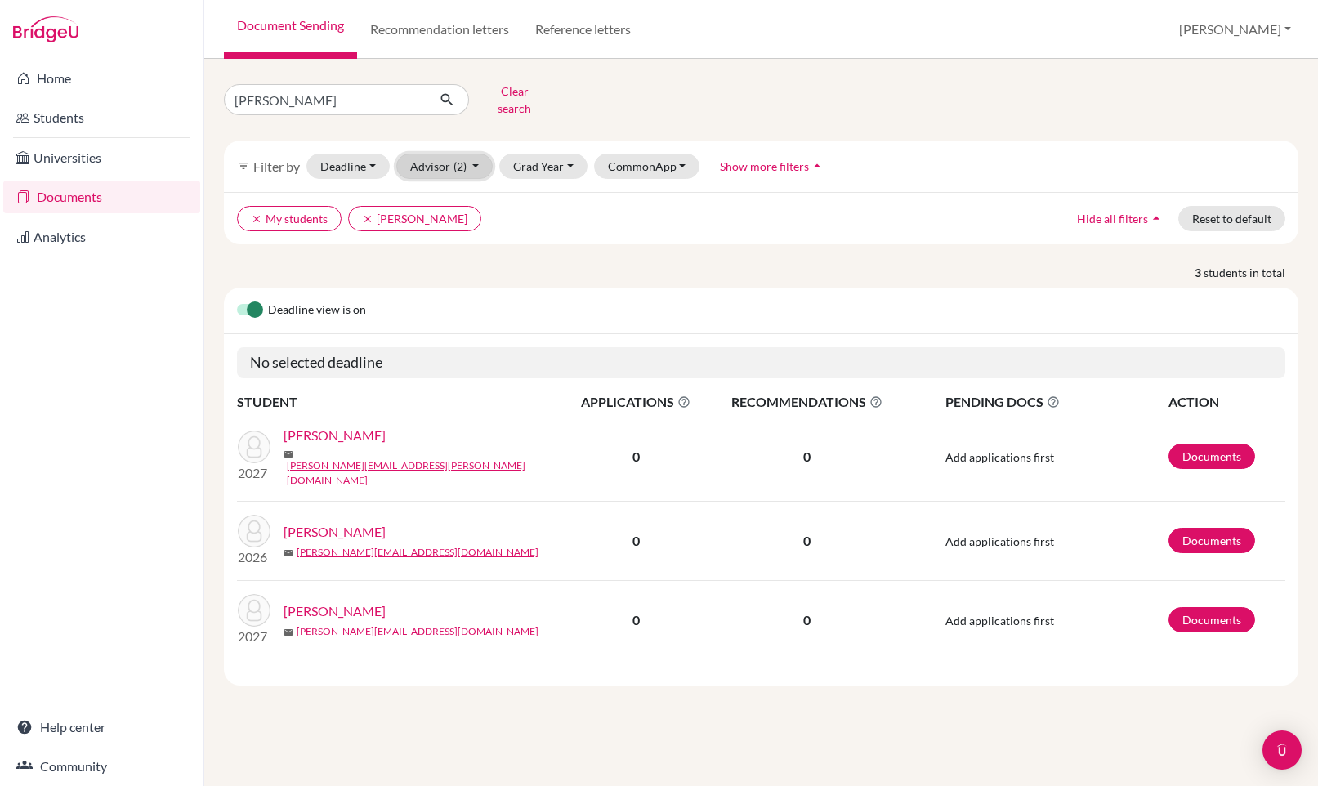
click at [440, 154] on button "Advisor (2)" at bounding box center [444, 166] width 97 height 25
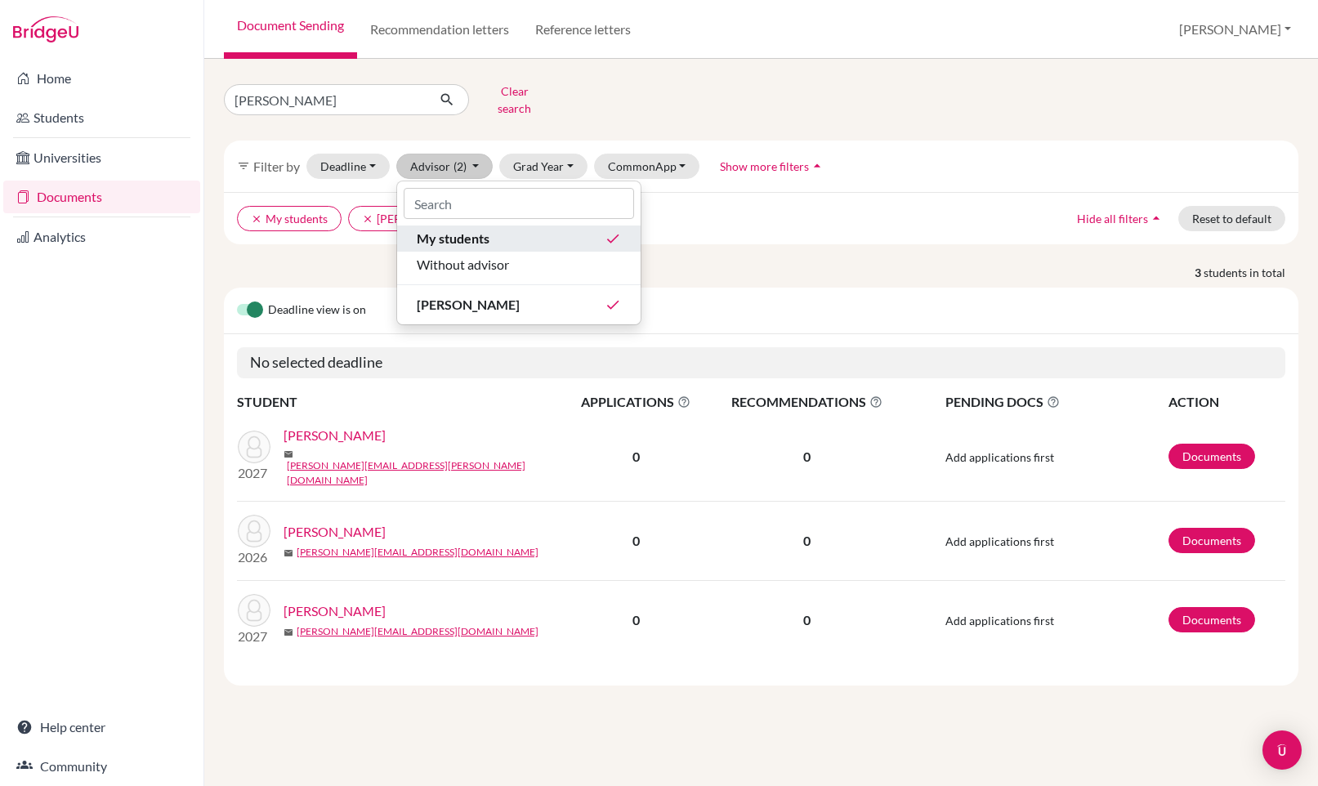
click at [458, 229] on span "My students" at bounding box center [453, 239] width 73 height 20
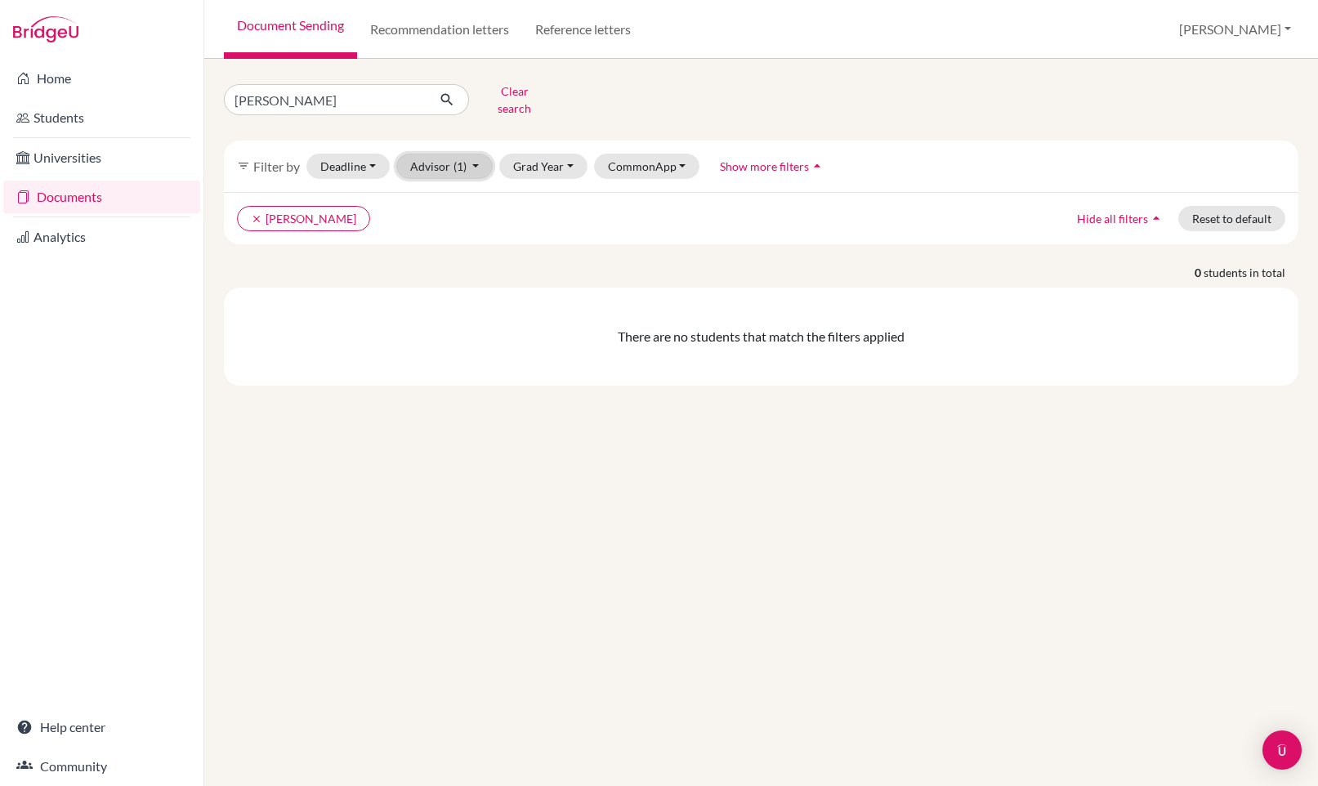
click at [446, 158] on button "Advisor (1)" at bounding box center [444, 166] width 97 height 25
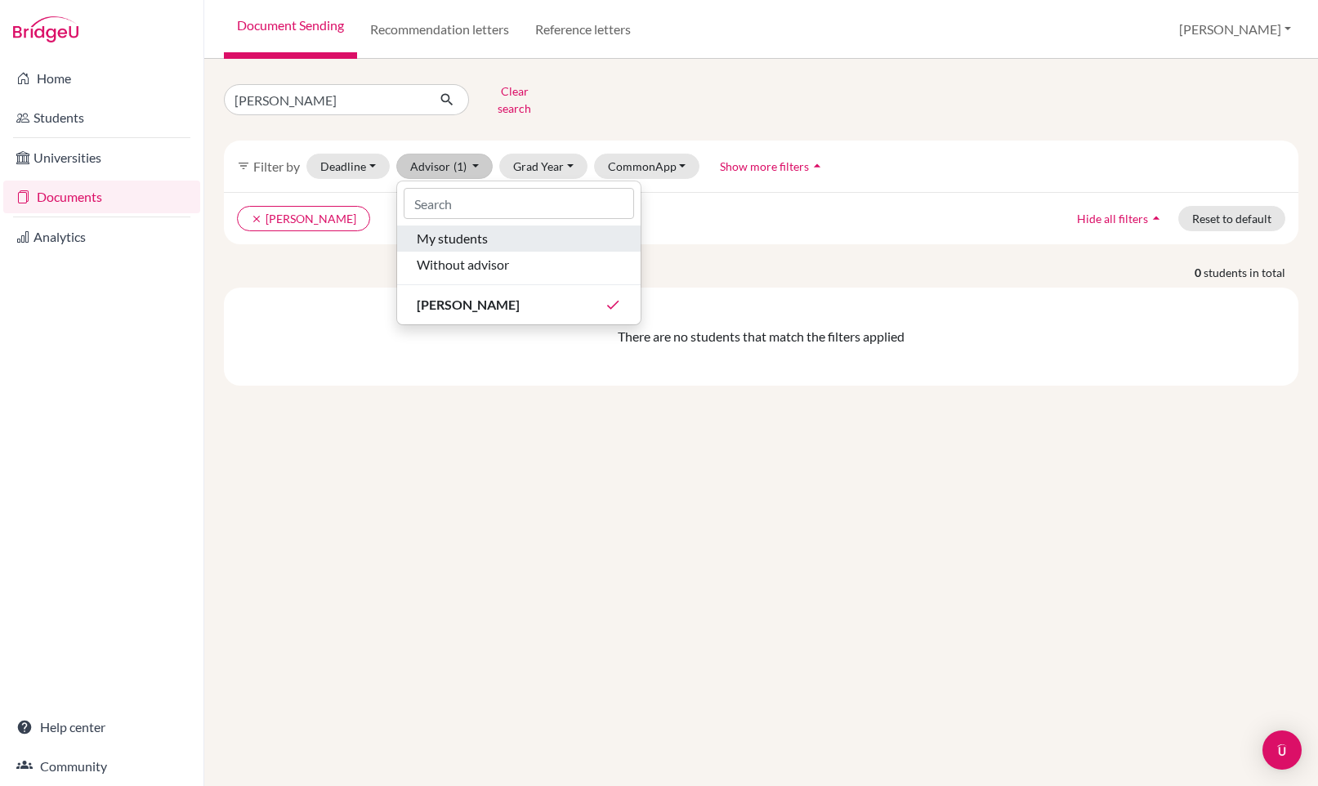
click at [455, 230] on span "My students" at bounding box center [452, 239] width 71 height 20
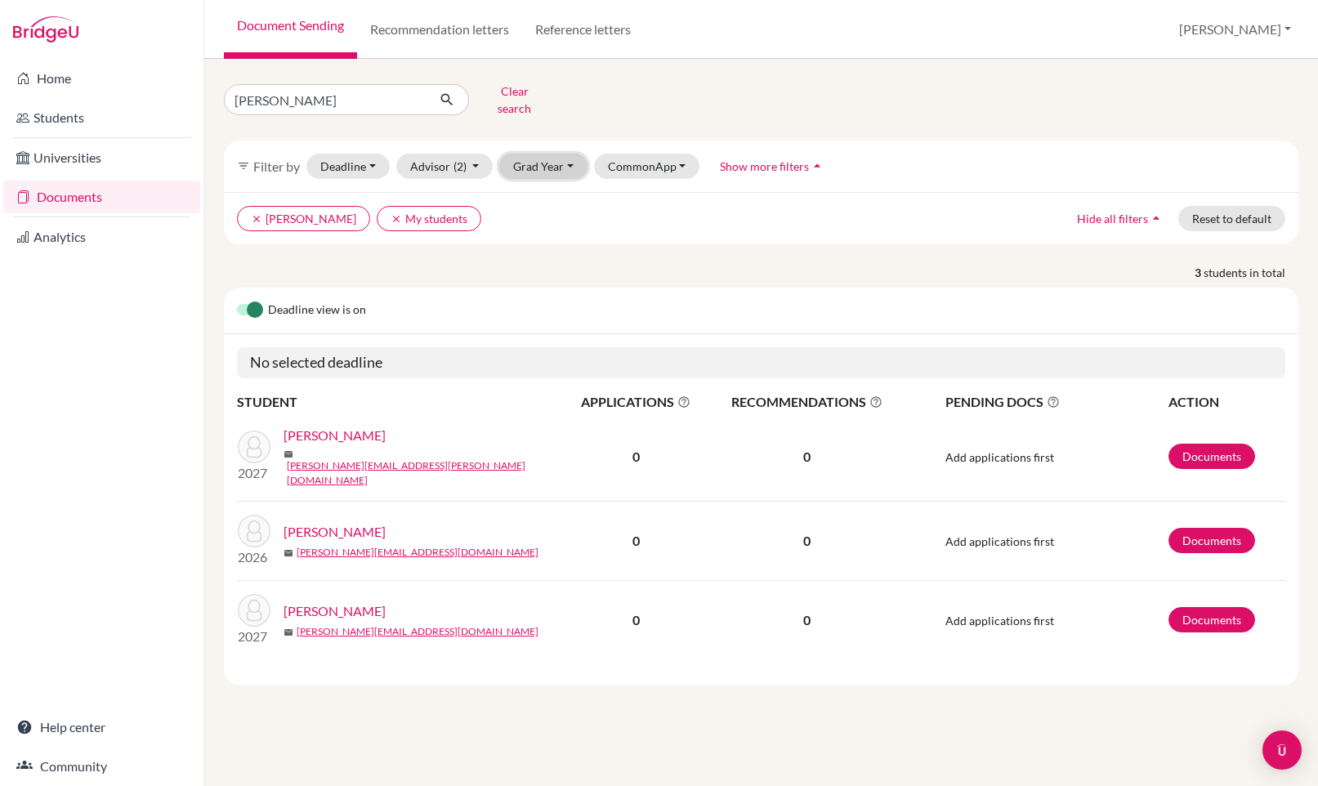
click at [537, 164] on button "Grad Year" at bounding box center [543, 166] width 88 height 25
click at [535, 106] on form "bryan Clear search" at bounding box center [392, 99] width 336 height 42
click at [503, 94] on button "Clear search" at bounding box center [514, 99] width 91 height 42
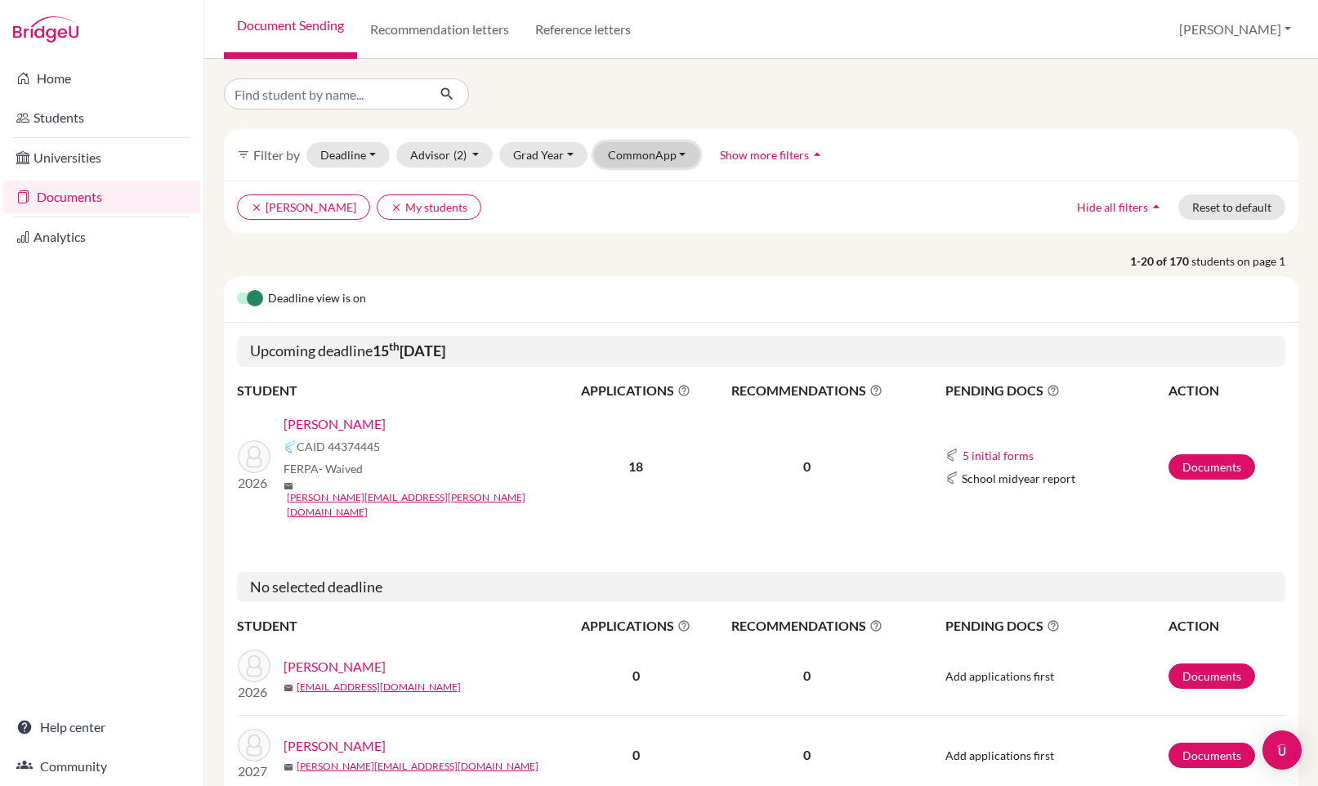
click at [641, 153] on button "CommonApp" at bounding box center [647, 154] width 106 height 25
click at [557, 150] on button "Grad Year" at bounding box center [543, 154] width 88 height 25
click at [565, 242] on div "2025" at bounding box center [548, 242] width 57 height 20
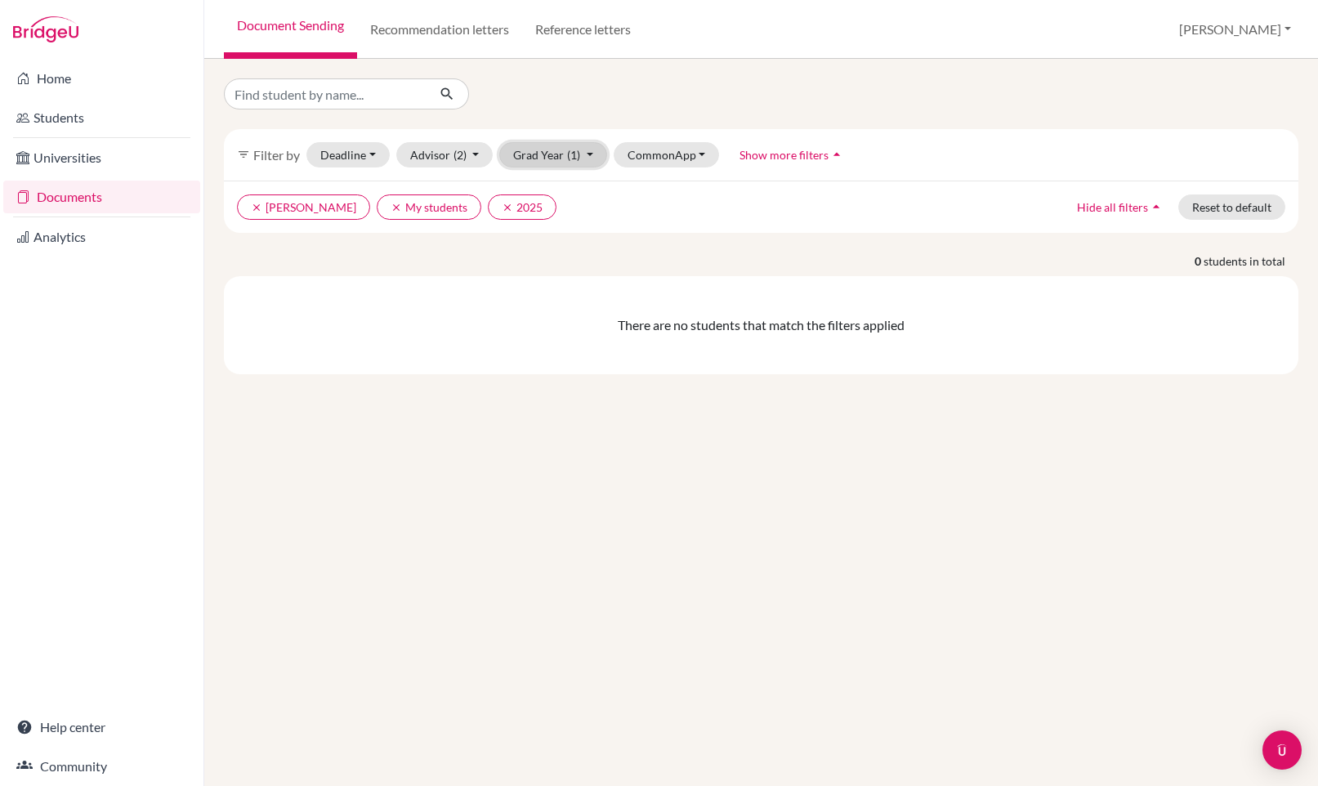
drag, startPoint x: 560, startPoint y: 156, endPoint x: 565, endPoint y: 184, distance: 28.2
click at [560, 156] on button "Grad Year (1)" at bounding box center [553, 154] width 108 height 25
click at [559, 241] on div "2025 done" at bounding box center [548, 242] width 57 height 20
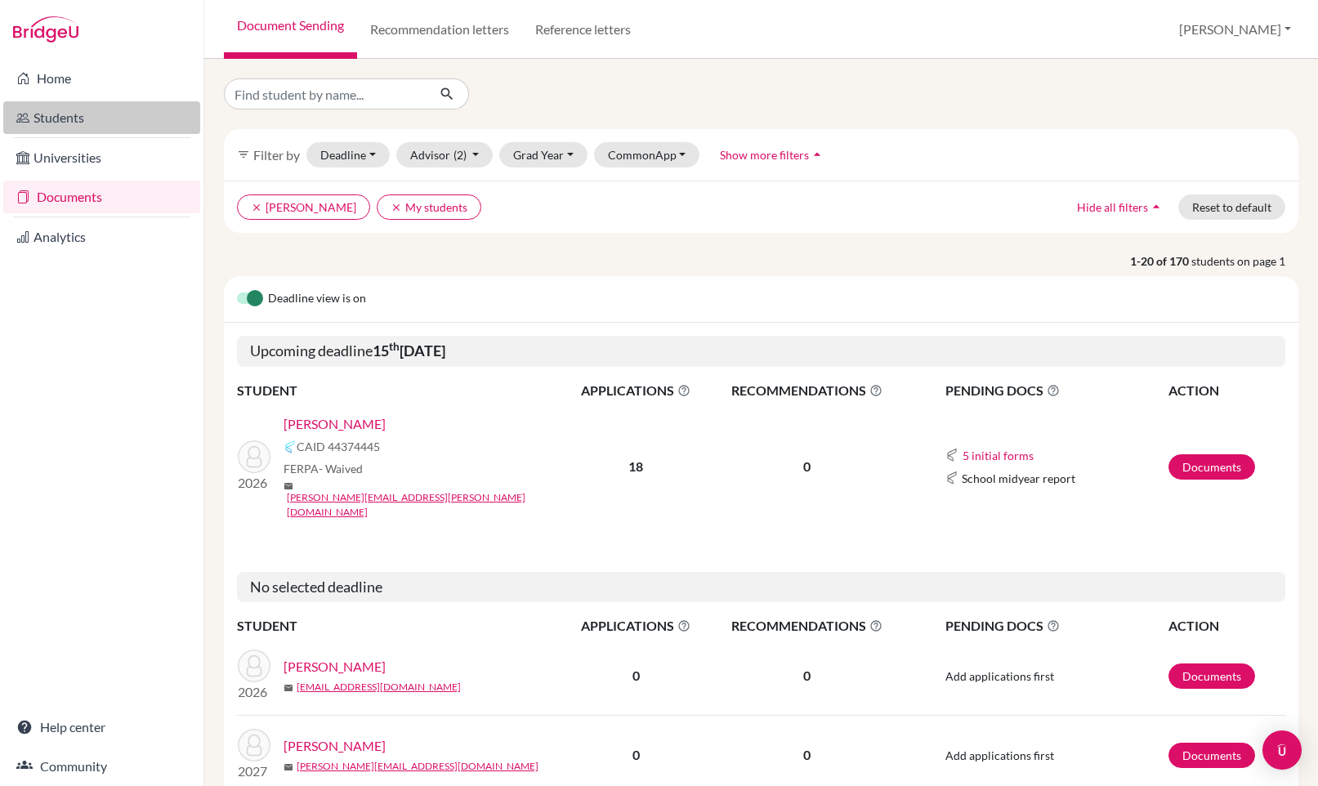
click at [56, 121] on link "Students" at bounding box center [101, 117] width 197 height 33
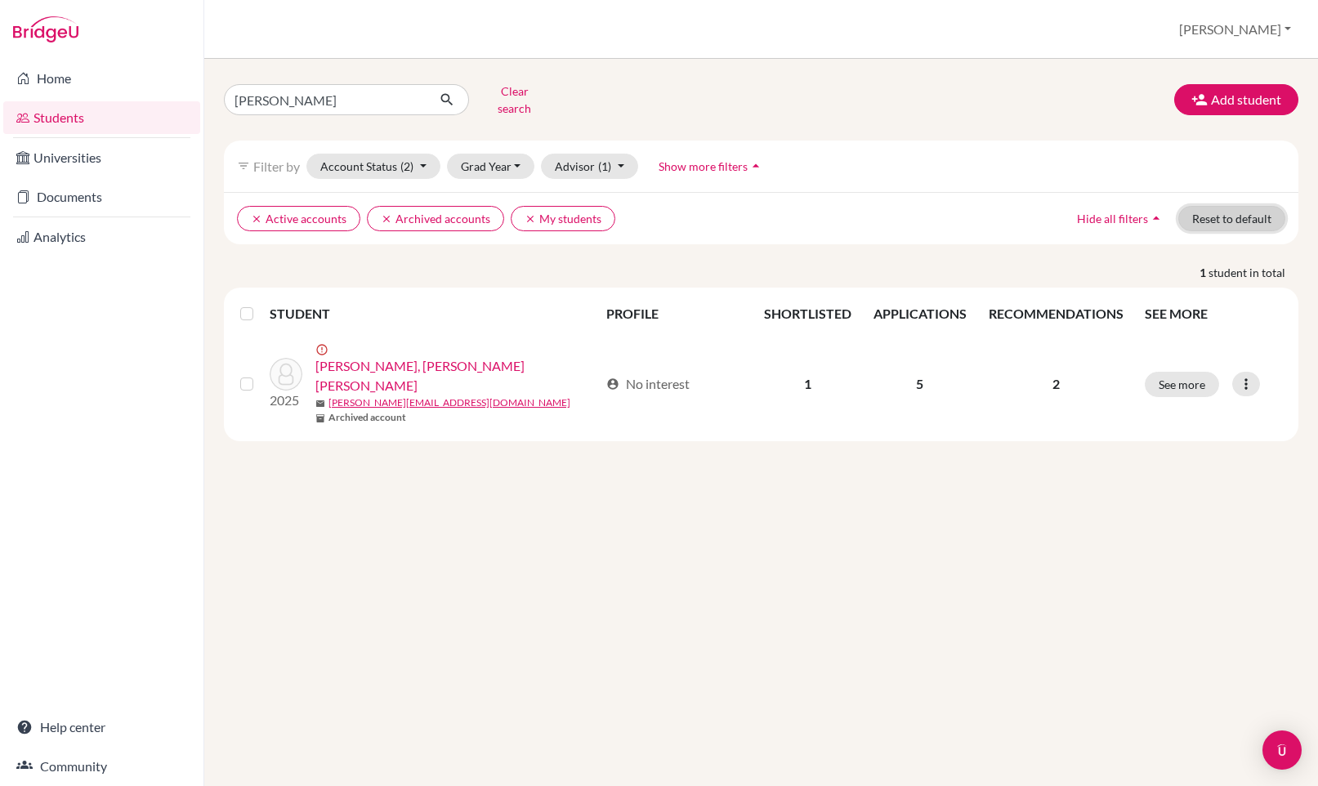
click at [1223, 212] on button "Reset to default" at bounding box center [1231, 218] width 107 height 25
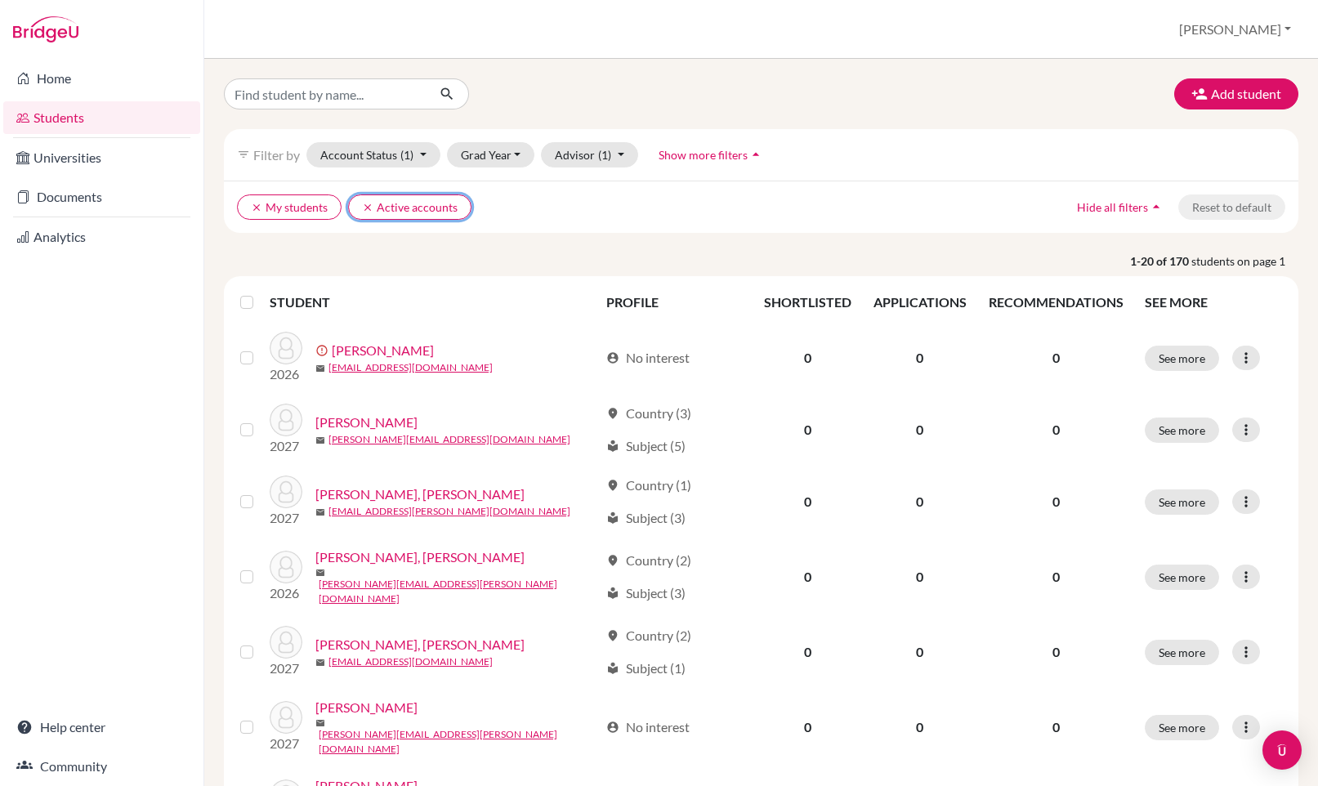
click at [359, 211] on button "clear Active accounts" at bounding box center [409, 206] width 123 height 25
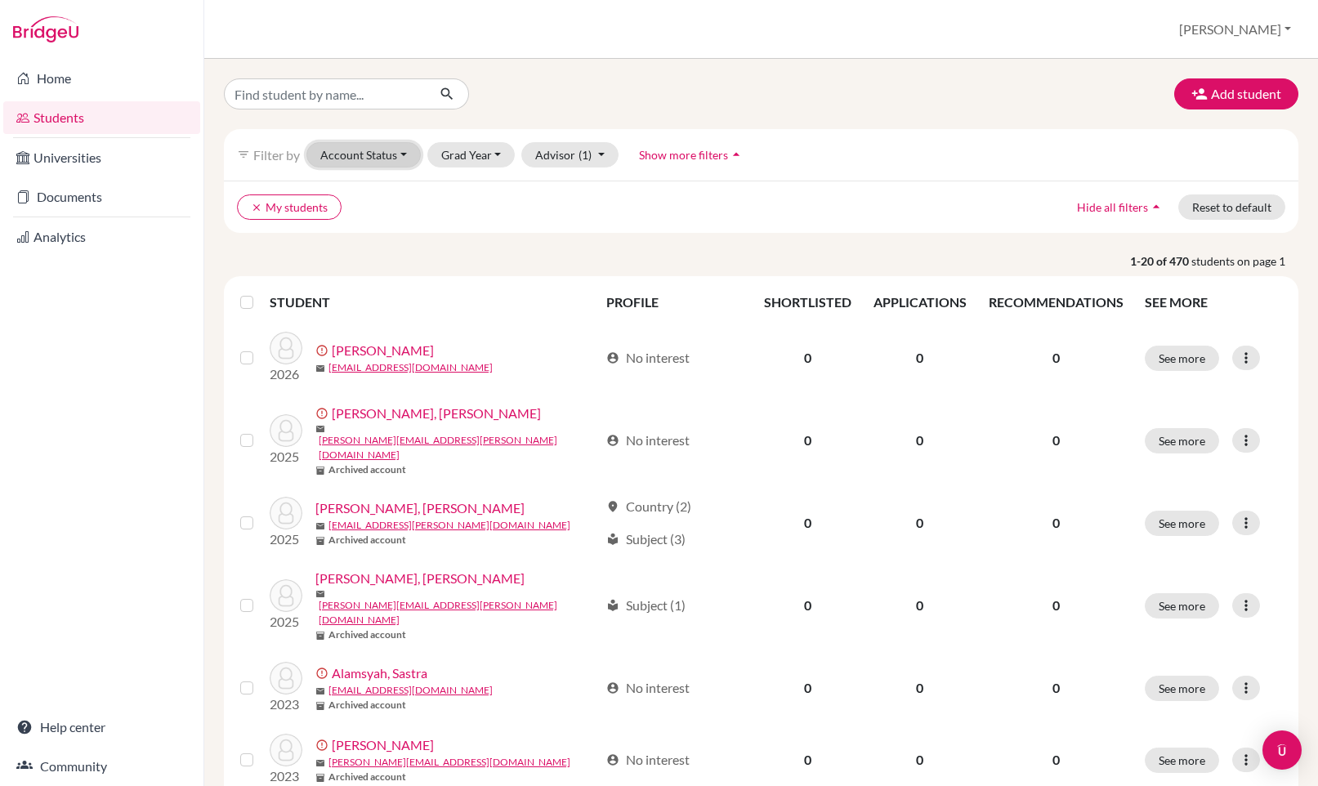
drag, startPoint x: 402, startPoint y: 147, endPoint x: 400, endPoint y: 157, distance: 9.9
click at [401, 147] on button "Account Status" at bounding box center [363, 154] width 114 height 25
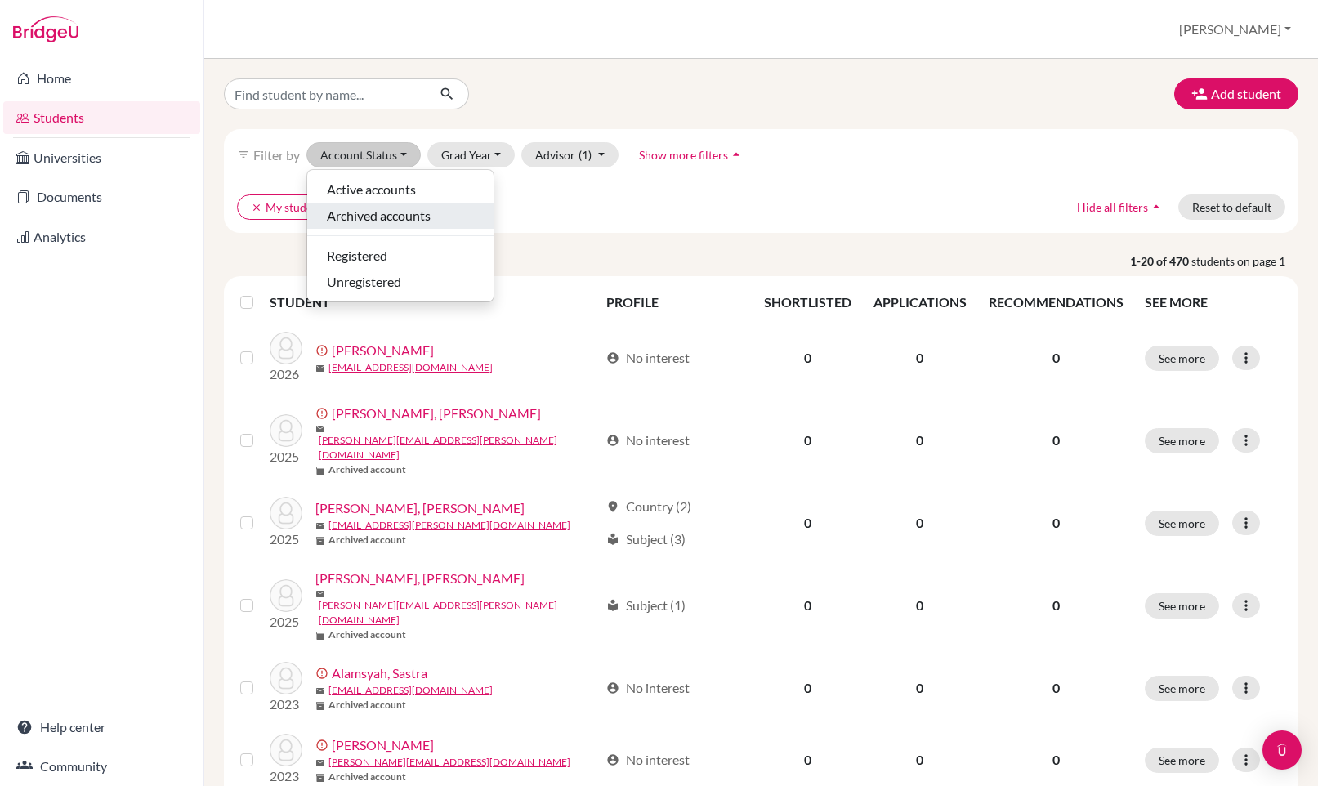
click at [401, 207] on span "Archived accounts" at bounding box center [379, 216] width 104 height 20
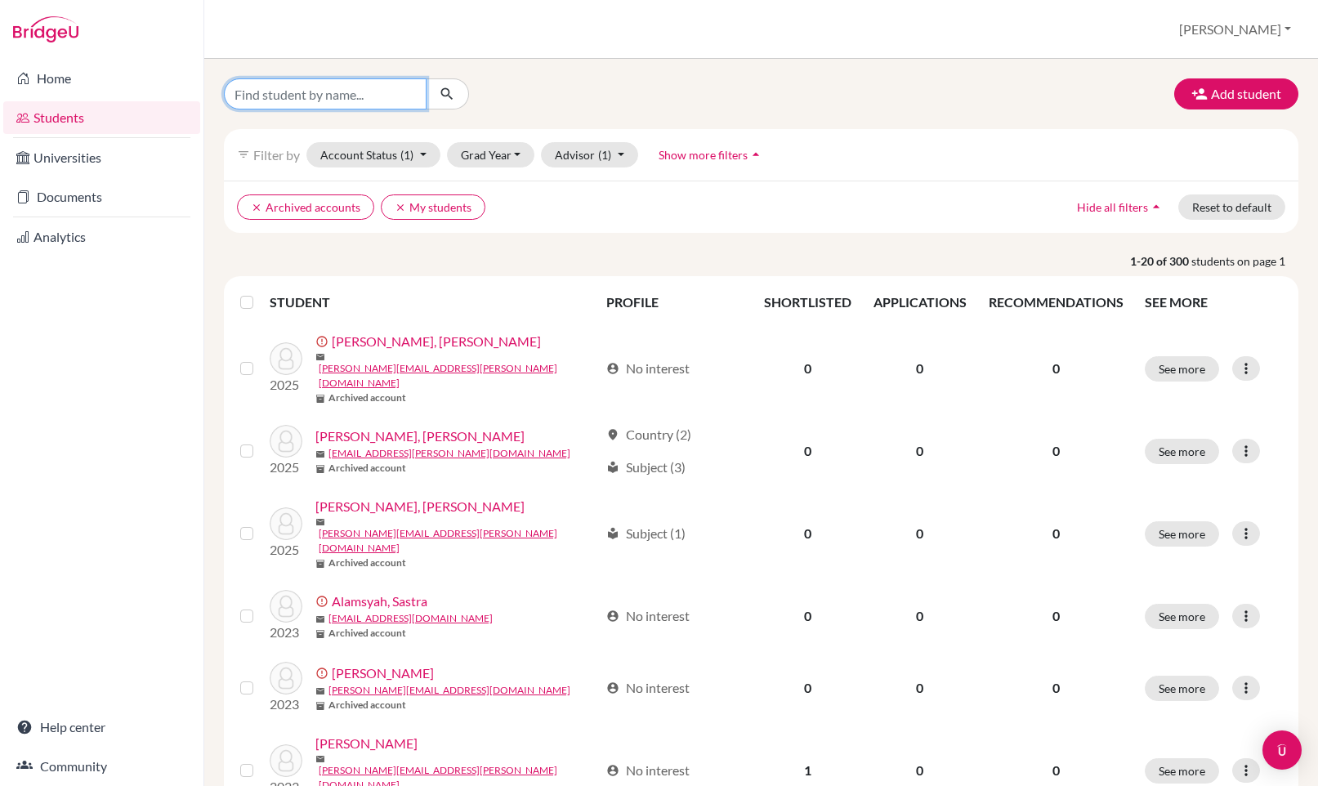
click at [351, 87] on input "Find student by name..." at bounding box center [325, 93] width 203 height 31
type input "[PERSON_NAME]"
click at [456, 78] on button "submit" at bounding box center [447, 93] width 43 height 31
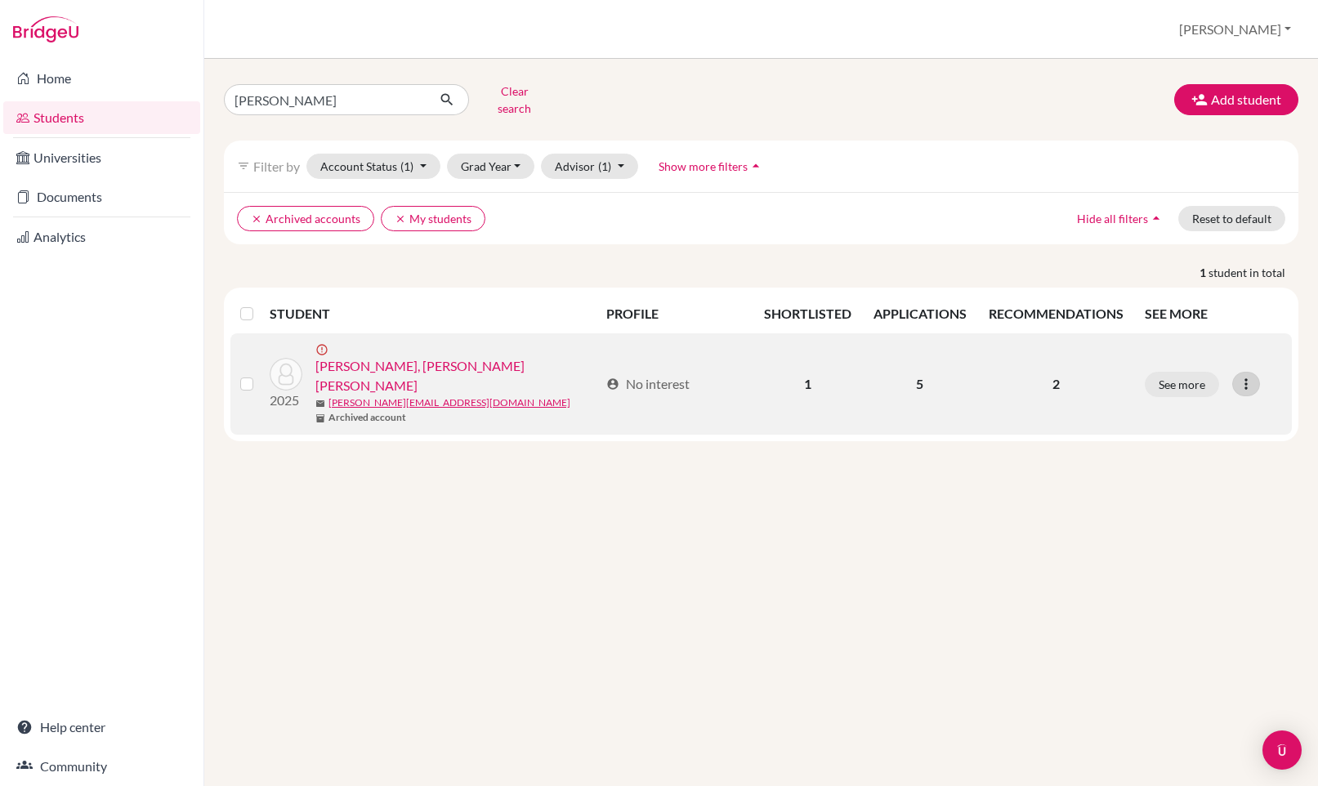
click at [1245, 376] on icon at bounding box center [1246, 384] width 16 height 16
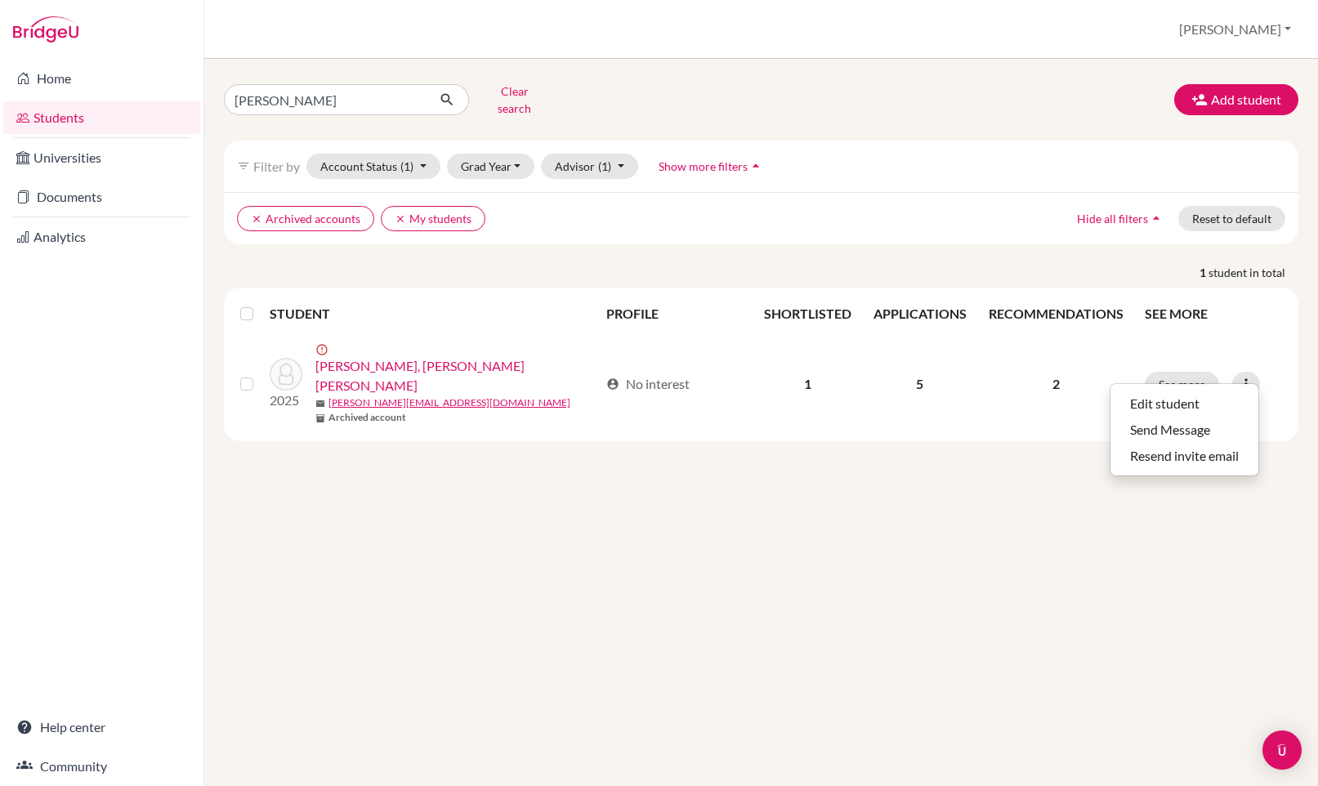
click at [762, 414] on div "bryan coltrane Clear search Add student filter_list Filter by Account Status (1…" at bounding box center [761, 422] width 1114 height 727
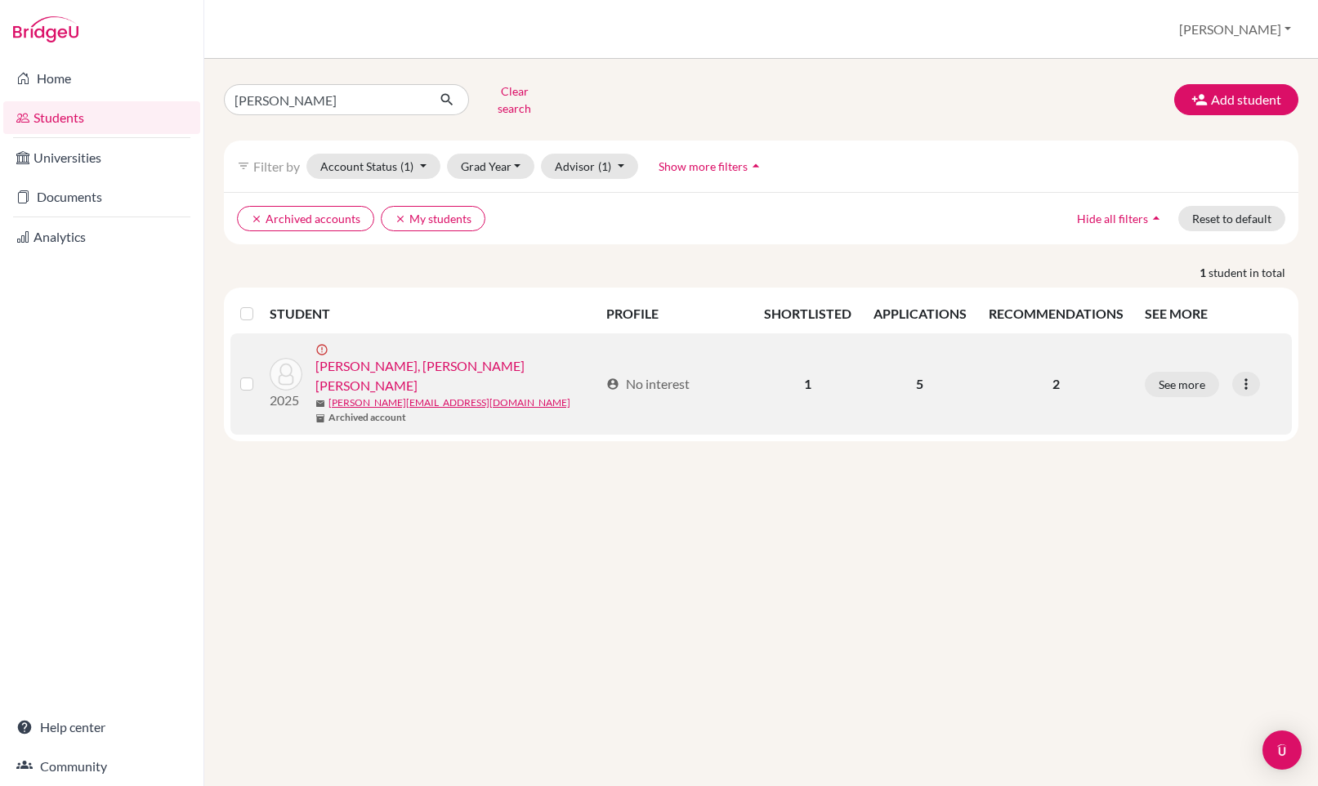
click at [438, 356] on link "[PERSON_NAME], [PERSON_NAME] [PERSON_NAME]" at bounding box center [457, 375] width 284 height 39
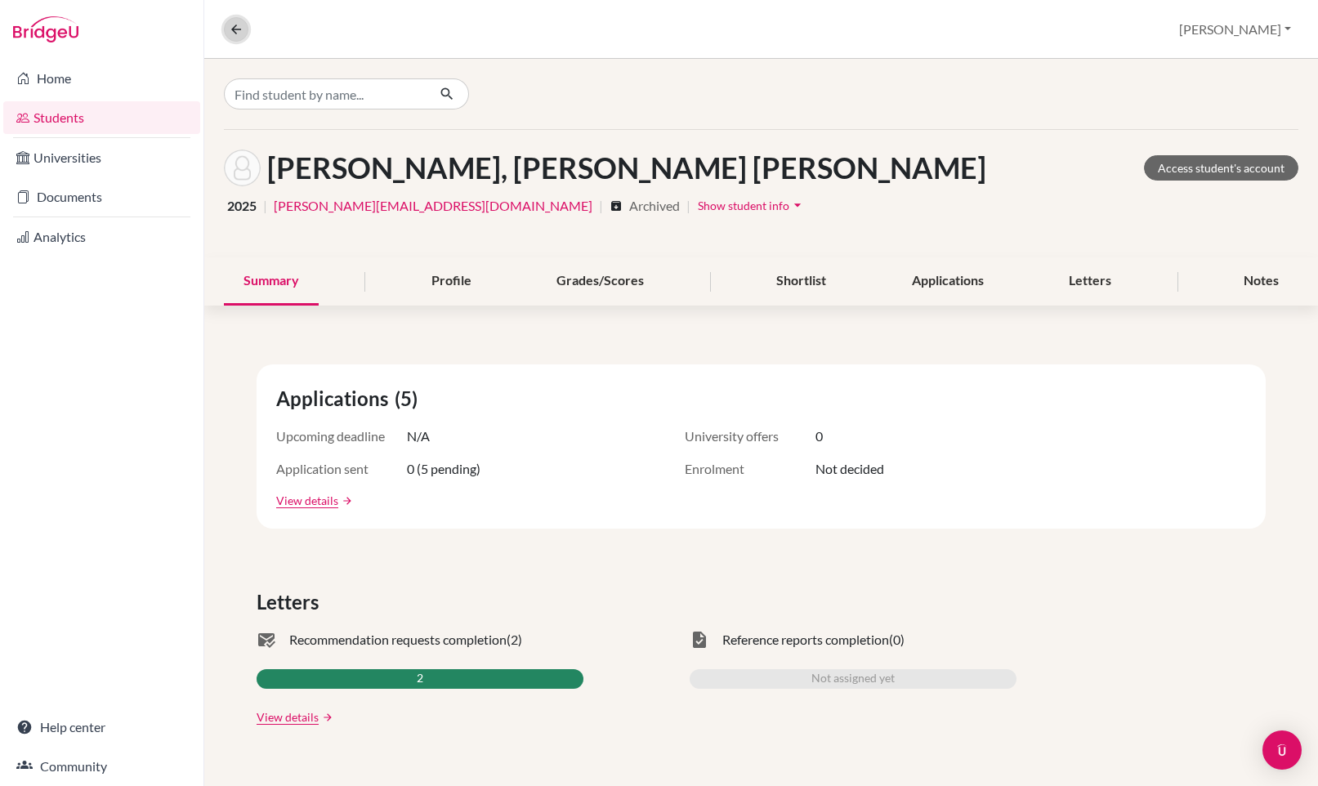
drag, startPoint x: 240, startPoint y: 24, endPoint x: 250, endPoint y: 76, distance: 53.2
click at [240, 24] on icon at bounding box center [236, 29] width 15 height 15
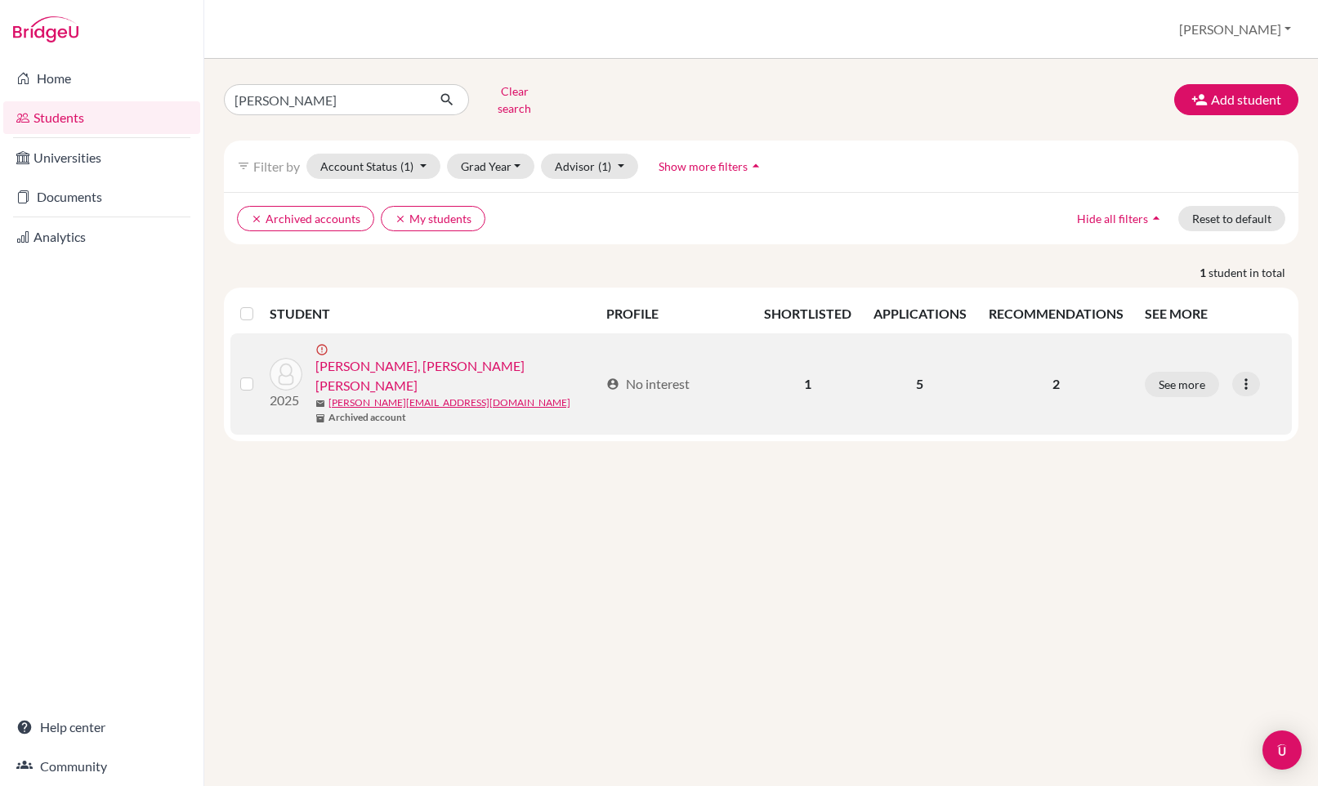
click at [260, 374] on label at bounding box center [260, 374] width 0 height 0
click at [0, 0] on input "checkbox" at bounding box center [0, 0] width 0 height 0
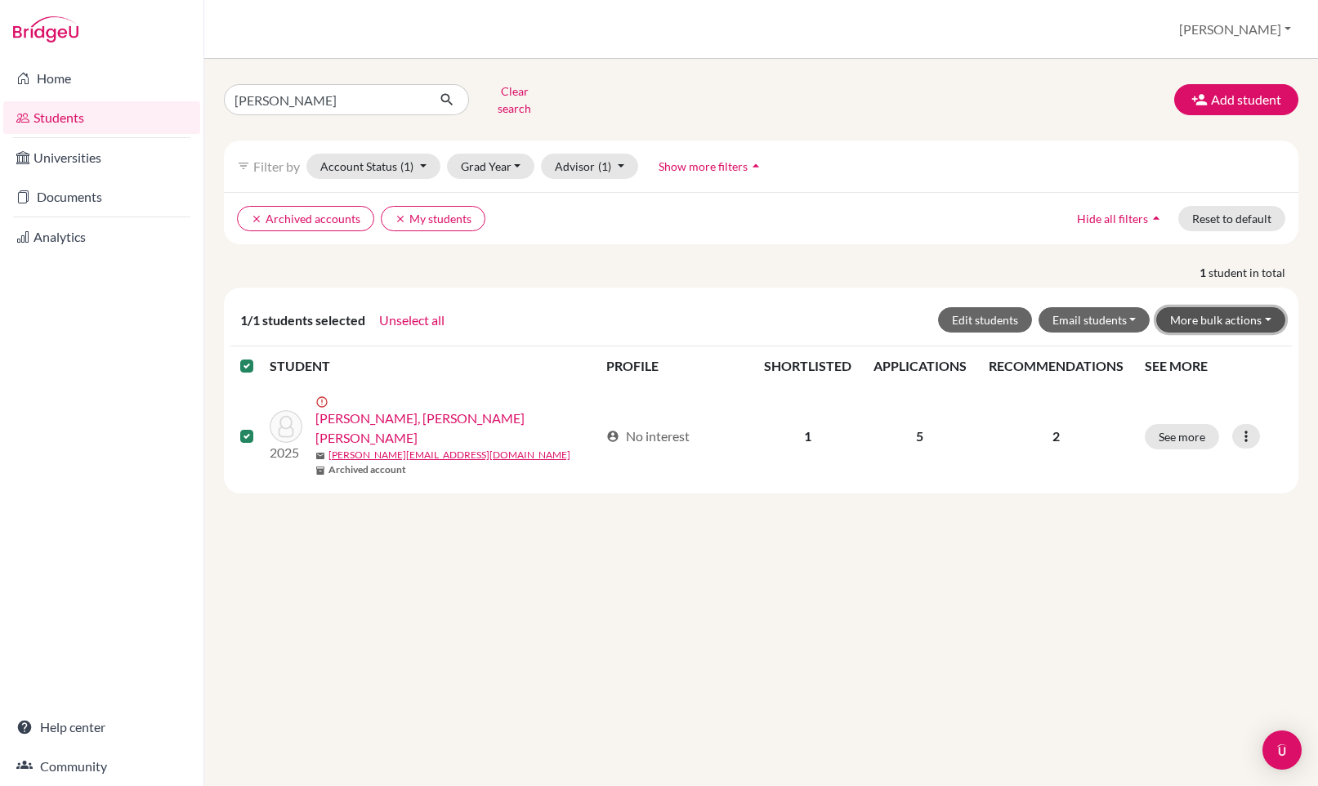
click at [1212, 307] on button "More bulk actions" at bounding box center [1220, 319] width 129 height 25
click at [1208, 368] on button "Unarchive" at bounding box center [1210, 381] width 148 height 26
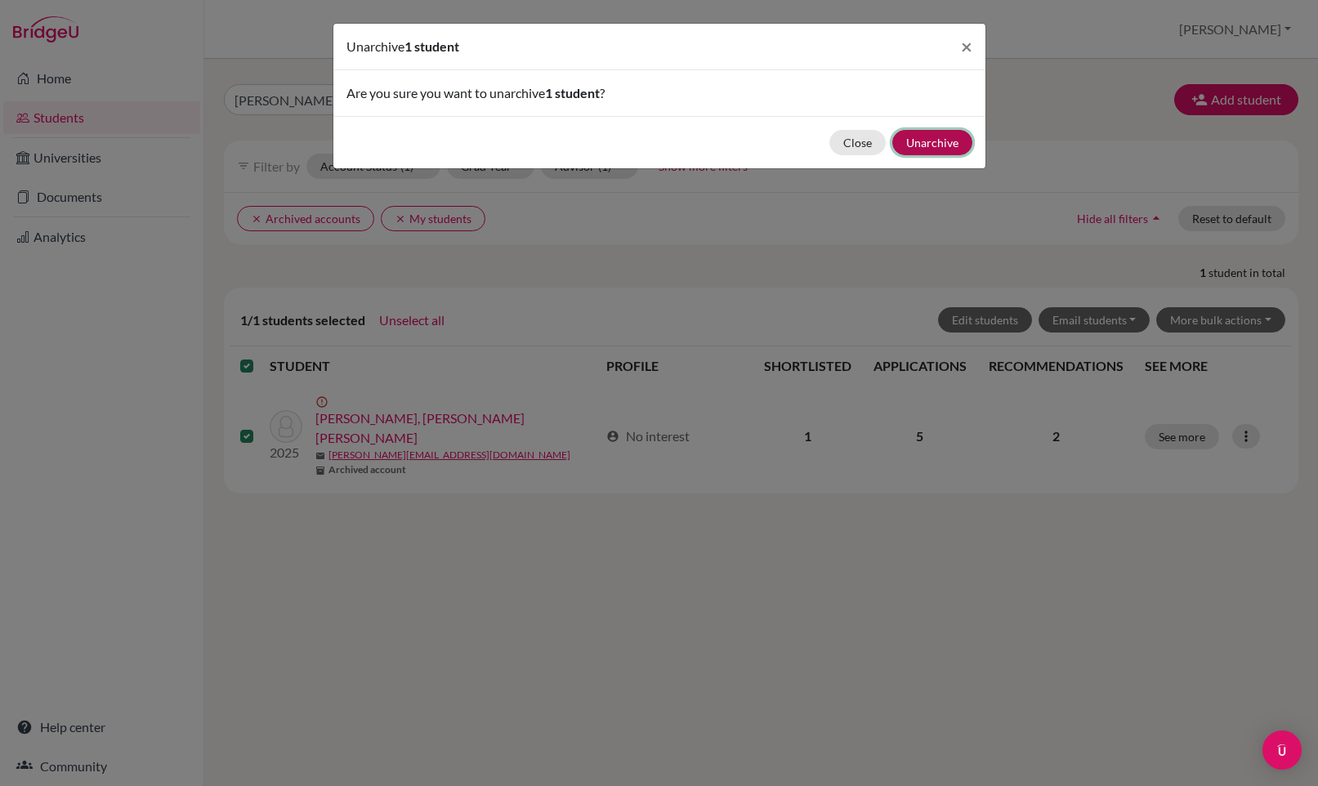
click at [952, 145] on button "Unarchive" at bounding box center [932, 142] width 80 height 25
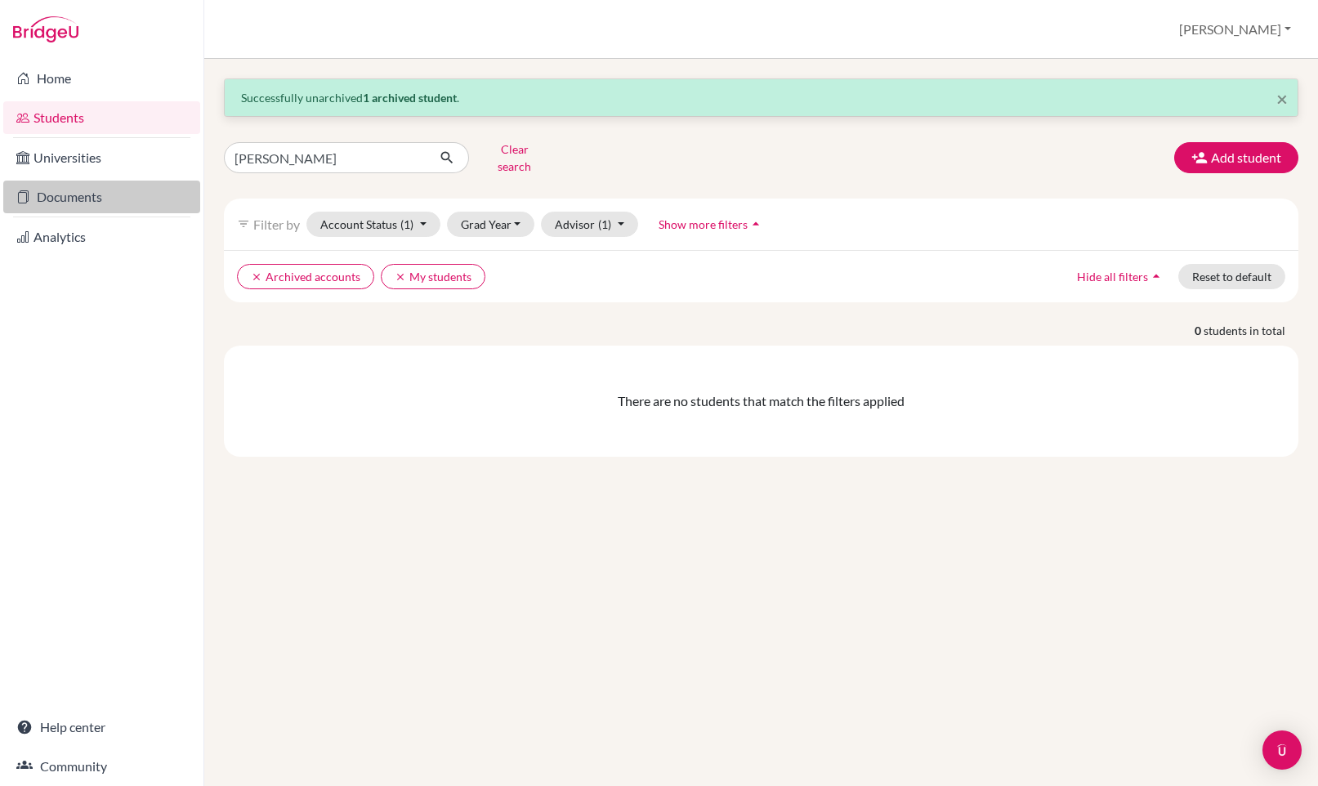
click at [113, 183] on link "Documents" at bounding box center [101, 197] width 197 height 33
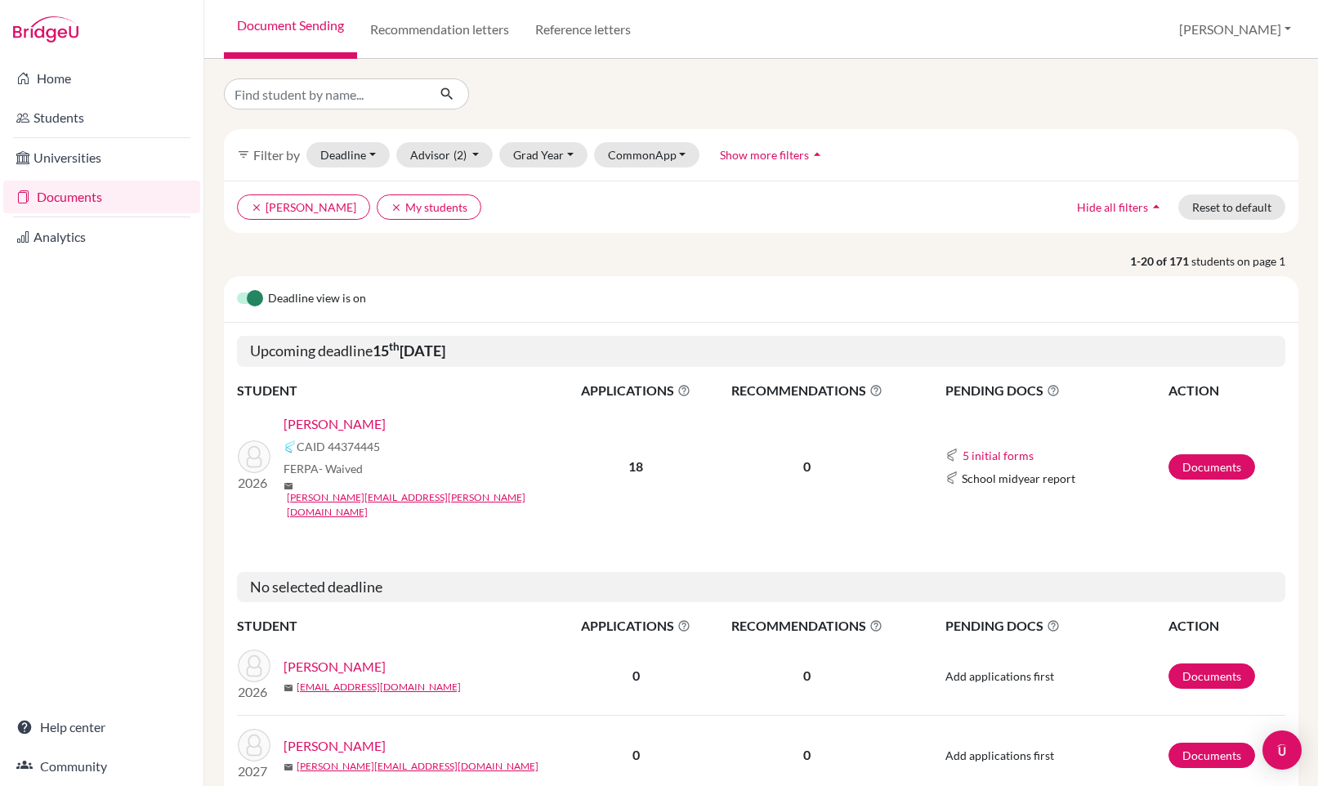
scroll to position [1, 0]
click at [290, 87] on input "Find student by name..." at bounding box center [325, 93] width 203 height 31
type input "bryan coltrane"
click at [452, 96] on icon "submit" at bounding box center [447, 93] width 16 height 16
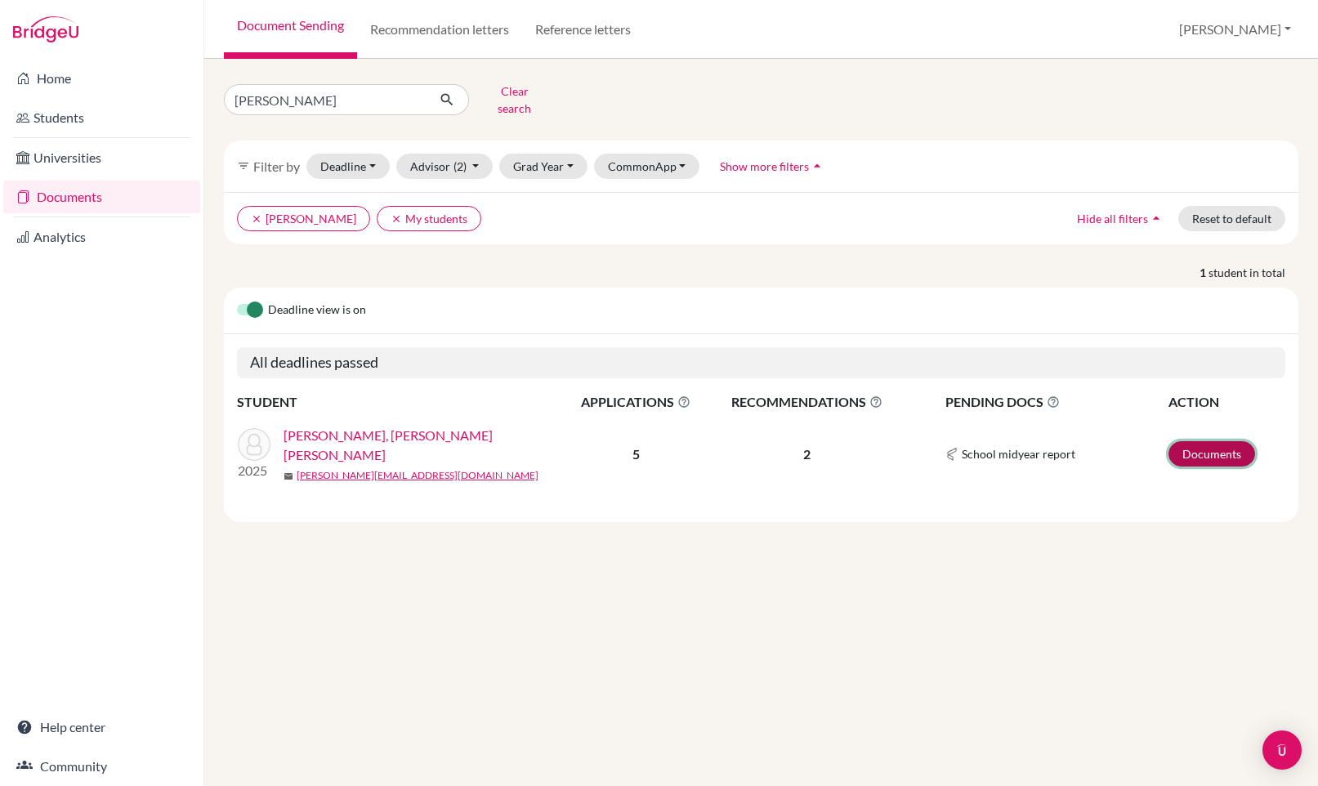
click at [1200, 442] on link "Documents" at bounding box center [1211, 453] width 87 height 25
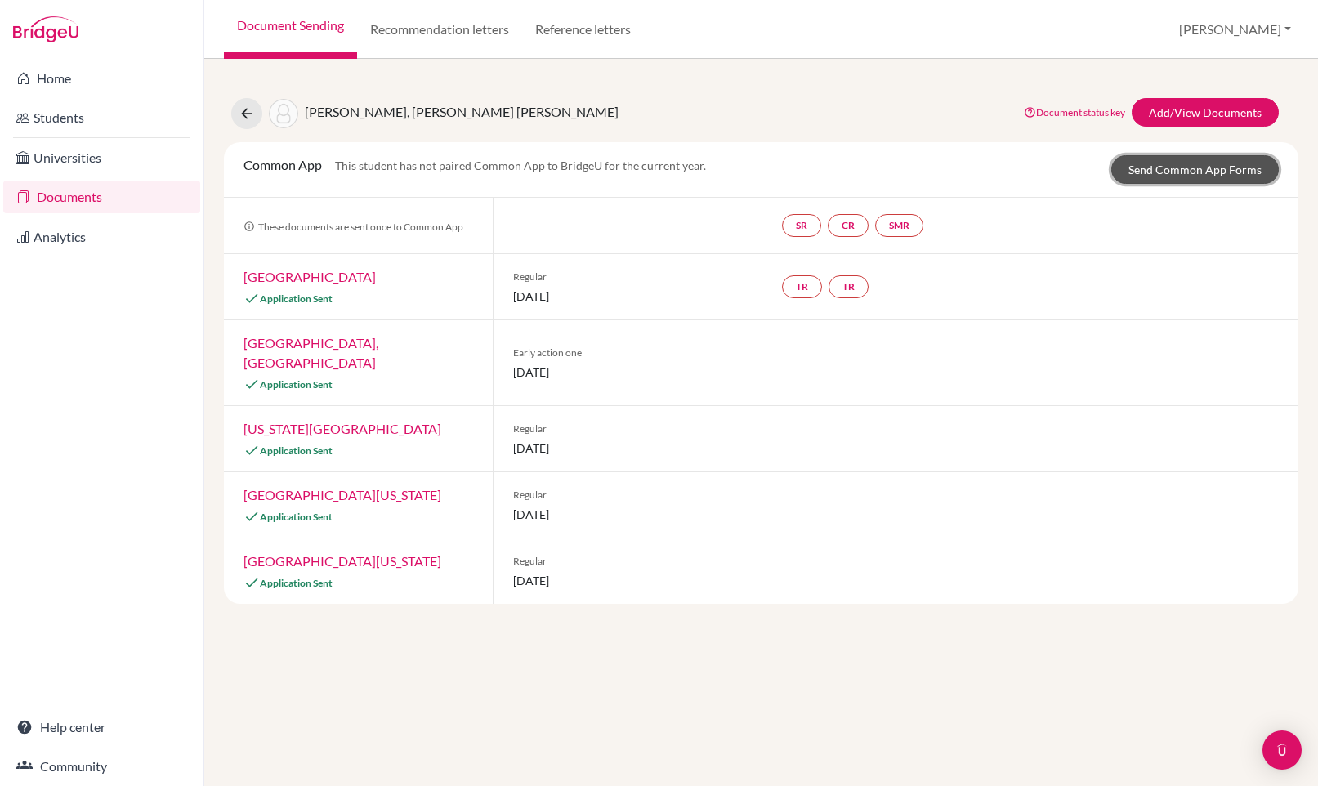
click at [1176, 162] on link "Send Common App Forms" at bounding box center [1194, 169] width 167 height 29
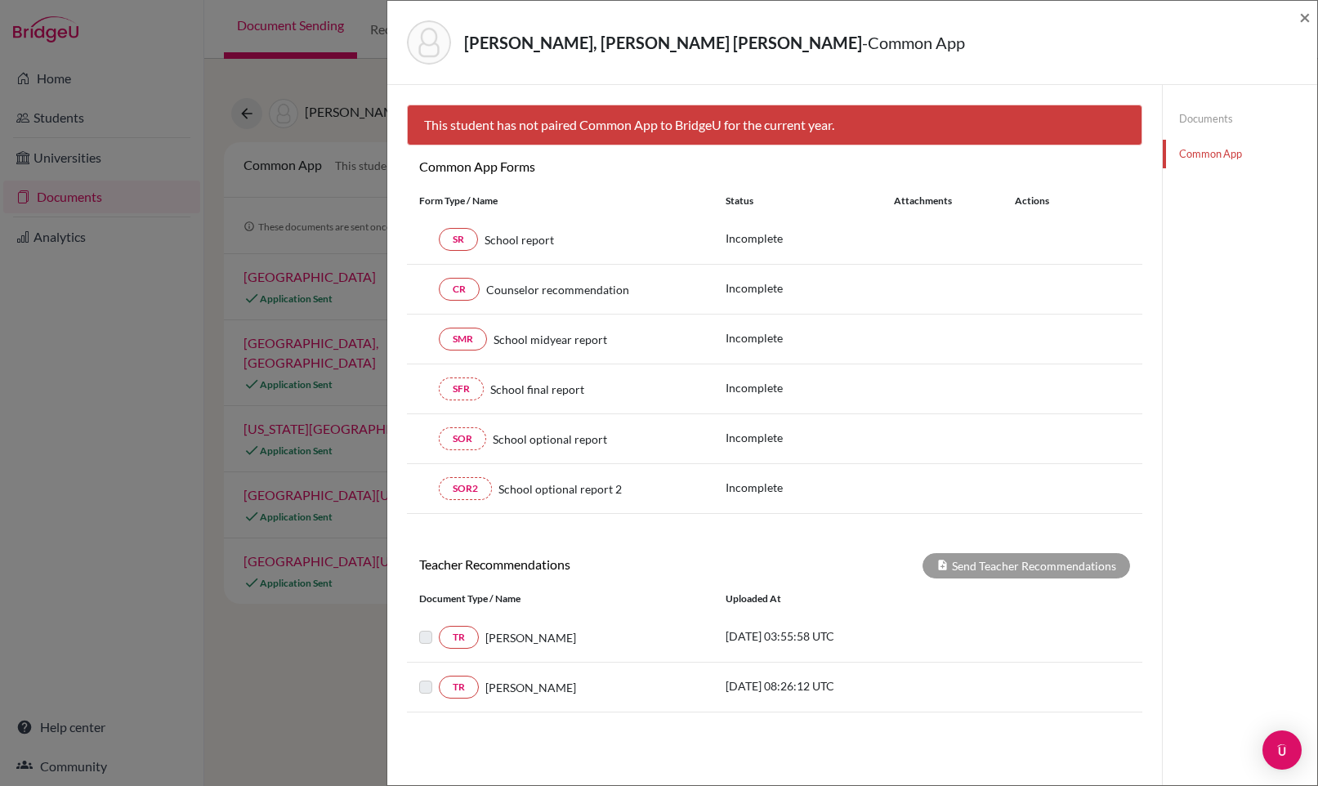
click at [1200, 118] on link "Documents" at bounding box center [1240, 119] width 154 height 29
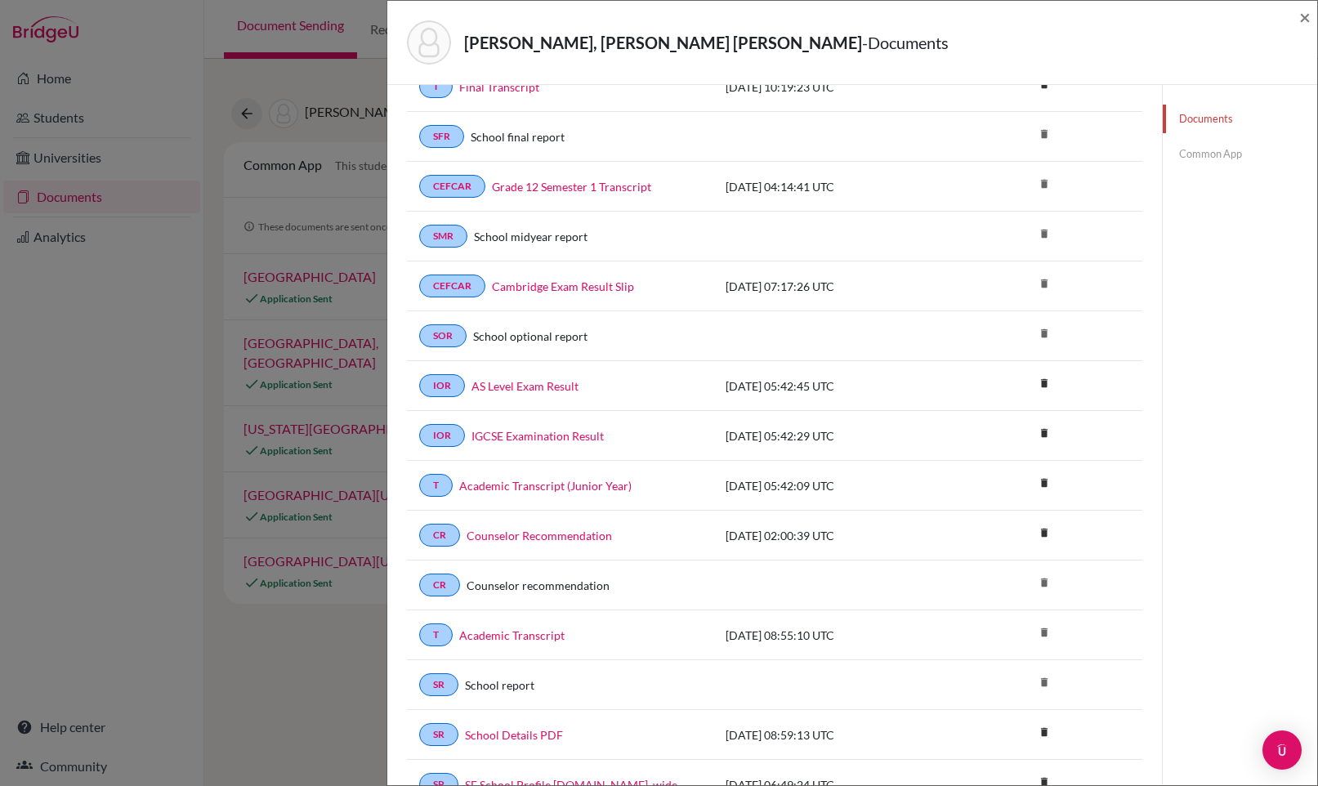
scroll to position [241, 0]
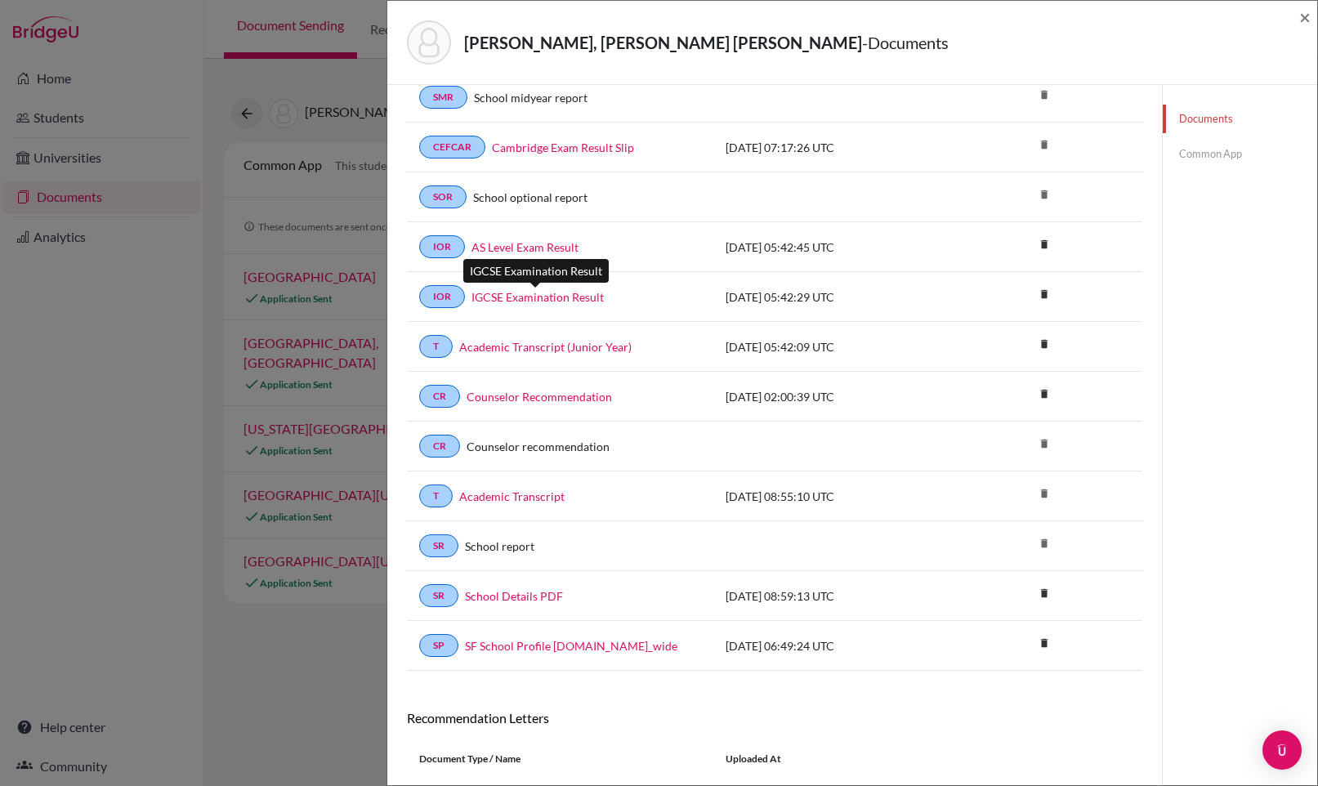
click at [569, 295] on link "IGCSE Examination Result" at bounding box center [537, 296] width 132 height 17
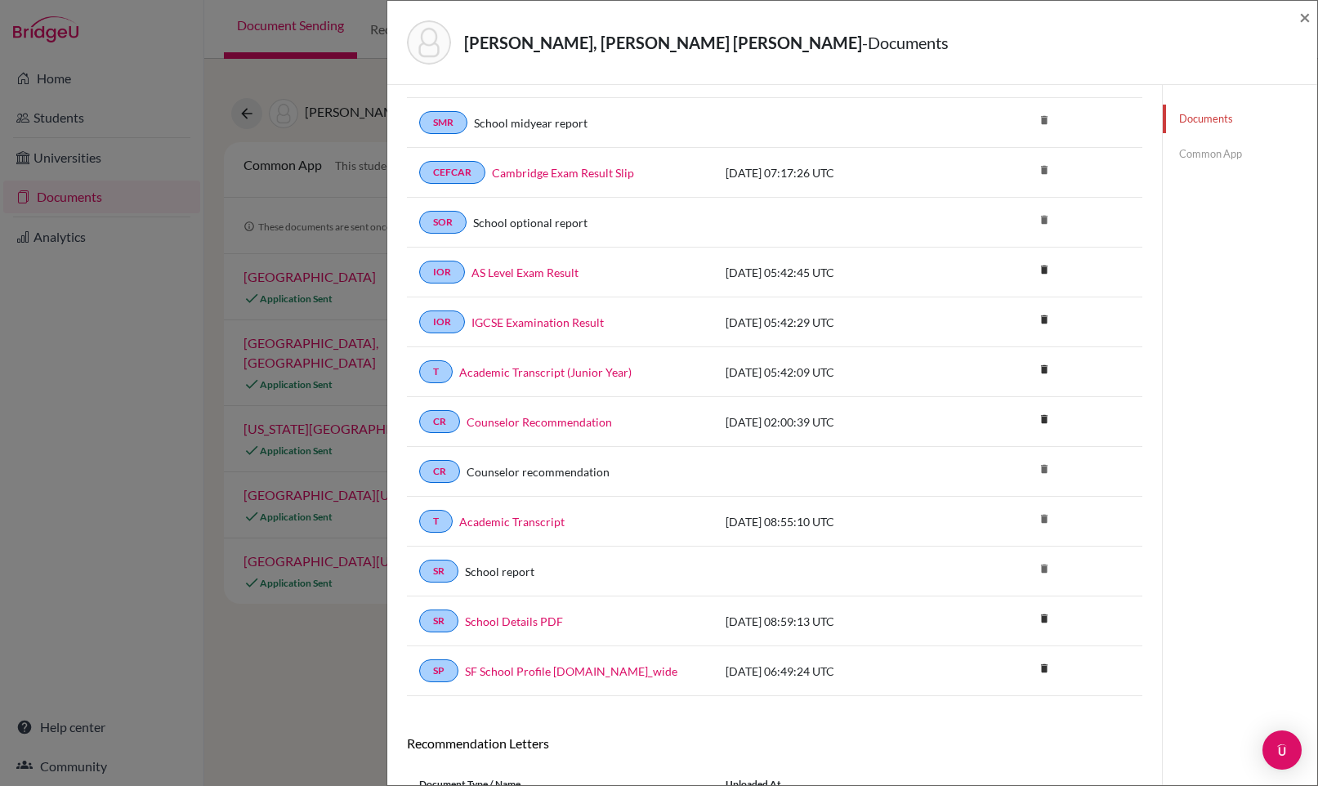
scroll to position [206, 0]
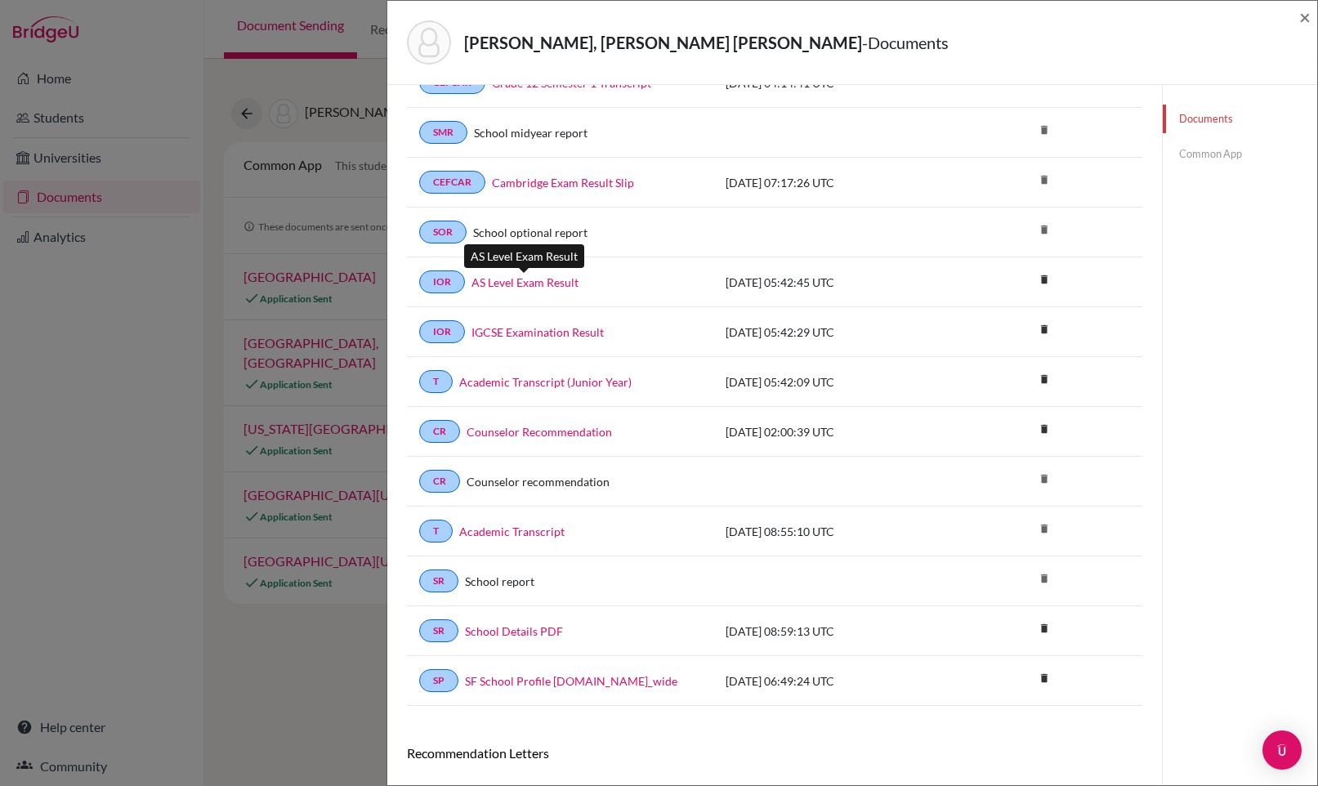
click at [523, 287] on link "AS Level Exam Result" at bounding box center [524, 282] width 107 height 17
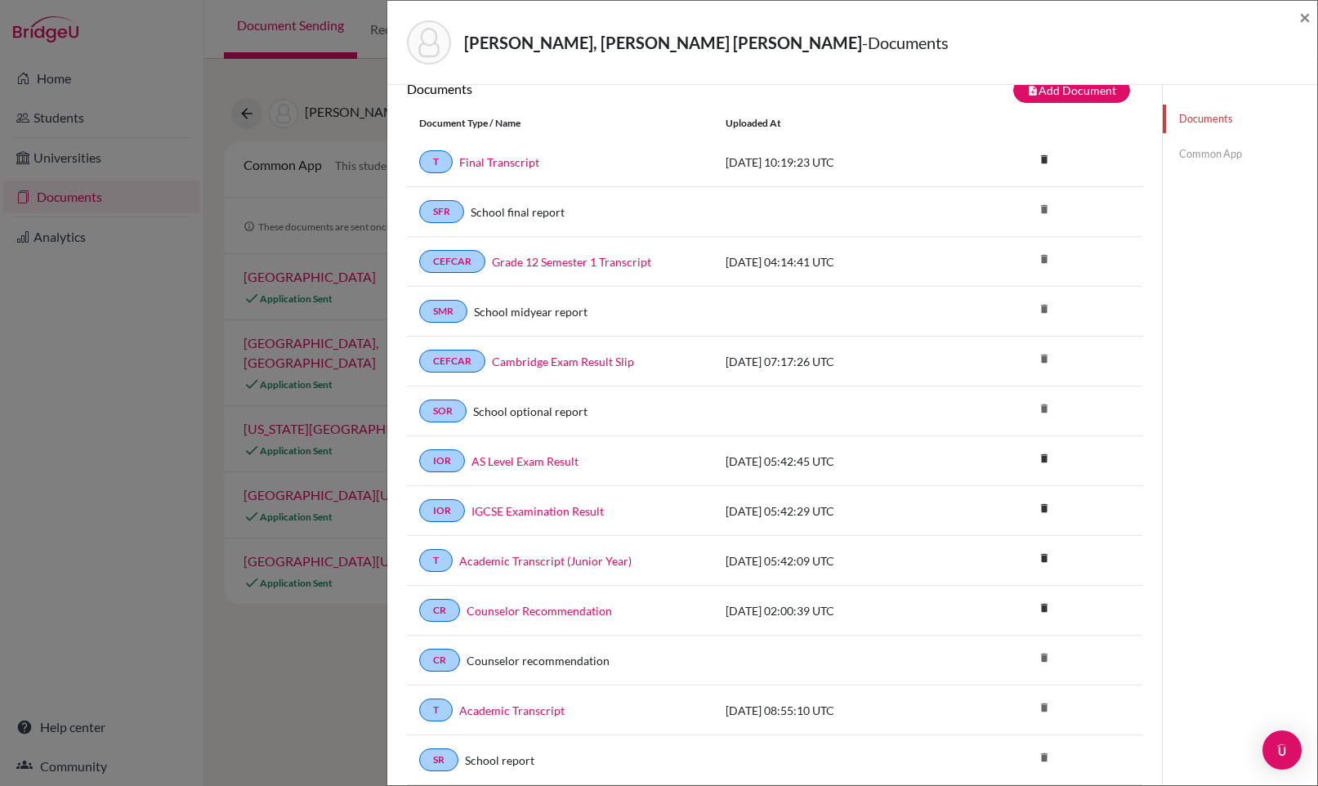
scroll to position [0, 0]
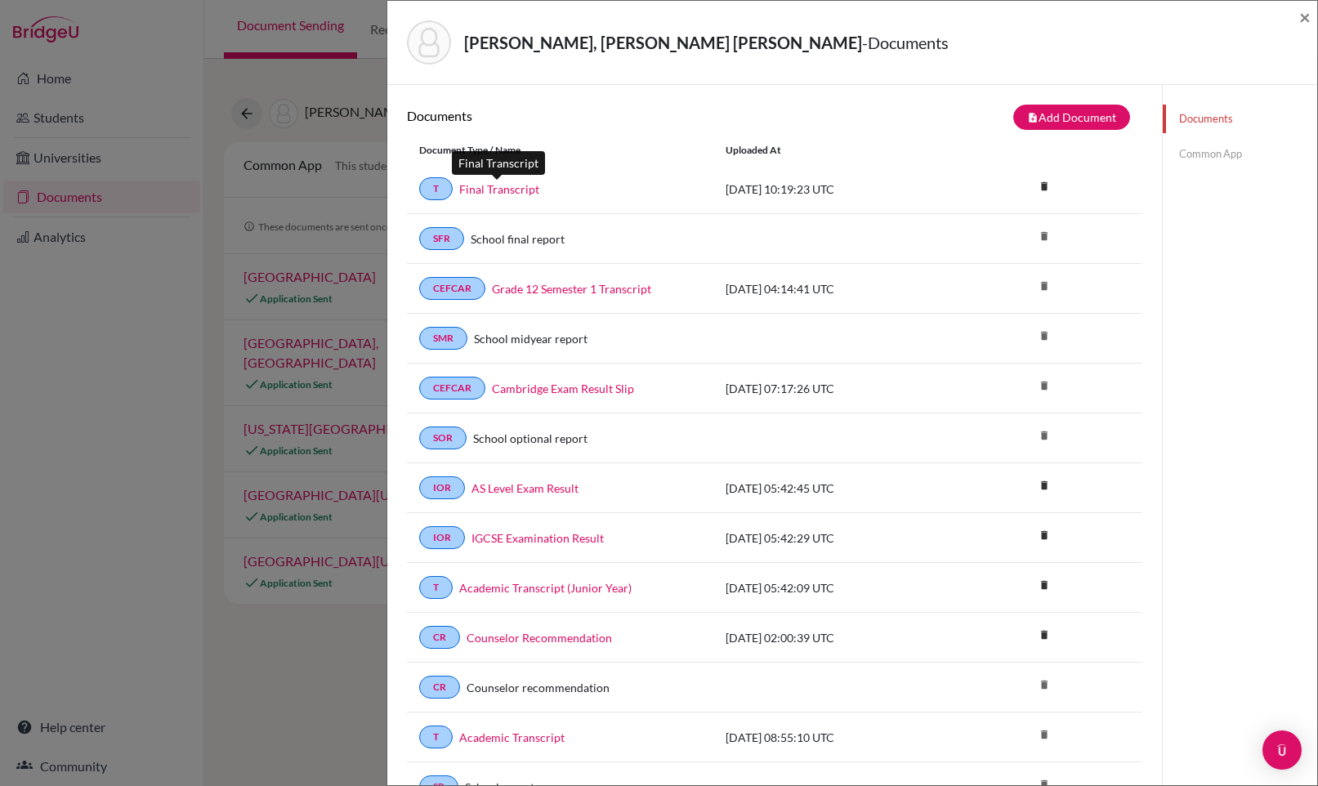
click at [516, 195] on link "Final Transcript" at bounding box center [499, 189] width 80 height 17
click at [1299, 18] on span "×" at bounding box center [1304, 17] width 11 height 24
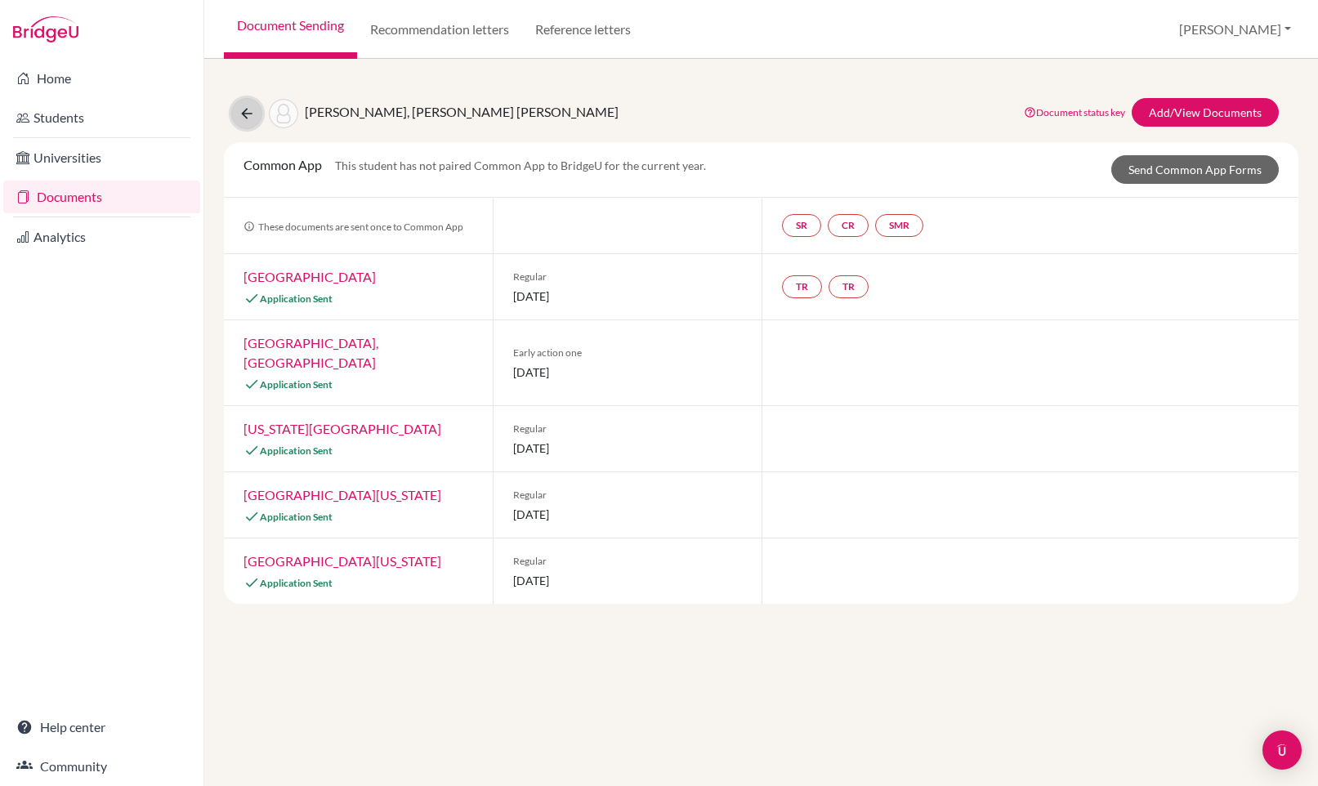
click at [241, 116] on icon at bounding box center [247, 113] width 16 height 16
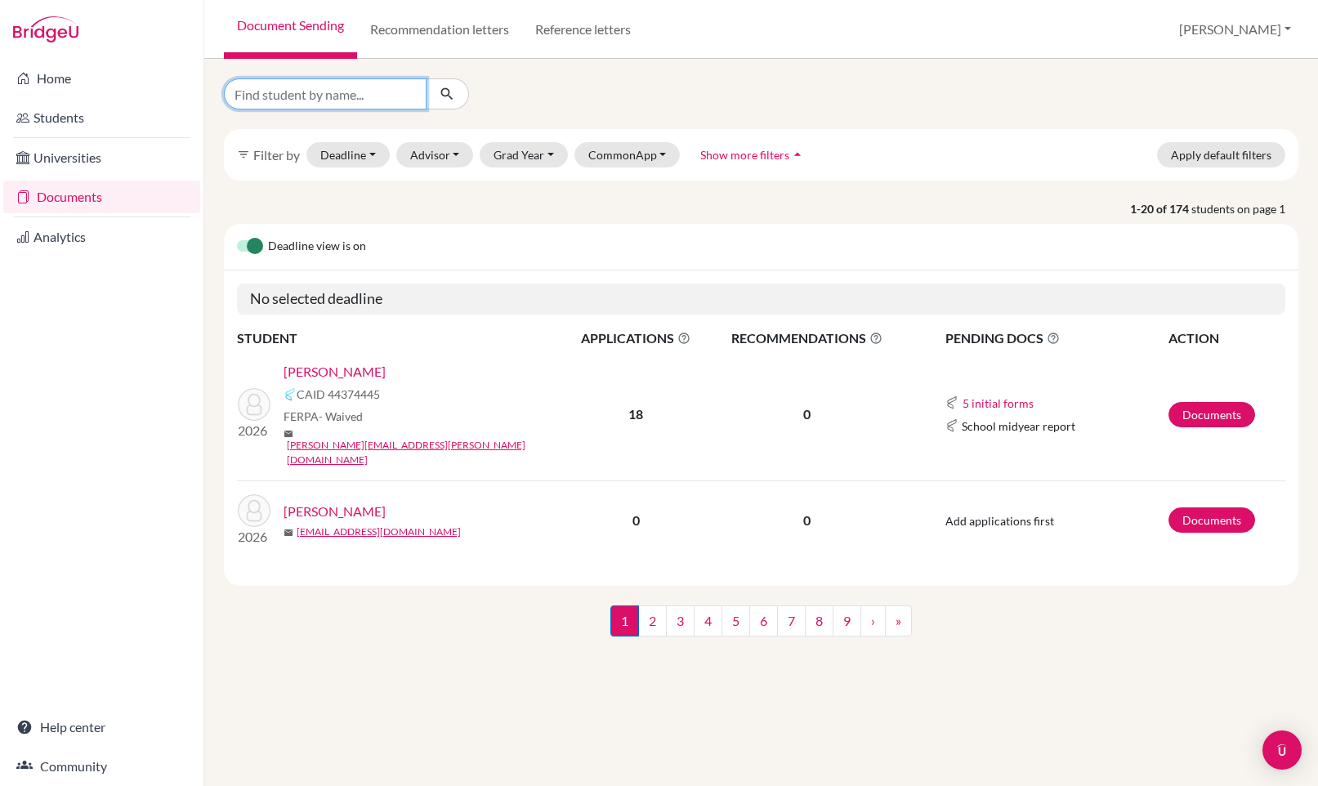
click at [325, 102] on input "Find student by name..." at bounding box center [325, 93] width 203 height 31
type input "[PERSON_NAME]"
click at [337, 99] on input "[PERSON_NAME]" at bounding box center [325, 93] width 203 height 31
click at [406, 92] on input "[PERSON_NAME]" at bounding box center [325, 93] width 203 height 31
click at [320, 90] on input "Find student by name..." at bounding box center [325, 93] width 203 height 31
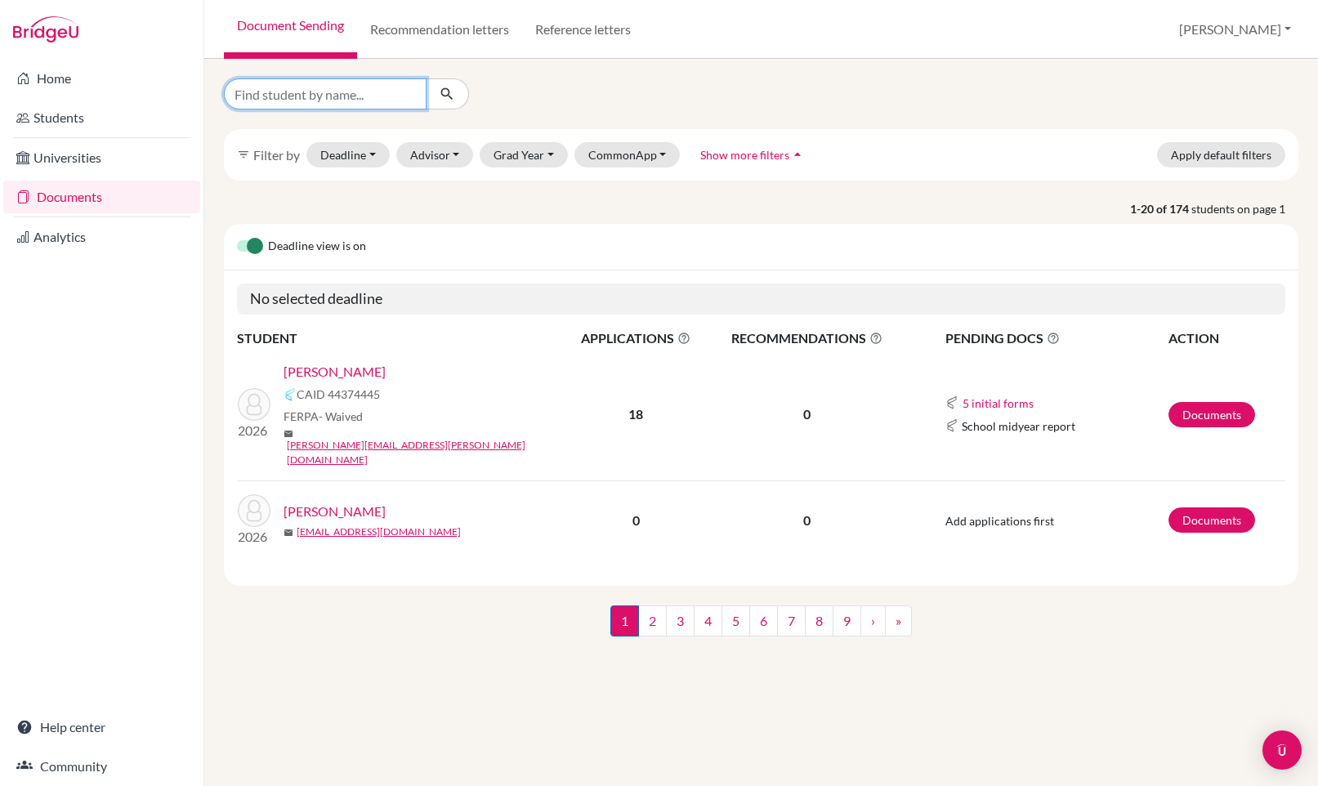
type input "[PERSON_NAME]"
click at [467, 98] on button "submit" at bounding box center [447, 93] width 43 height 31
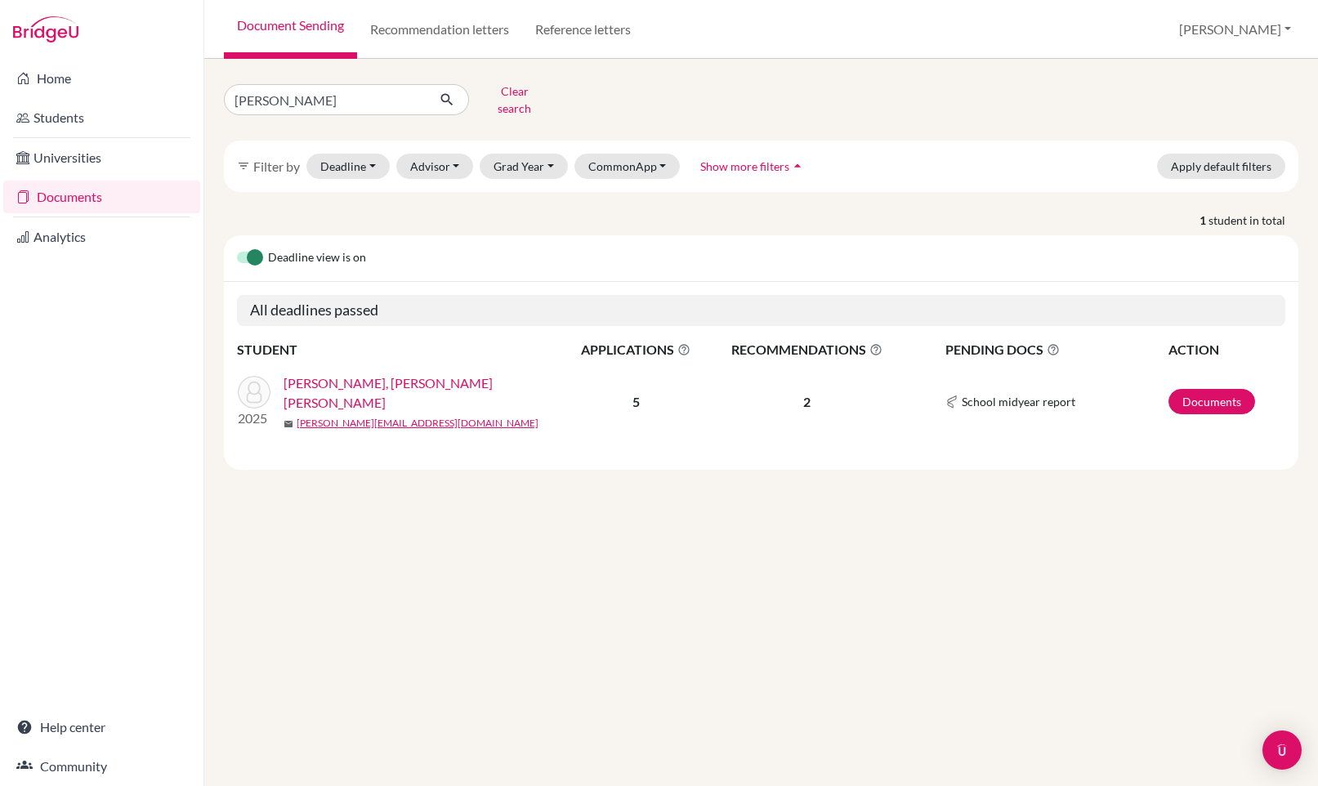
click at [432, 373] on link "[PERSON_NAME], [PERSON_NAME] [PERSON_NAME]" at bounding box center [430, 392] width 292 height 39
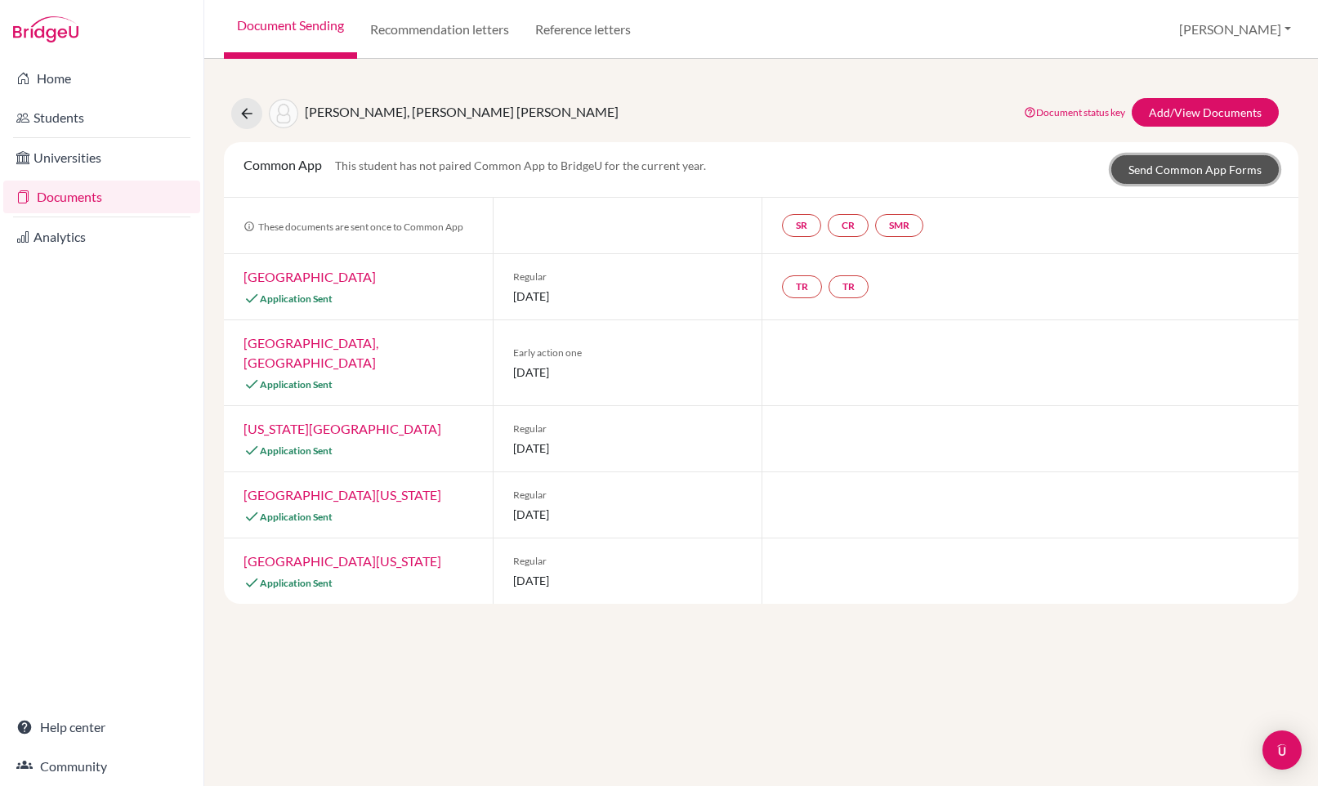
click at [1164, 165] on link "Send Common App Forms" at bounding box center [1194, 169] width 167 height 29
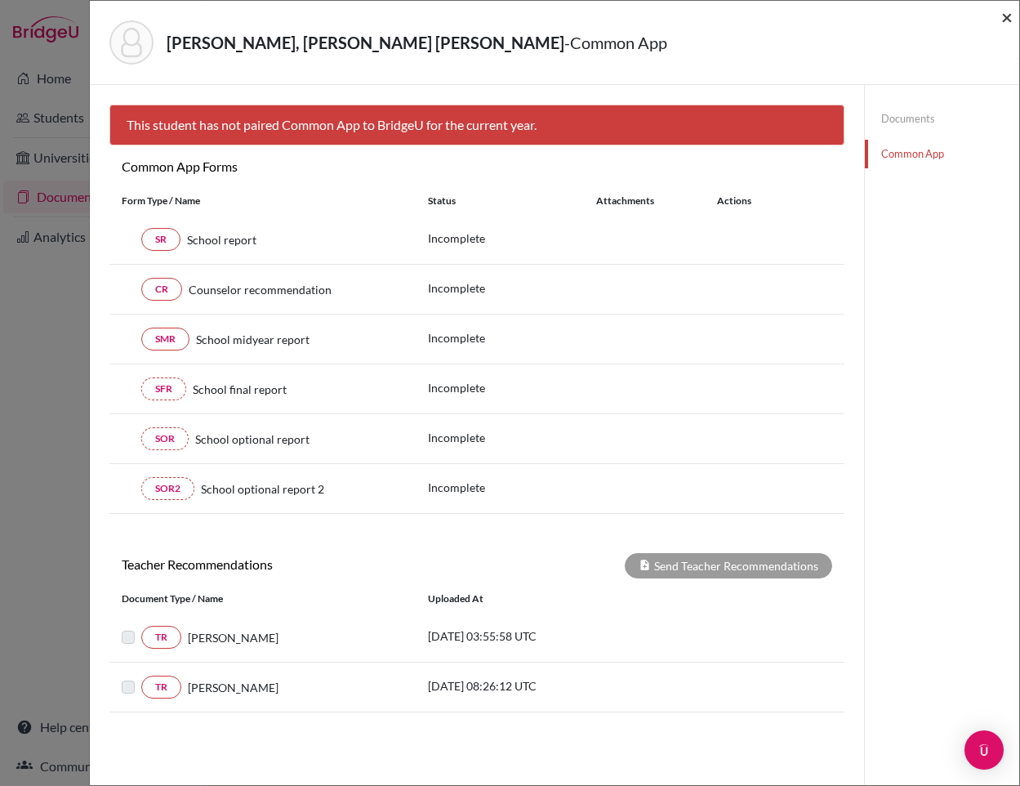
click at [1006, 20] on span "×" at bounding box center [1007, 17] width 11 height 24
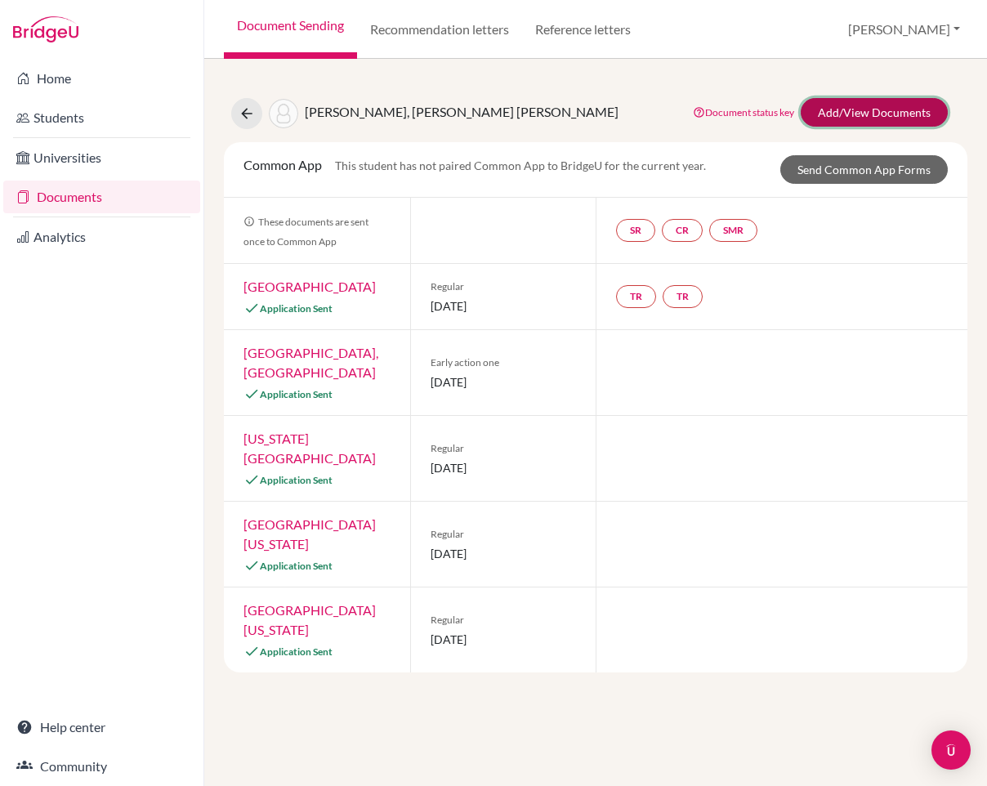
click at [848, 118] on link "Add/View Documents" at bounding box center [874, 112] width 147 height 29
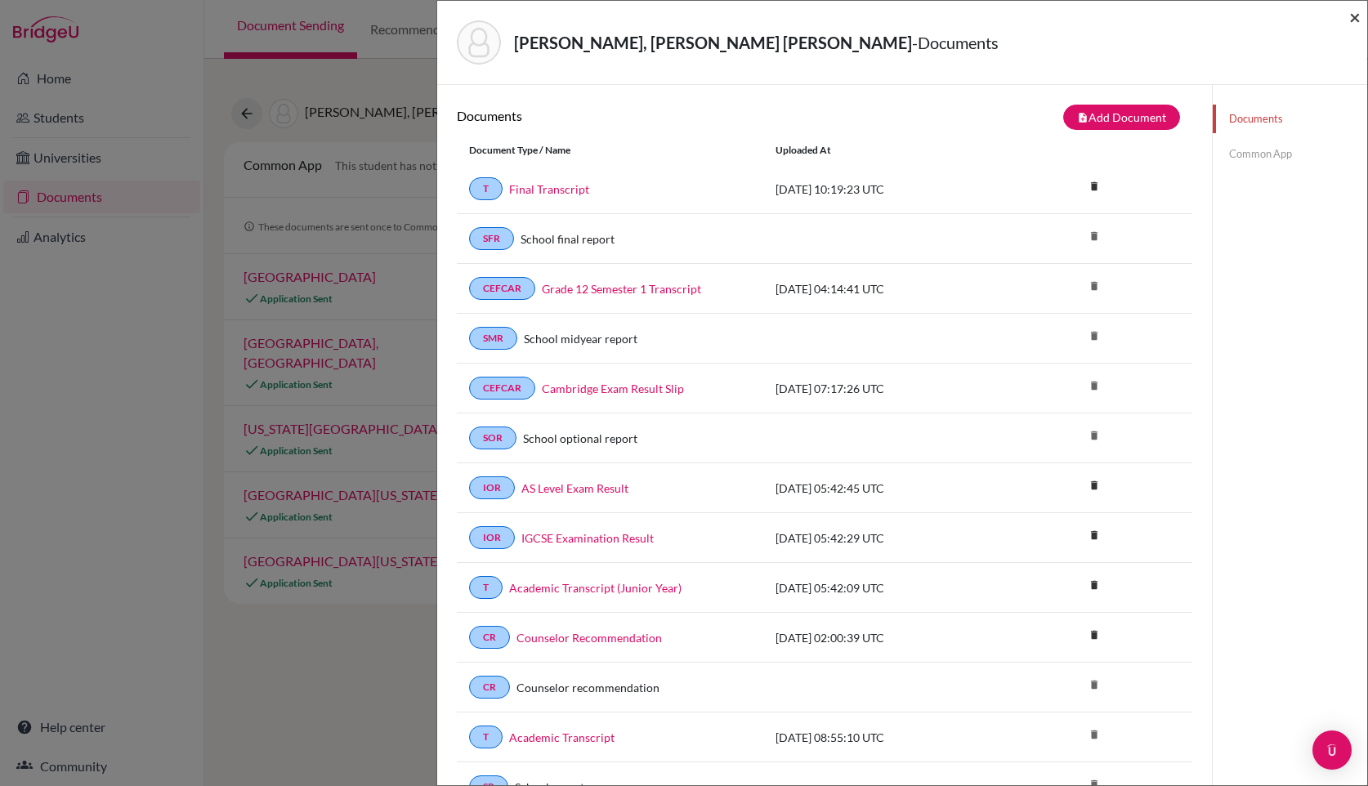
click at [1317, 21] on span "×" at bounding box center [1354, 17] width 11 height 24
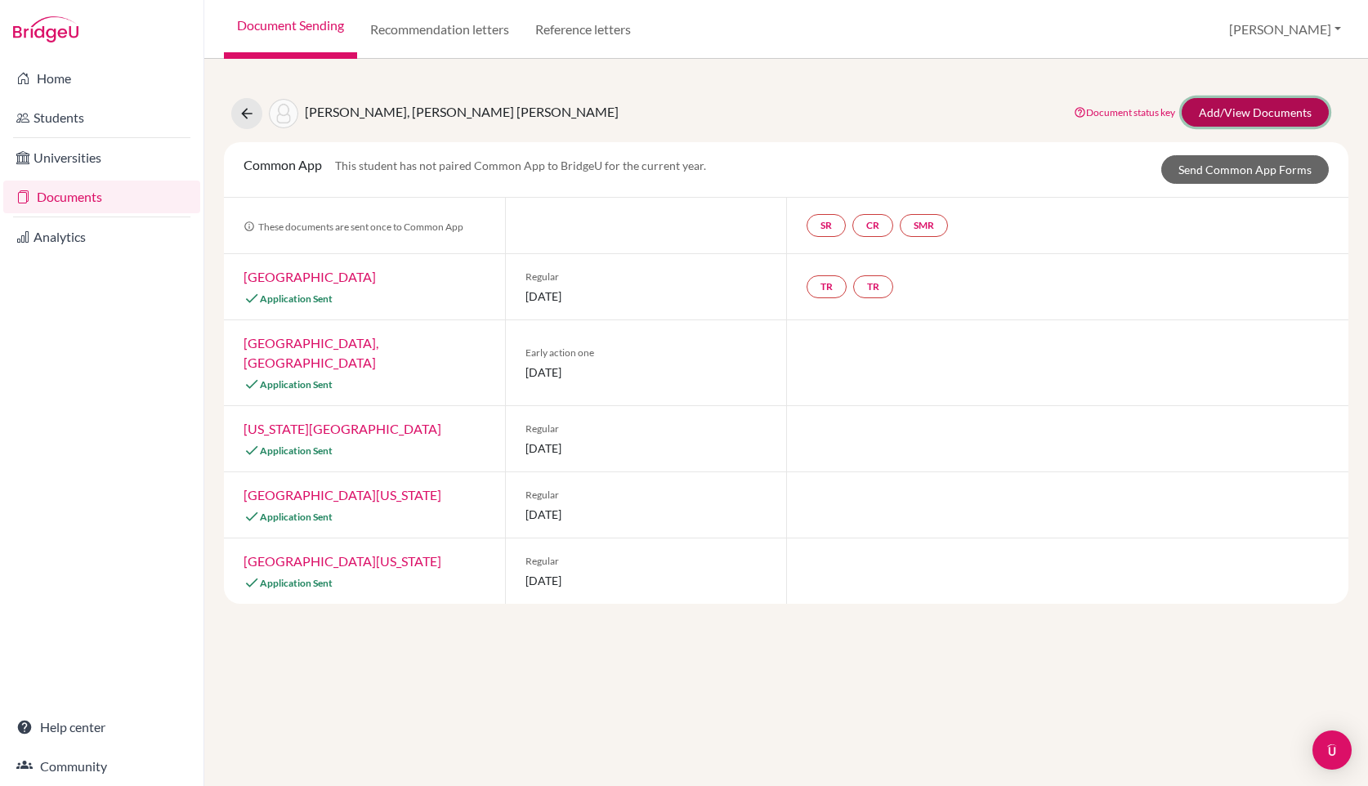
click at [1228, 109] on link "Add/View Documents" at bounding box center [1254, 112] width 147 height 29
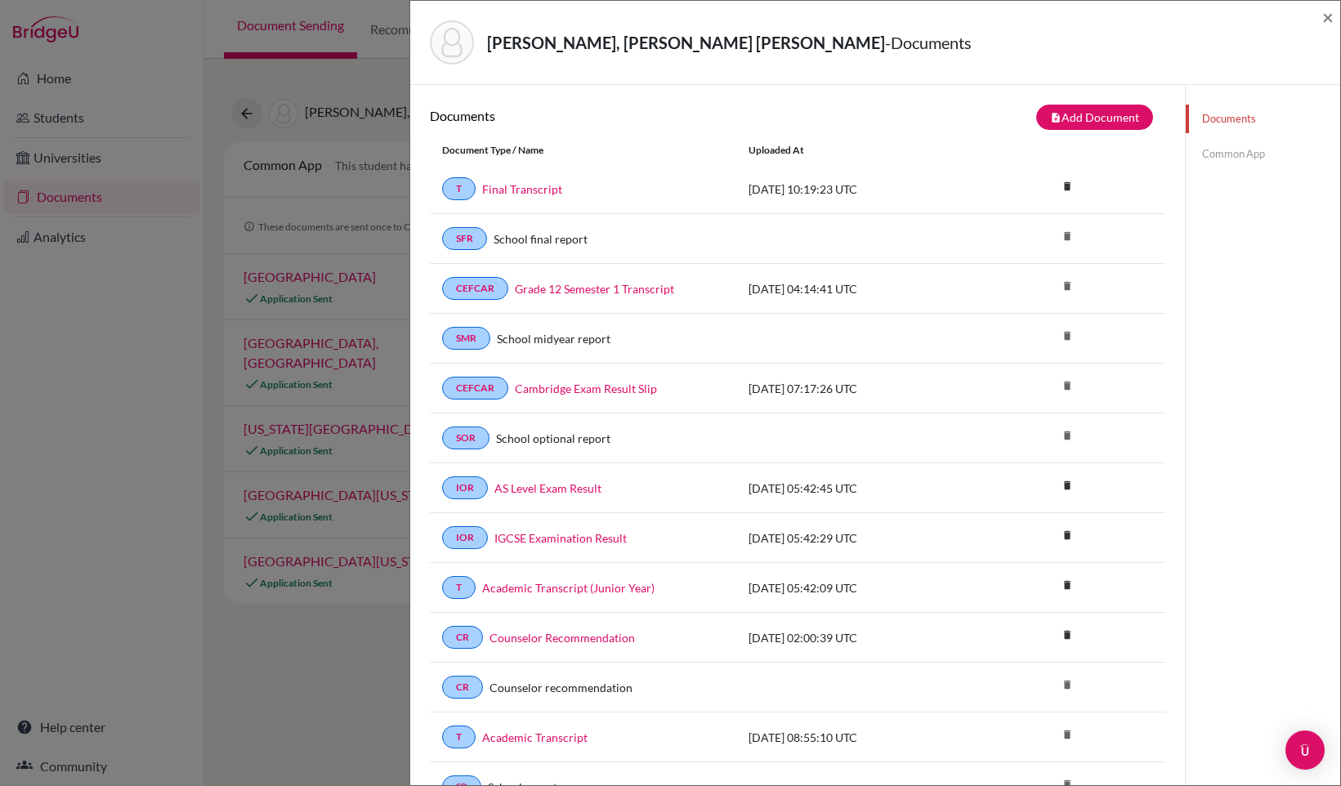
click at [1317, 15] on div "[PERSON_NAME], [PERSON_NAME] [PERSON_NAME] - Documents ×" at bounding box center [875, 42] width 917 height 70
click at [1317, 15] on span "×" at bounding box center [1327, 17] width 11 height 24
